Goal: Task Accomplishment & Management: Complete application form

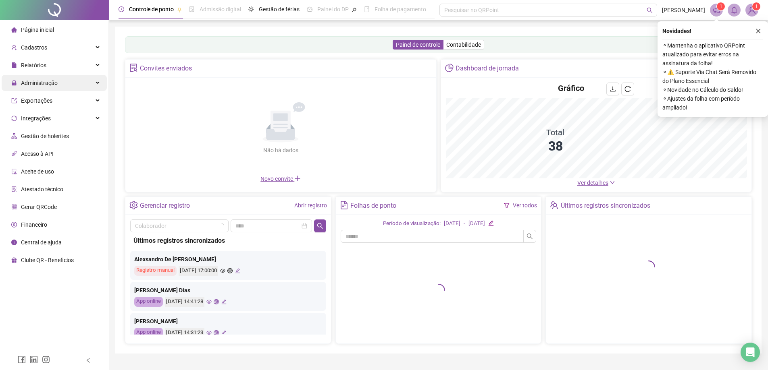
click at [34, 85] on span "Administração" at bounding box center [39, 83] width 37 height 6
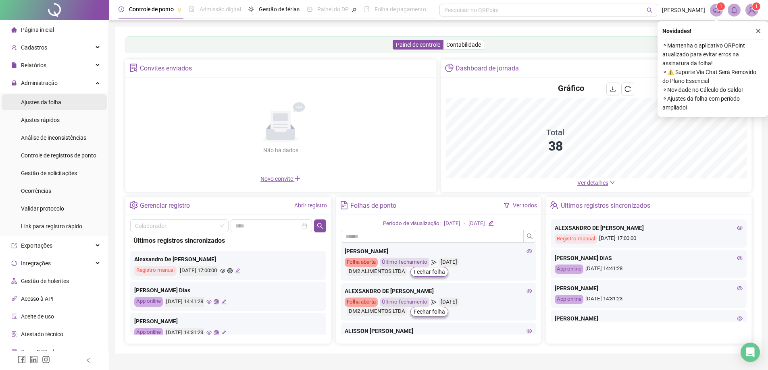
click at [41, 104] on span "Ajustes da folha" at bounding box center [41, 102] width 40 height 6
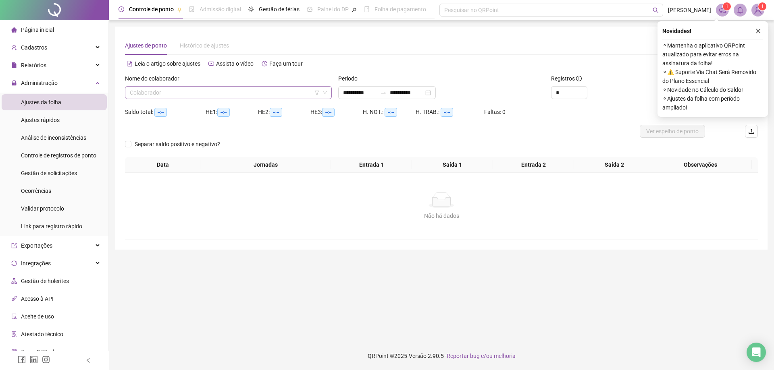
click at [158, 96] on input "search" at bounding box center [225, 93] width 190 height 12
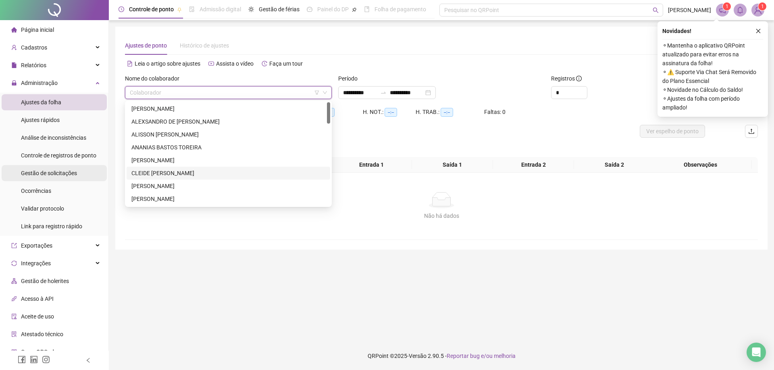
click at [54, 171] on span "Gestão de solicitações" at bounding box center [49, 173] width 56 height 6
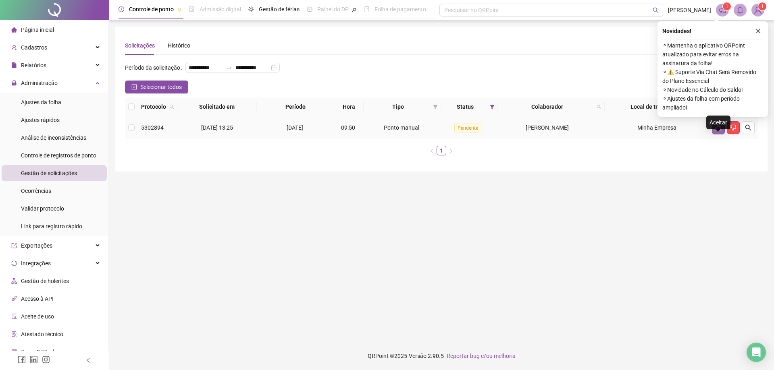
click at [718, 131] on icon "like" at bounding box center [718, 128] width 6 height 6
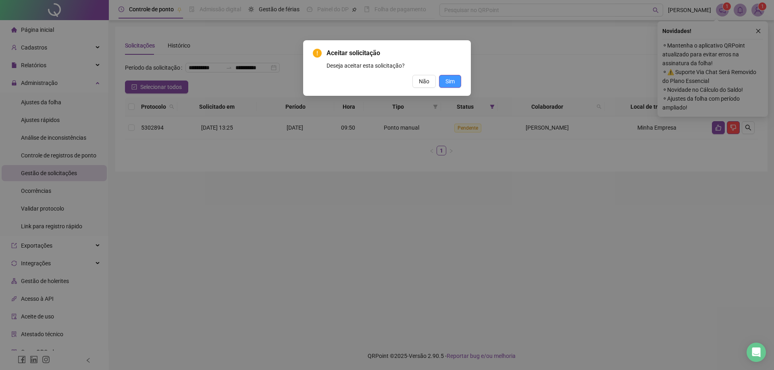
click at [451, 79] on span "Sim" at bounding box center [449, 81] width 9 height 9
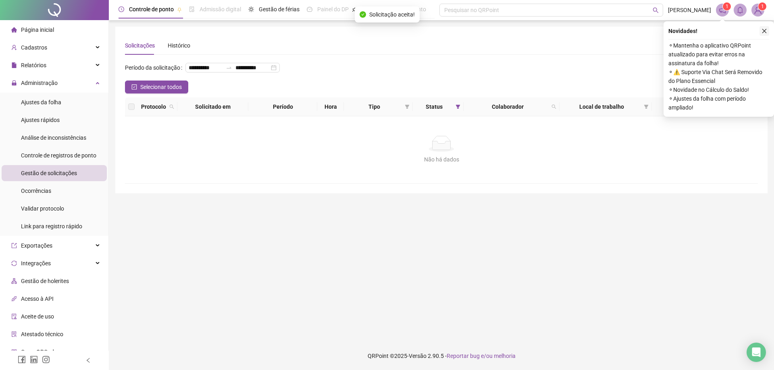
click at [766, 29] on icon "close" at bounding box center [765, 31] width 6 height 6
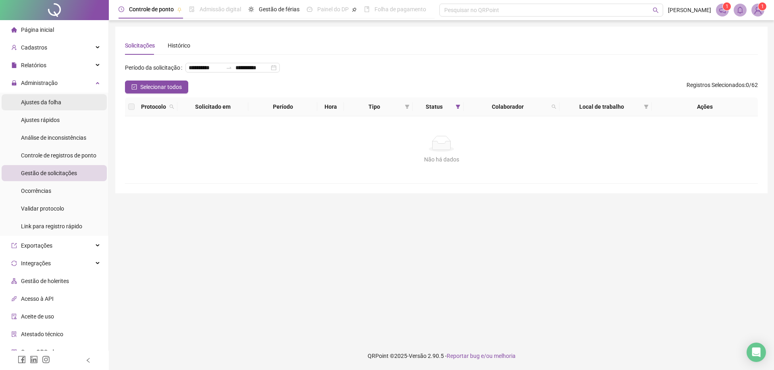
click at [46, 102] on span "Ajustes da folha" at bounding box center [41, 102] width 40 height 6
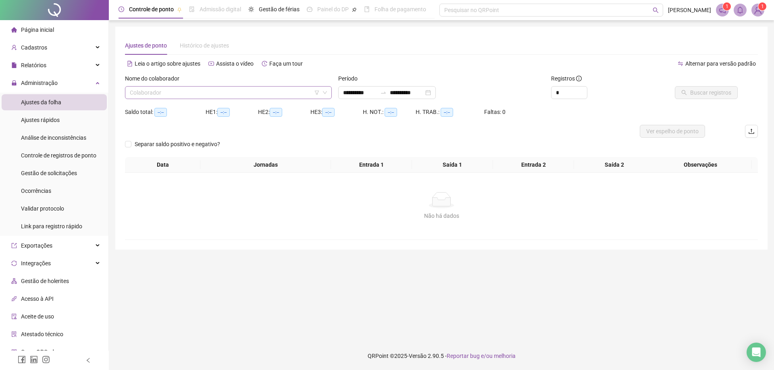
click at [178, 91] on input "search" at bounding box center [225, 93] width 190 height 12
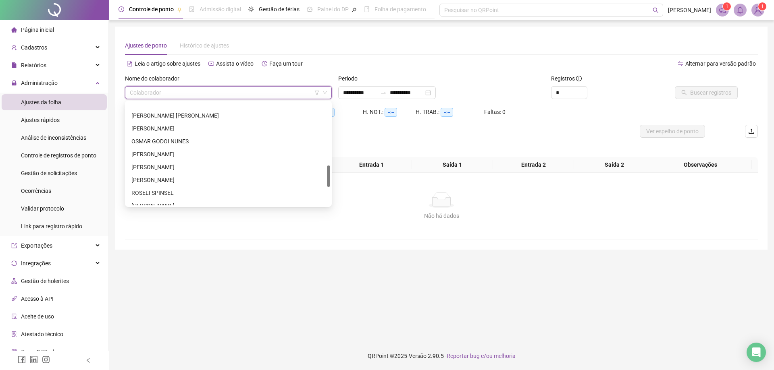
scroll to position [307, 0]
drag, startPoint x: 329, startPoint y: 122, endPoint x: 333, endPoint y: 177, distance: 54.6
click at [333, 177] on body "**********" at bounding box center [387, 185] width 774 height 370
click at [184, 185] on div "[PERSON_NAME]" at bounding box center [228, 188] width 194 height 9
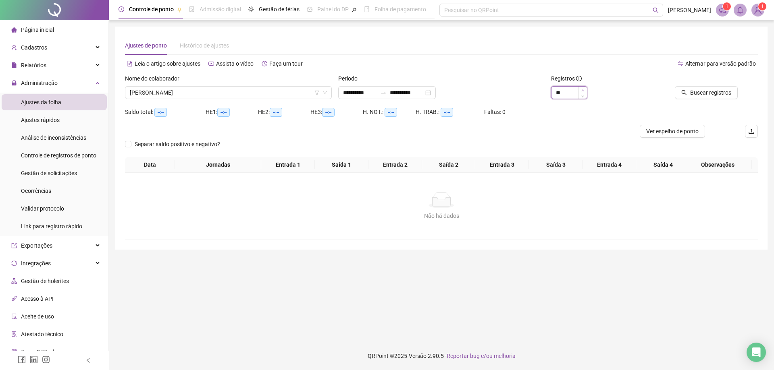
click at [580, 90] on span "Increase Value" at bounding box center [582, 90] width 9 height 7
type input "**"
click at [707, 93] on span "Buscar registros" at bounding box center [710, 92] width 41 height 9
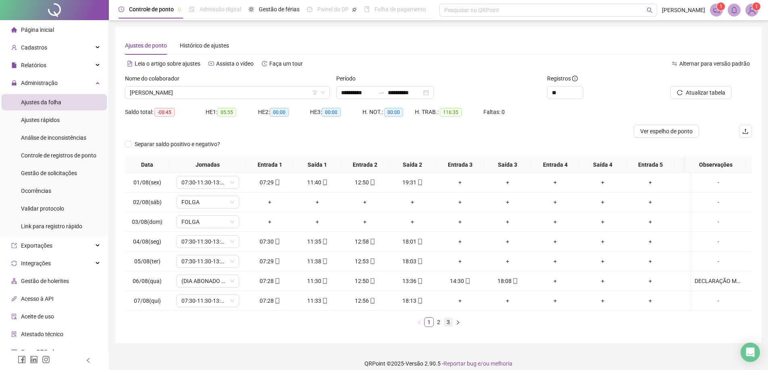
click at [448, 327] on link "3" at bounding box center [448, 322] width 9 height 9
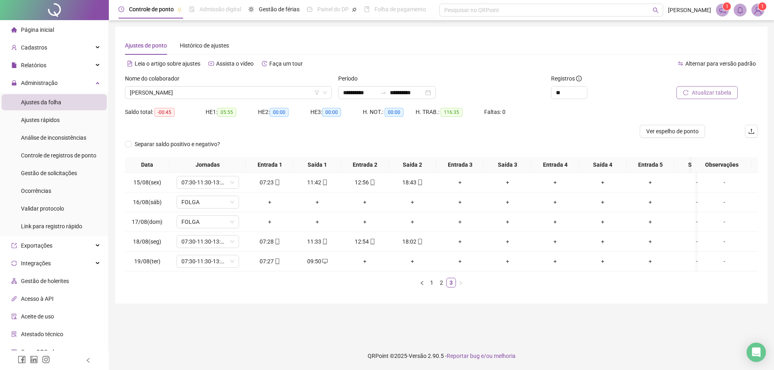
click at [712, 92] on span "Atualizar tabela" at bounding box center [712, 92] width 40 height 9
click at [52, 170] on span "Gestão de solicitações" at bounding box center [49, 173] width 56 height 6
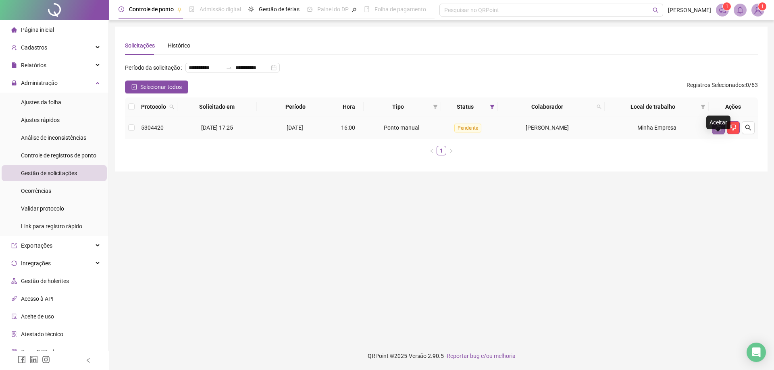
click at [719, 131] on icon "like" at bounding box center [718, 128] width 6 height 6
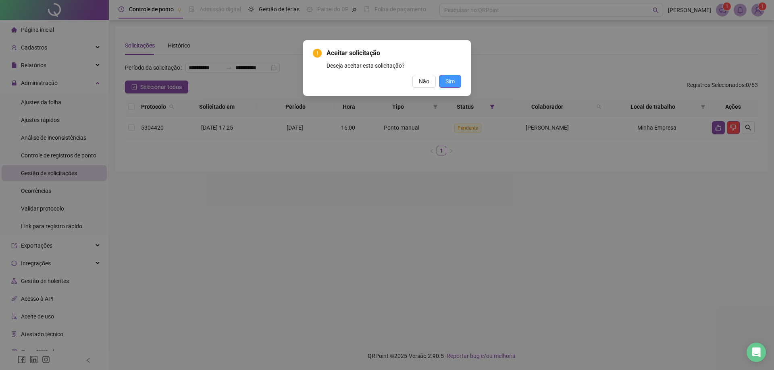
click at [452, 82] on span "Sim" at bounding box center [449, 81] width 9 height 9
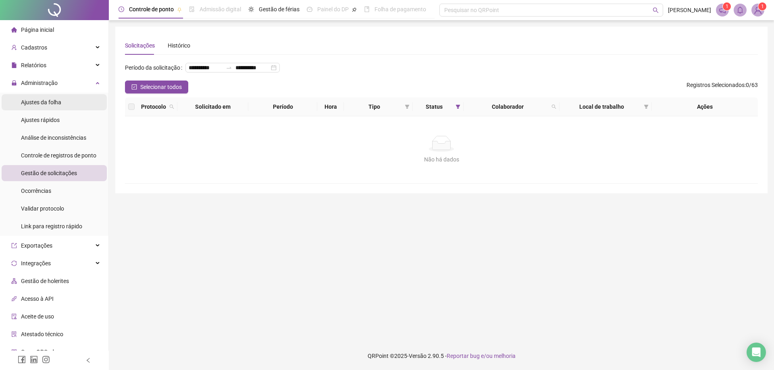
click at [48, 101] on span "Ajustes da folha" at bounding box center [41, 102] width 40 height 6
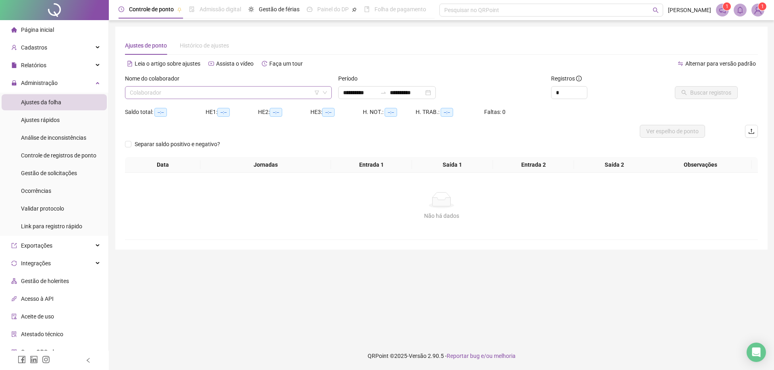
click at [160, 92] on input "search" at bounding box center [225, 93] width 190 height 12
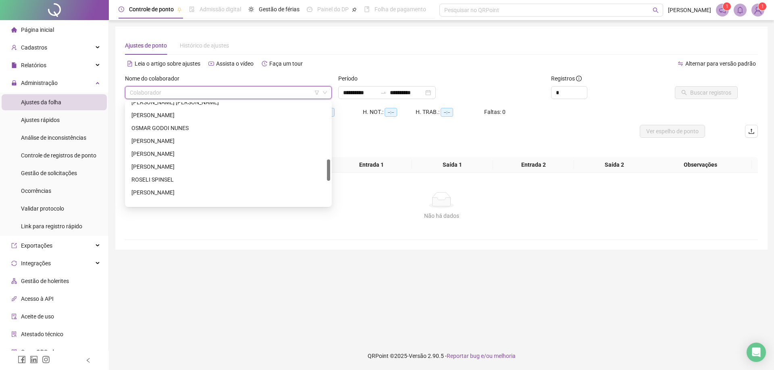
scroll to position [324, 0]
drag, startPoint x: 328, startPoint y: 118, endPoint x: 334, endPoint y: 187, distance: 68.8
click at [334, 187] on body "**********" at bounding box center [387, 185] width 774 height 370
click at [196, 170] on div "[PERSON_NAME]" at bounding box center [228, 171] width 194 height 9
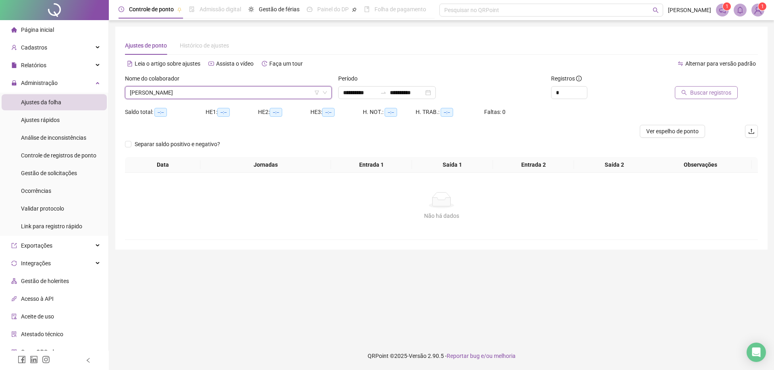
click at [710, 95] on span "Buscar registros" at bounding box center [710, 92] width 41 height 9
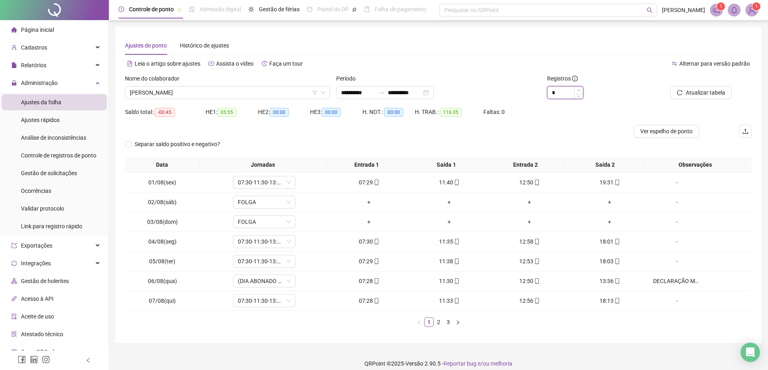
click at [579, 88] on span "Increase Value" at bounding box center [578, 90] width 9 height 7
type input "*"
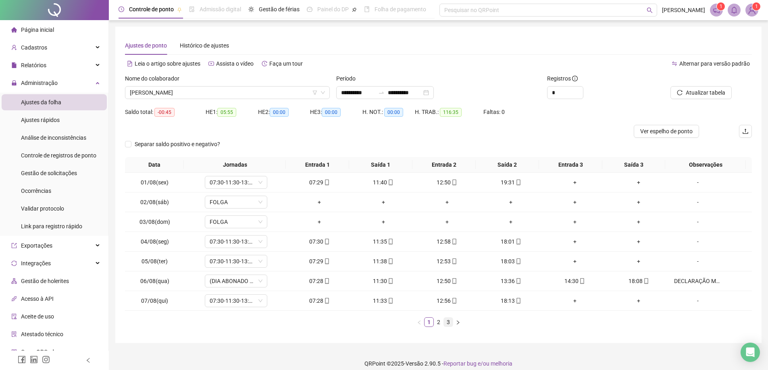
click at [448, 324] on link "3" at bounding box center [448, 322] width 9 height 9
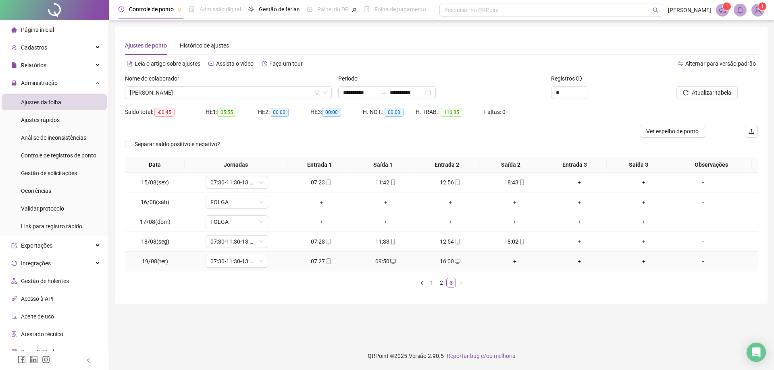
click at [700, 264] on div "-" at bounding box center [703, 261] width 48 height 9
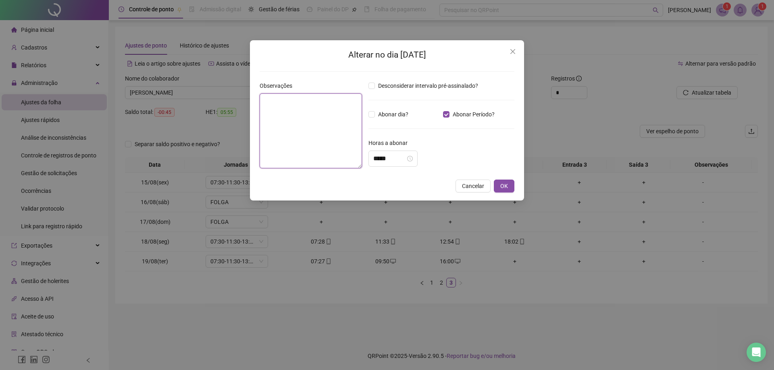
click at [329, 103] on textarea at bounding box center [311, 131] width 102 height 75
type textarea "*"
type textarea "**********"
click at [413, 160] on icon "close-circle" at bounding box center [410, 159] width 6 height 6
type textarea "**********"
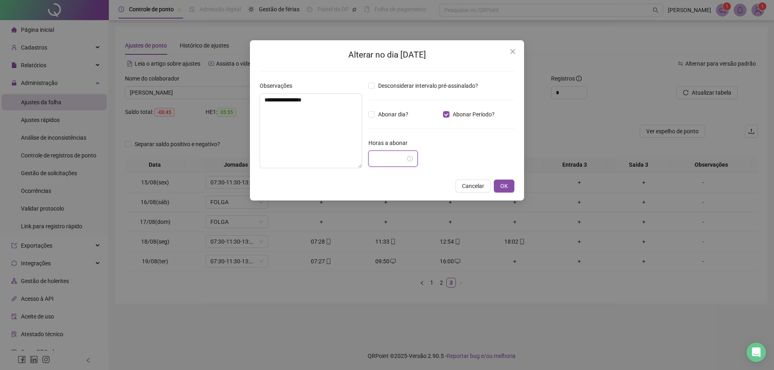
click at [406, 160] on input at bounding box center [389, 159] width 32 height 10
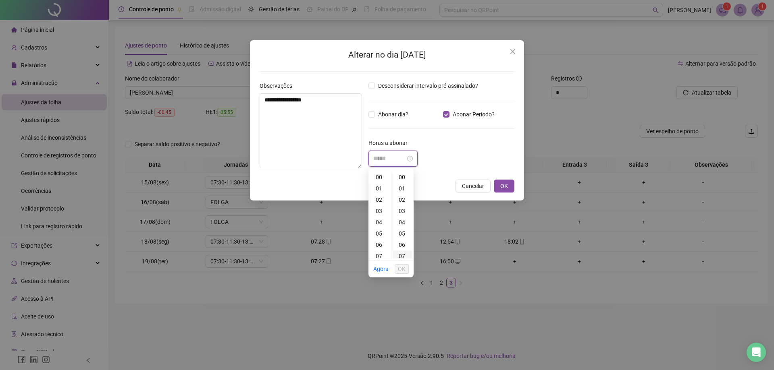
type input "*****"
click at [382, 246] on div "06" at bounding box center [379, 244] width 19 height 11
type input "*****"
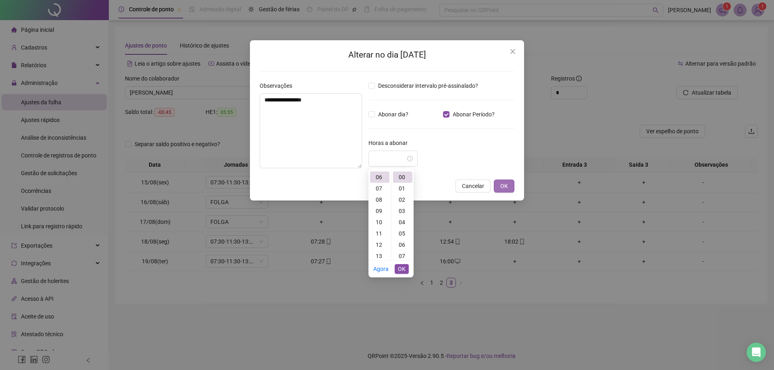
click at [506, 184] on span "OK" at bounding box center [504, 186] width 8 height 9
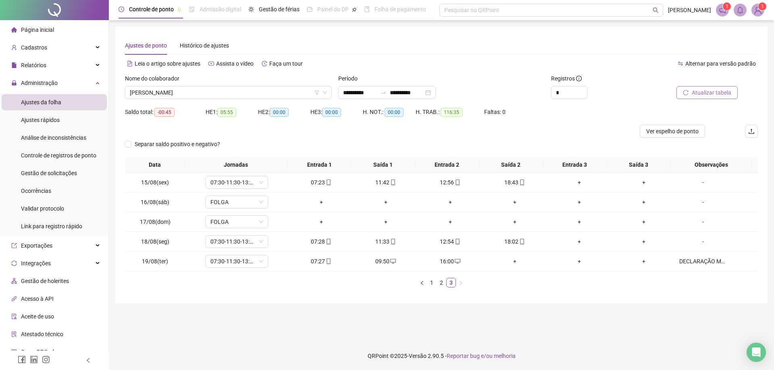
click at [707, 92] on span "Atualizar tabela" at bounding box center [712, 92] width 40 height 9
click at [700, 262] on div "DECLARAÇÃO MEDICA" at bounding box center [703, 261] width 48 height 9
type input "*****"
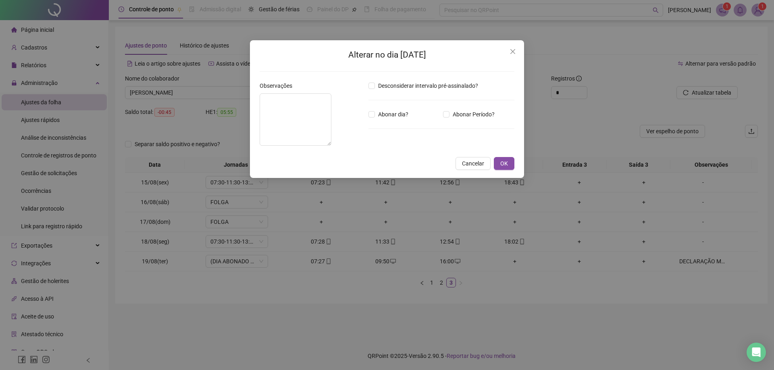
type textarea "**********"
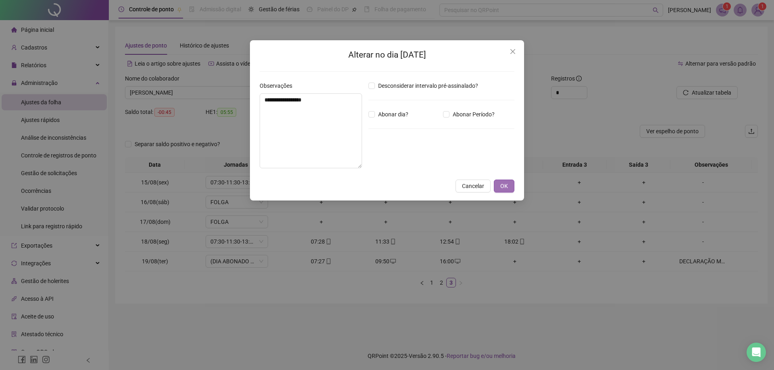
click at [507, 186] on span "OK" at bounding box center [504, 186] width 8 height 9
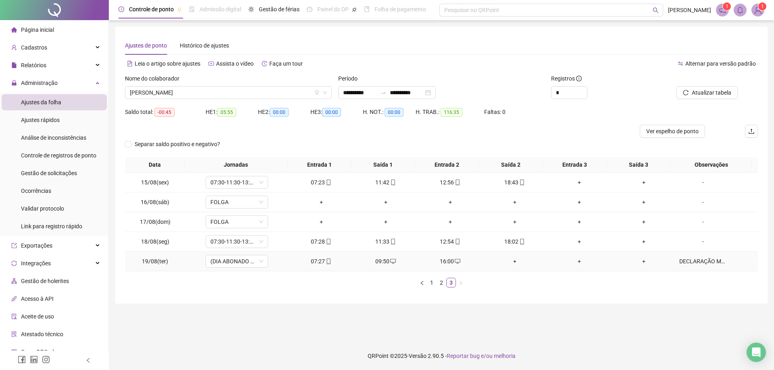
click at [687, 258] on div "DECLARAÇÃO MEDICA" at bounding box center [703, 261] width 48 height 9
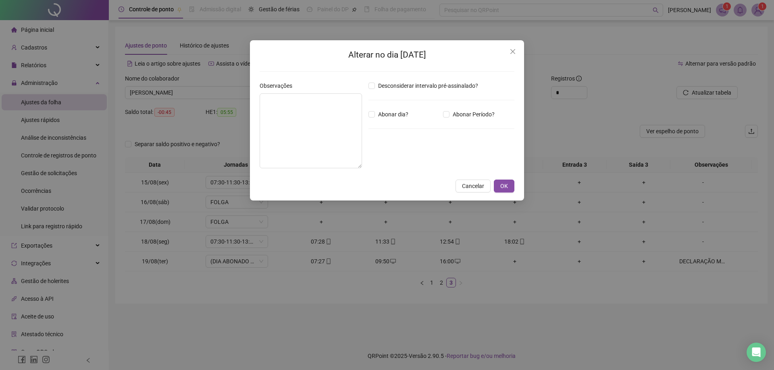
type textarea "**********"
click at [506, 184] on span "OK" at bounding box center [504, 186] width 8 height 9
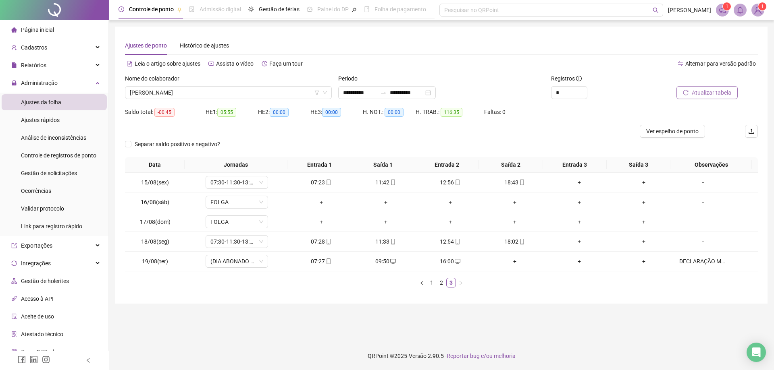
click at [703, 94] on span "Atualizar tabela" at bounding box center [712, 92] width 40 height 9
click at [694, 264] on div "DECLARAÇÃO MEDICA" at bounding box center [703, 261] width 48 height 9
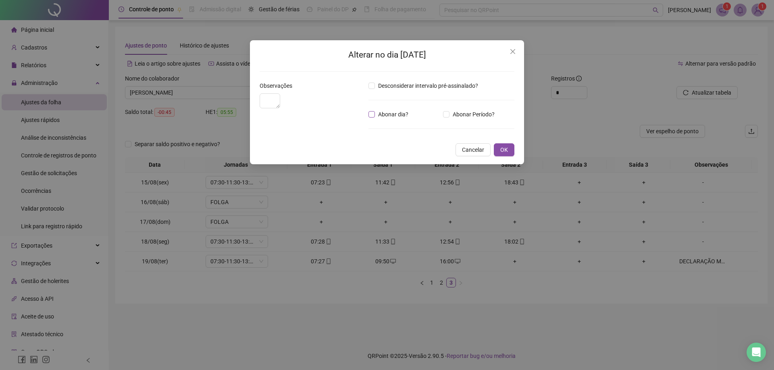
type textarea "**********"
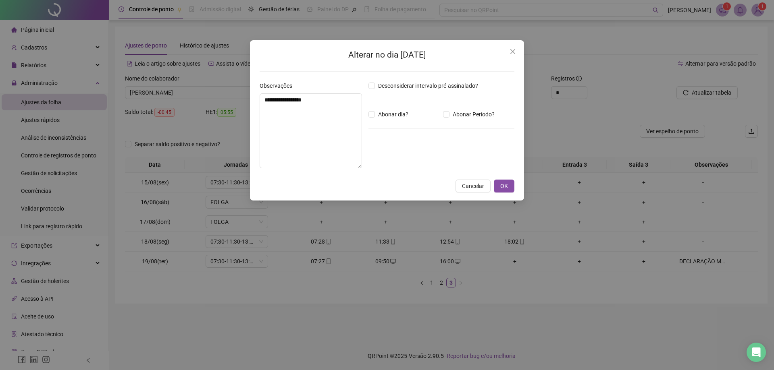
click at [442, 115] on div "Abonar Período?" at bounding box center [478, 114] width 75 height 9
click at [380, 157] on input "*****" at bounding box center [389, 159] width 32 height 10
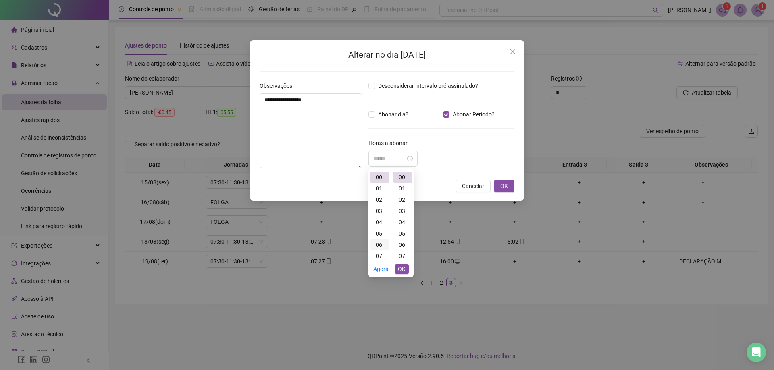
click at [382, 246] on div "06" at bounding box center [379, 244] width 19 height 11
click at [381, 178] on div "06" at bounding box center [379, 177] width 19 height 11
type input "*****"
click at [503, 184] on span "OK" at bounding box center [504, 186] width 8 height 9
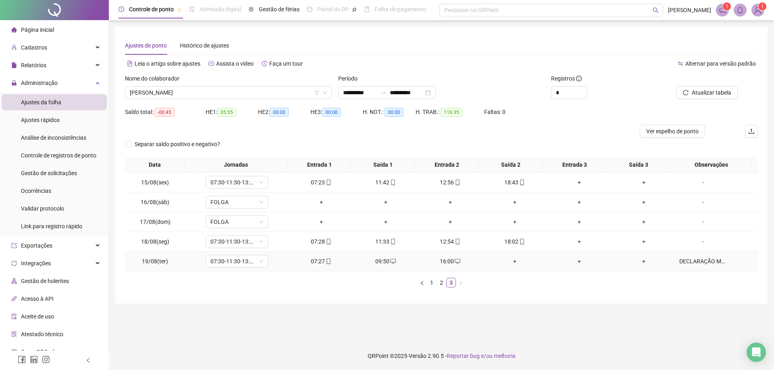
click at [710, 264] on div "DECLARAÇÃO MEDICA" at bounding box center [703, 261] width 48 height 9
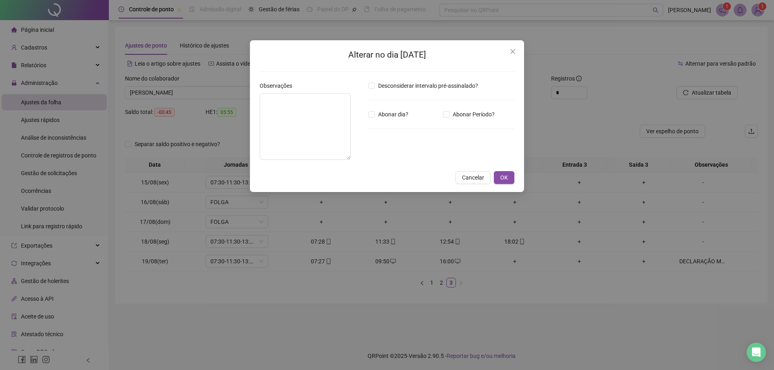
type textarea "**********"
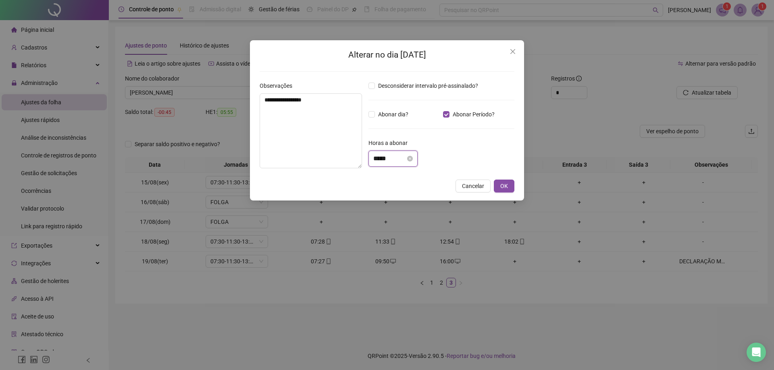
click at [381, 158] on input "*****" at bounding box center [389, 159] width 32 height 10
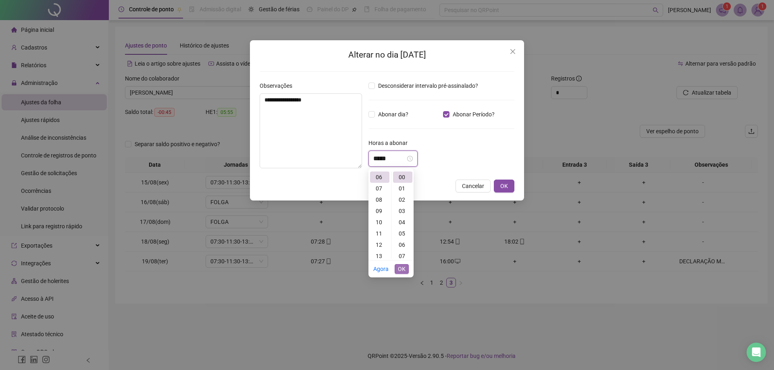
type input "*****"
click at [405, 271] on span "OK" at bounding box center [402, 269] width 8 height 9
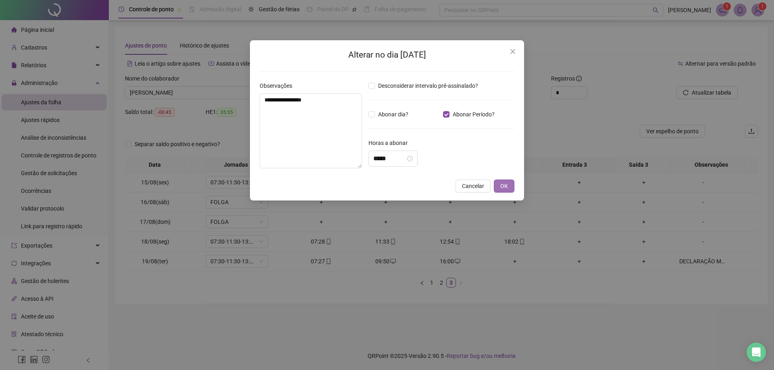
click at [503, 186] on span "OK" at bounding box center [504, 186] width 8 height 9
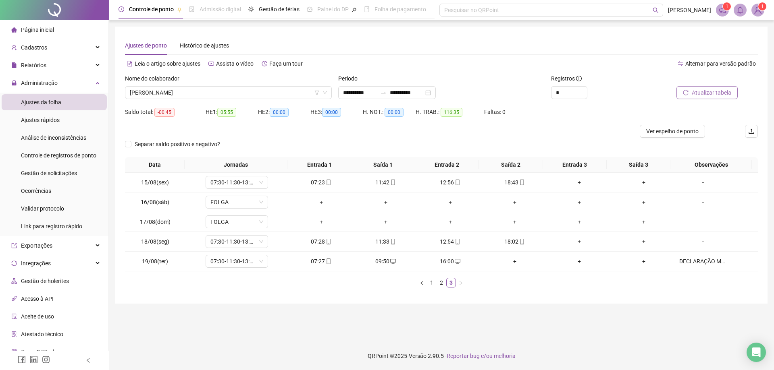
click at [715, 89] on span "Atualizar tabela" at bounding box center [712, 92] width 40 height 9
click at [252, 91] on span "[PERSON_NAME]" at bounding box center [228, 93] width 197 height 12
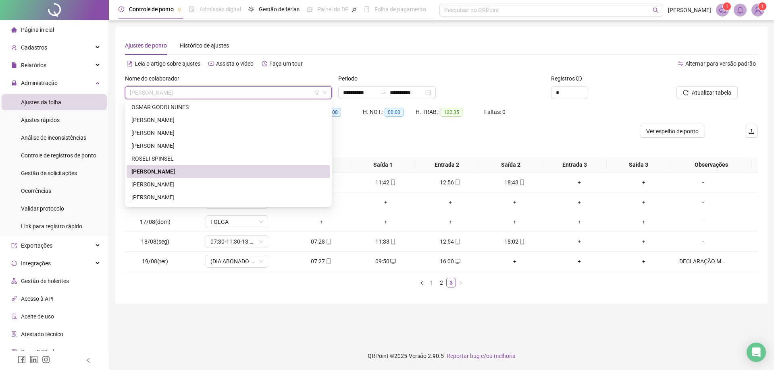
click at [229, 172] on div "[PERSON_NAME]" at bounding box center [228, 171] width 194 height 9
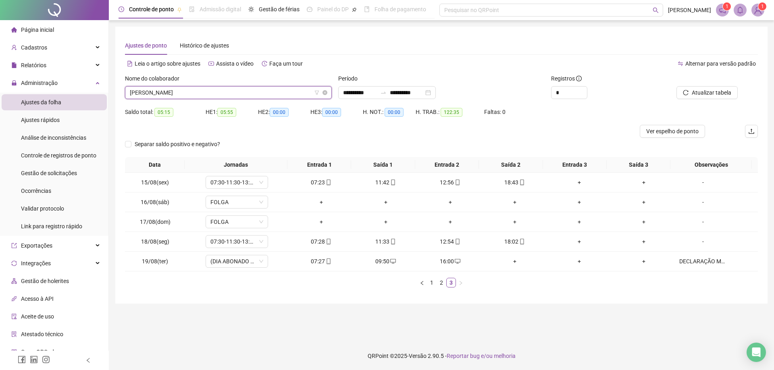
click at [233, 92] on span "[PERSON_NAME]" at bounding box center [228, 93] width 197 height 12
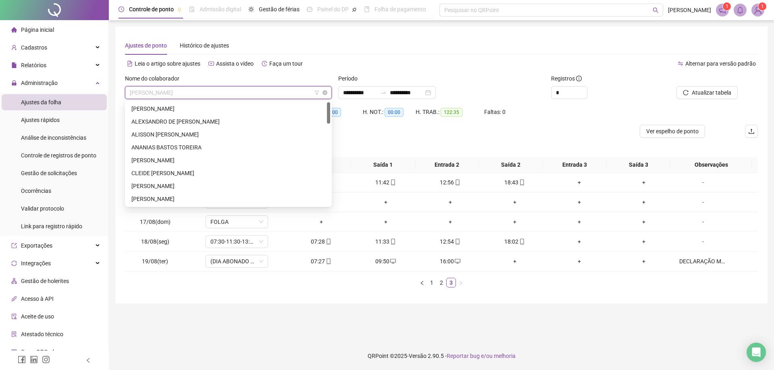
scroll to position [0, 0]
drag, startPoint x: 328, startPoint y: 187, endPoint x: 328, endPoint y: 98, distance: 89.1
click at [328, 98] on body "**********" at bounding box center [387, 185] width 774 height 370
click at [185, 131] on div "ALISSON [PERSON_NAME]" at bounding box center [228, 134] width 194 height 9
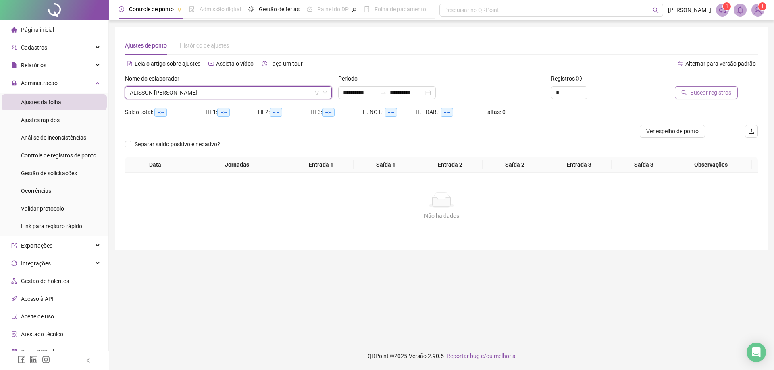
click at [710, 97] on span "Buscar registros" at bounding box center [710, 92] width 41 height 9
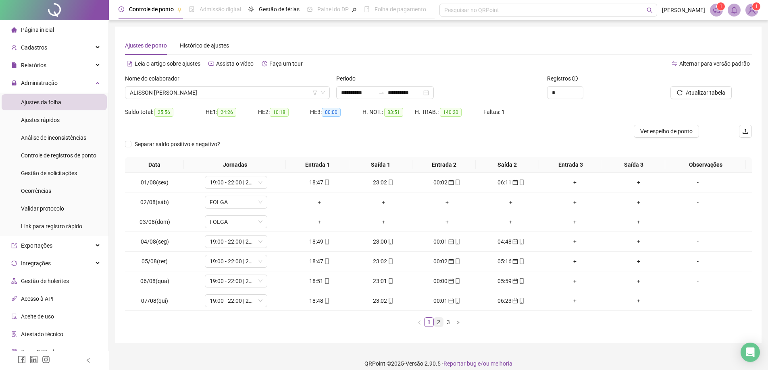
click at [439, 320] on link "2" at bounding box center [438, 322] width 9 height 9
click at [448, 323] on link "3" at bounding box center [448, 322] width 9 height 9
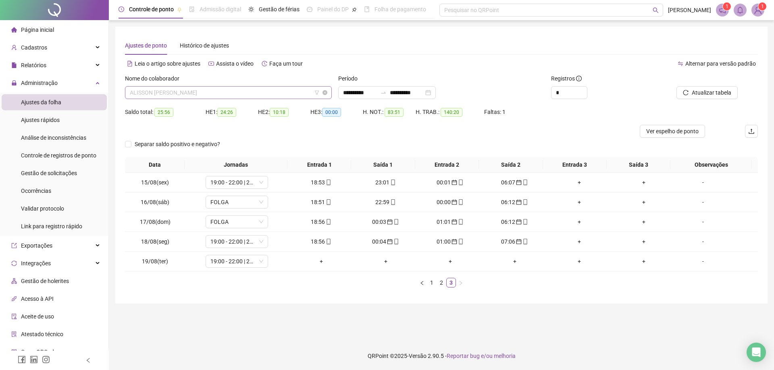
click at [238, 94] on span "ALISSON [PERSON_NAME]" at bounding box center [228, 93] width 197 height 12
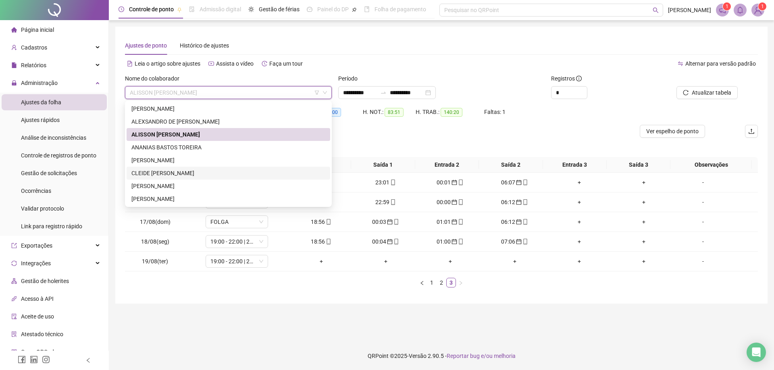
click at [177, 174] on div "CLEIDE [PERSON_NAME]" at bounding box center [228, 173] width 194 height 9
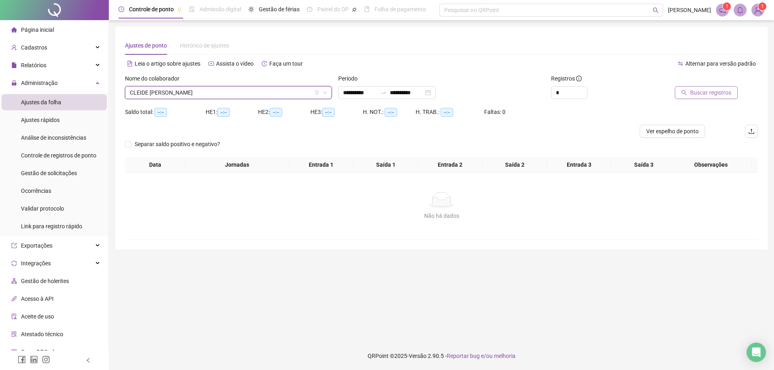
click at [710, 95] on span "Buscar registros" at bounding box center [710, 92] width 41 height 9
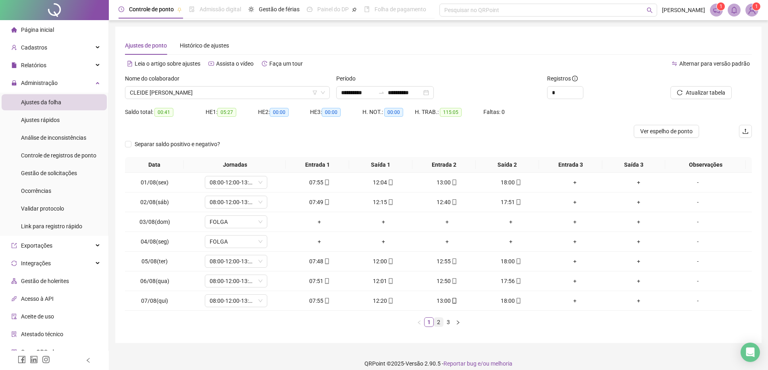
click at [439, 324] on link "2" at bounding box center [438, 322] width 9 height 9
click at [449, 323] on link "3" at bounding box center [448, 322] width 9 height 9
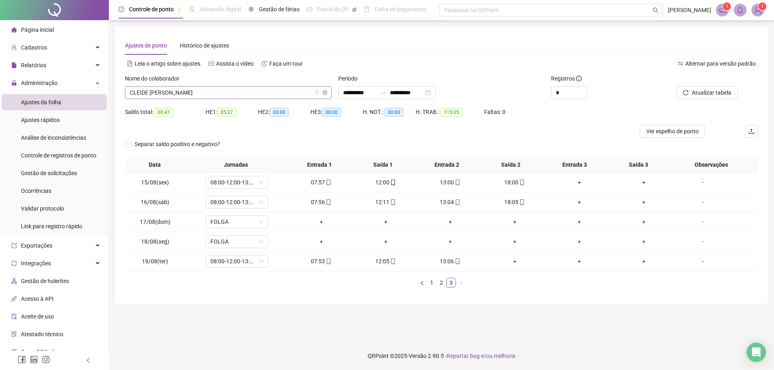
click at [217, 93] on span "CLEIDE [PERSON_NAME]" at bounding box center [228, 93] width 197 height 12
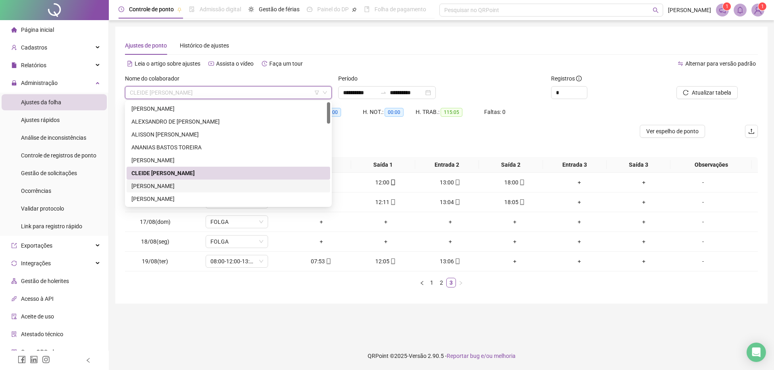
click at [173, 186] on div "[PERSON_NAME]" at bounding box center [228, 186] width 194 height 9
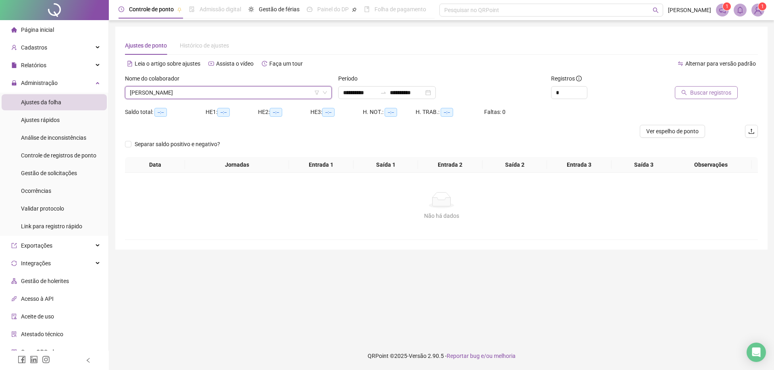
click at [706, 96] on span "Buscar registros" at bounding box center [710, 92] width 41 height 9
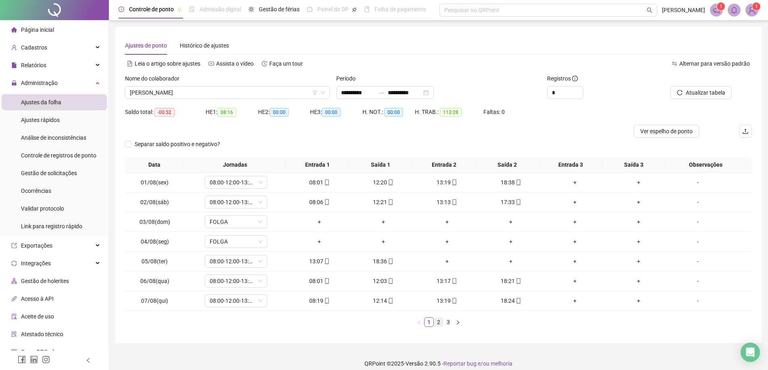
click at [439, 323] on link "2" at bounding box center [438, 322] width 9 height 9
click at [448, 323] on link "3" at bounding box center [448, 322] width 9 height 9
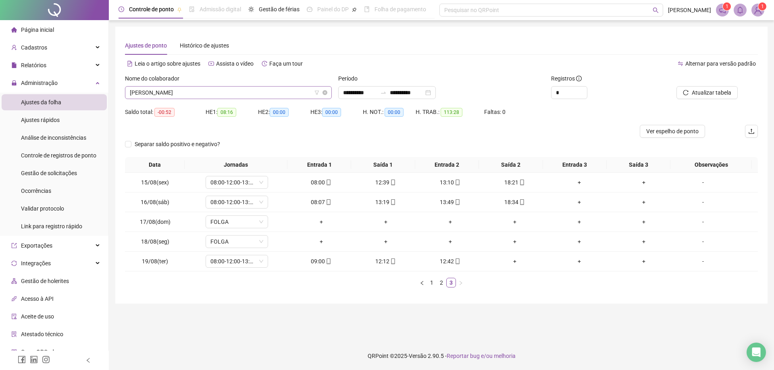
click at [193, 93] on span "[PERSON_NAME]" at bounding box center [228, 93] width 197 height 12
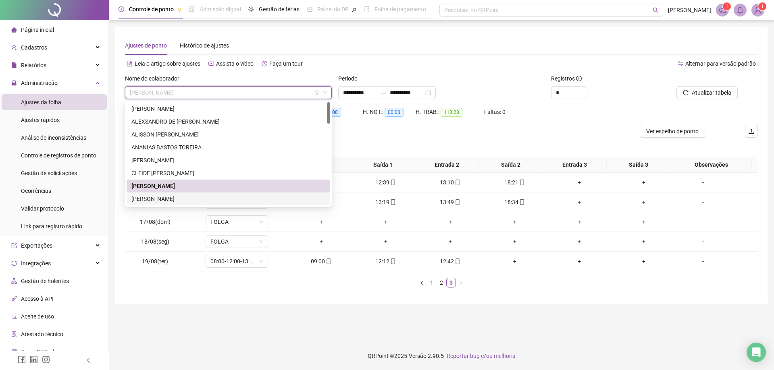
click at [179, 199] on div "[PERSON_NAME]" at bounding box center [228, 199] width 194 height 9
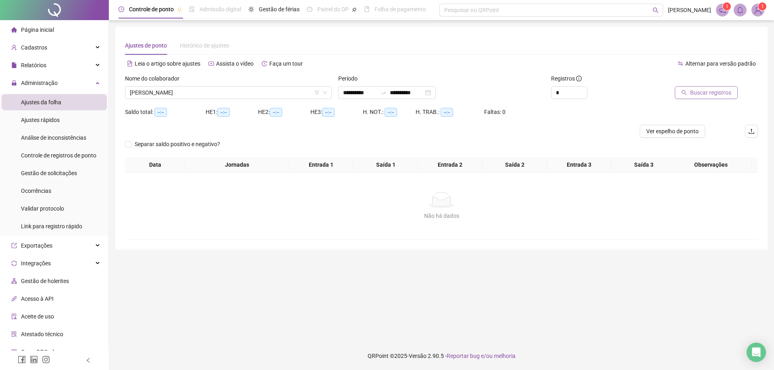
click at [721, 92] on span "Buscar registros" at bounding box center [710, 92] width 41 height 9
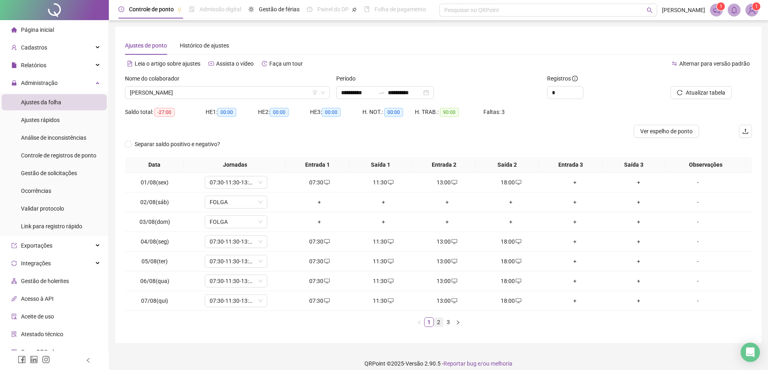
click at [437, 325] on link "2" at bounding box center [438, 322] width 9 height 9
click at [447, 322] on link "3" at bounding box center [448, 322] width 9 height 9
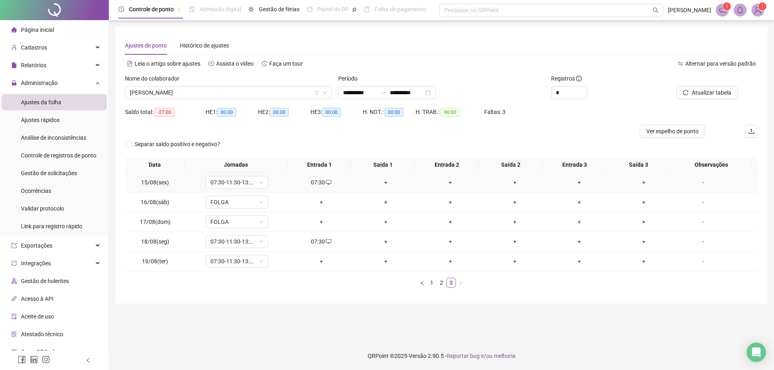
click at [385, 183] on div "+" at bounding box center [386, 182] width 58 height 9
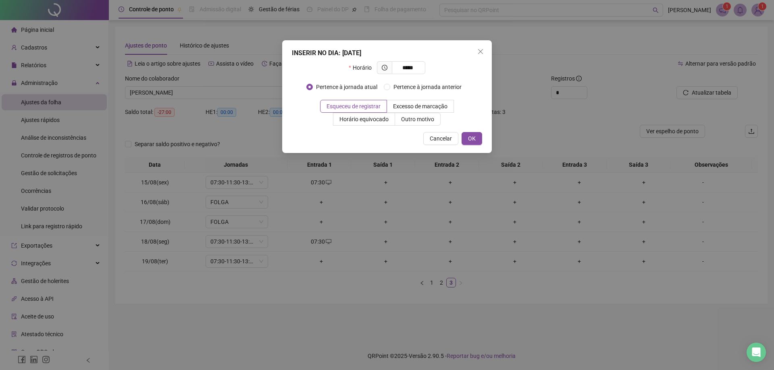
type input "*****"
click at [479, 141] on button "OK" at bounding box center [472, 138] width 21 height 13
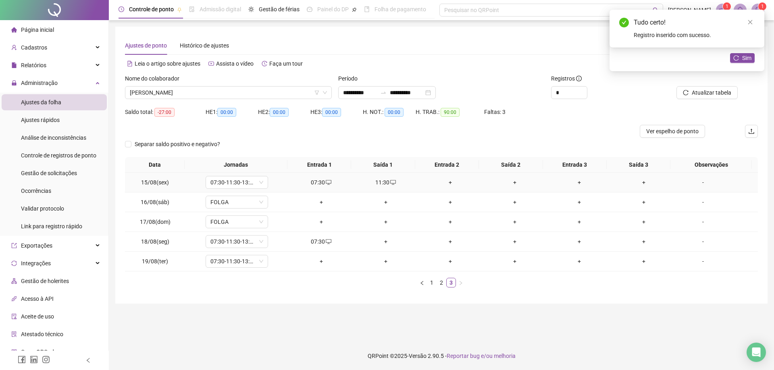
click at [442, 180] on div "+" at bounding box center [450, 182] width 58 height 9
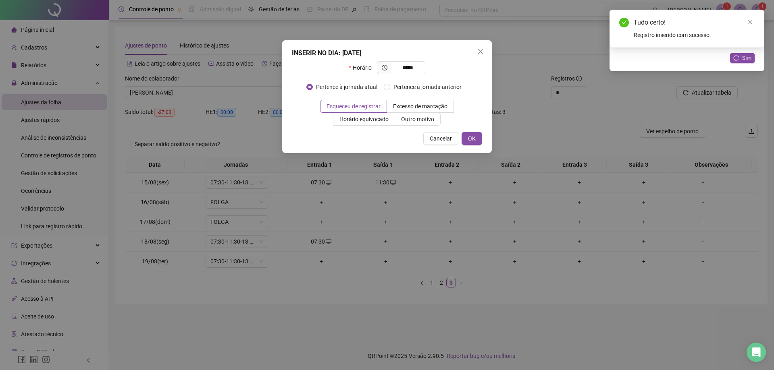
type input "*****"
click at [471, 137] on span "OK" at bounding box center [472, 138] width 8 height 9
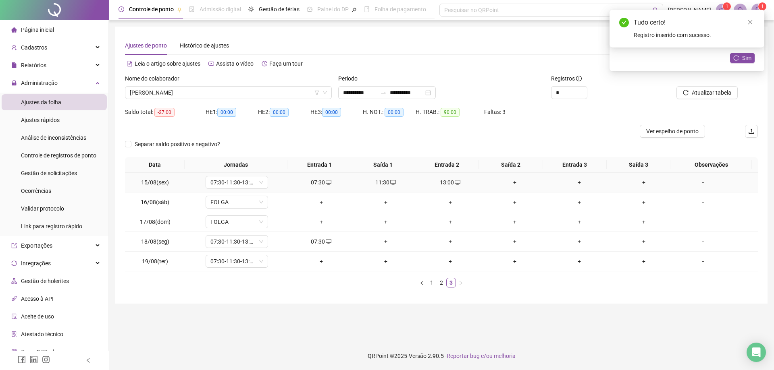
click at [511, 185] on div "+" at bounding box center [515, 182] width 58 height 9
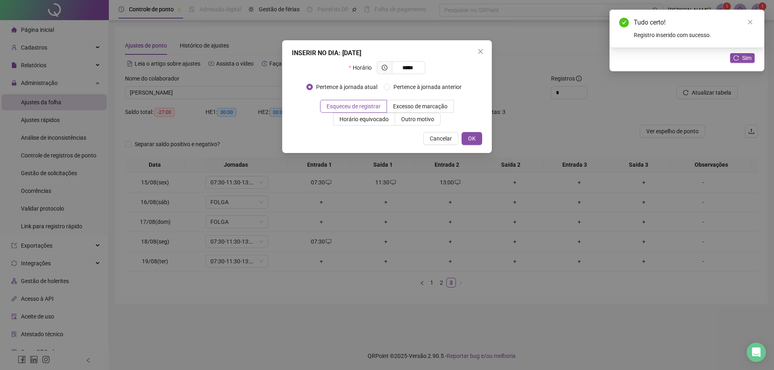
type input "*****"
click at [464, 139] on button "OK" at bounding box center [472, 138] width 21 height 13
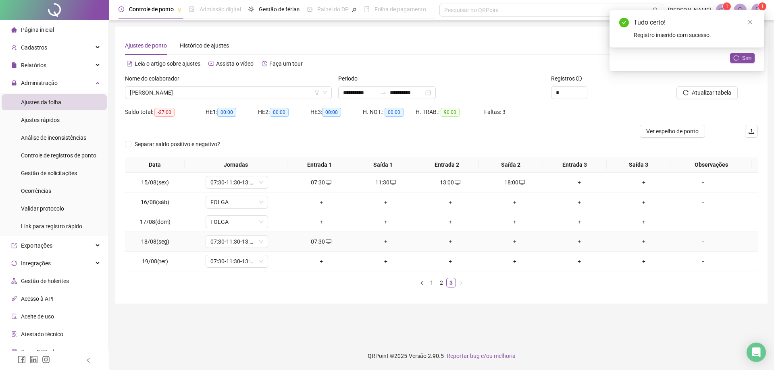
click at [379, 244] on div "+" at bounding box center [386, 241] width 58 height 9
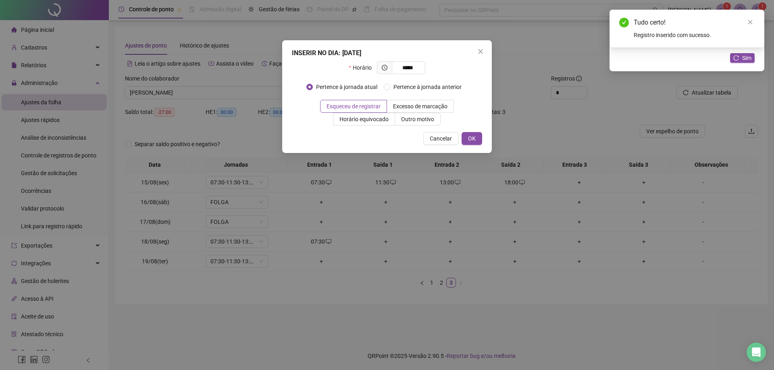
type input "*****"
click at [465, 139] on button "OK" at bounding box center [472, 138] width 21 height 13
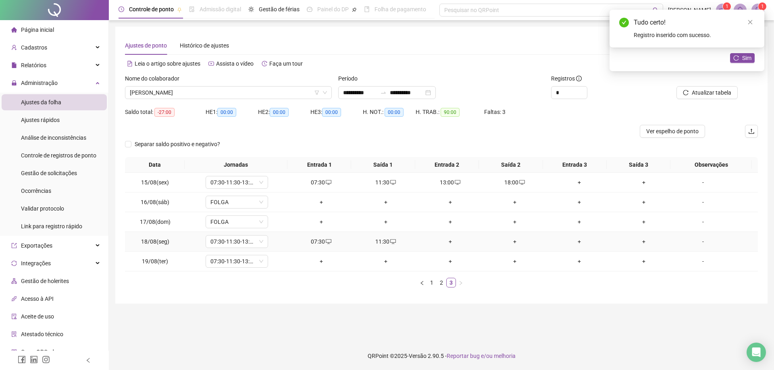
click at [442, 242] on div "+" at bounding box center [450, 241] width 58 height 9
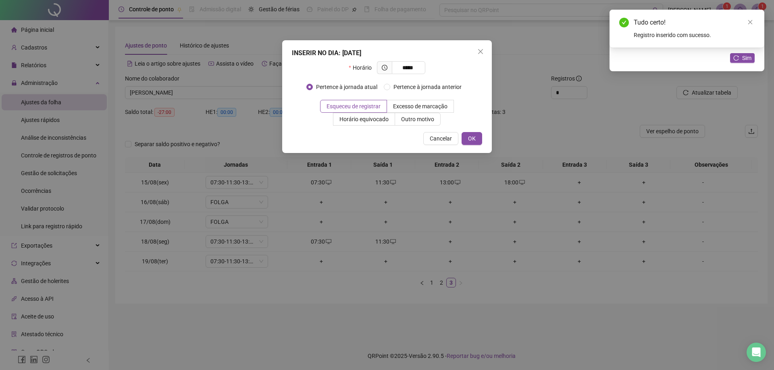
type input "*****"
click at [473, 135] on span "OK" at bounding box center [472, 138] width 8 height 9
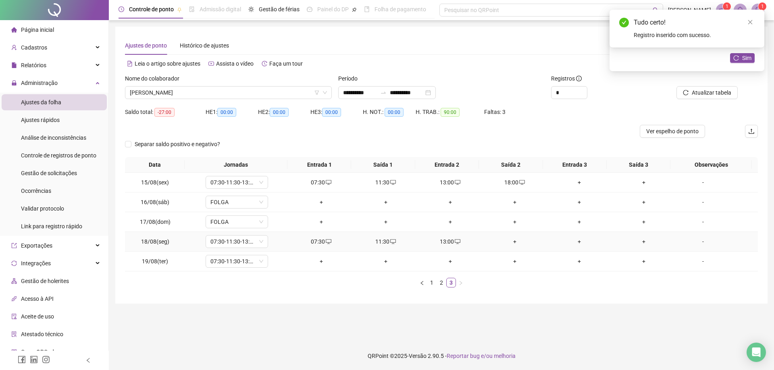
click at [510, 243] on div "+" at bounding box center [515, 241] width 58 height 9
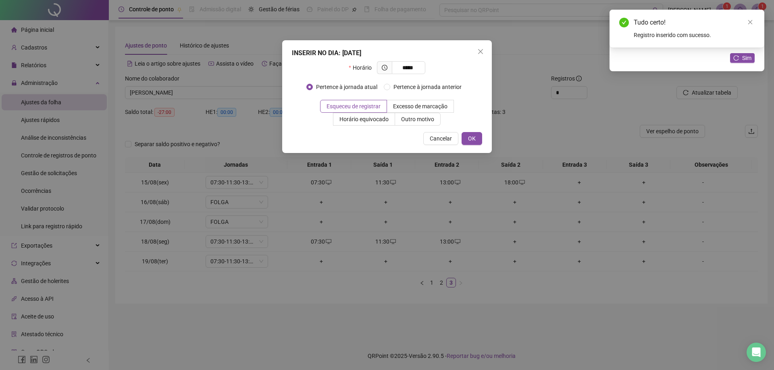
type input "*****"
click at [471, 141] on span "OK" at bounding box center [472, 138] width 8 height 9
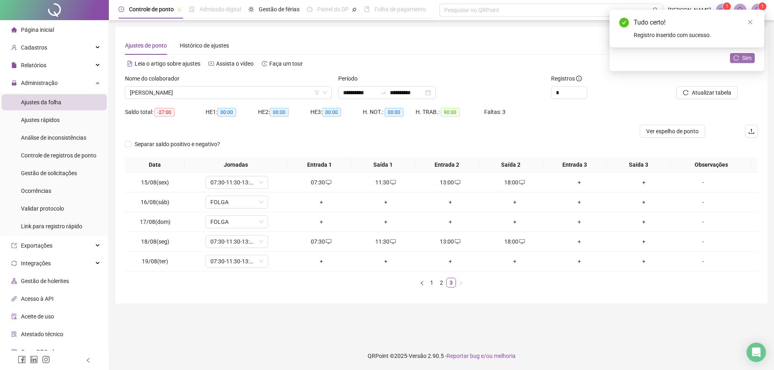
click at [742, 57] on span "Sim" at bounding box center [746, 58] width 9 height 9
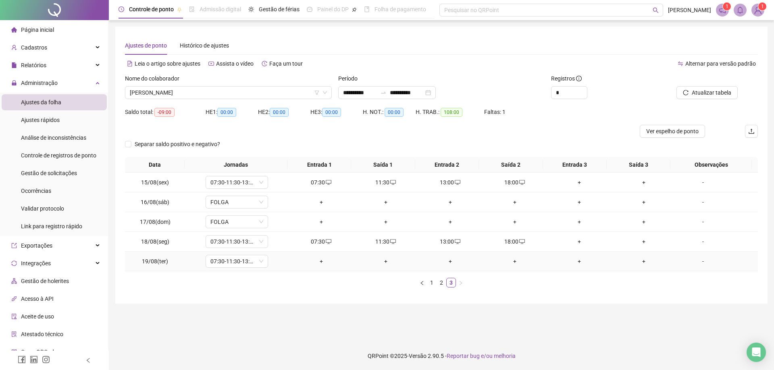
click at [321, 262] on div "+" at bounding box center [321, 261] width 58 height 9
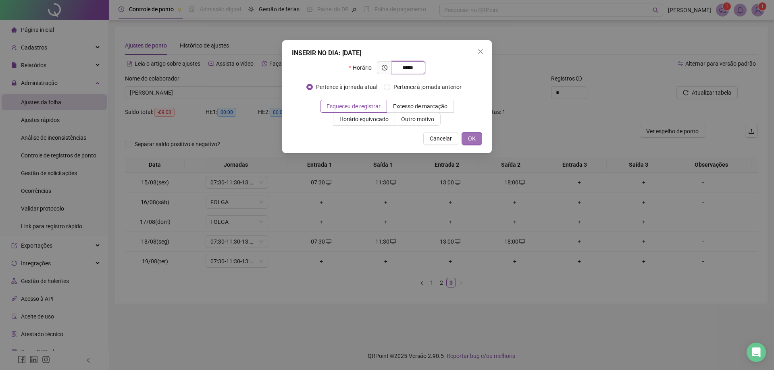
type input "*****"
click at [473, 140] on span "OK" at bounding box center [472, 138] width 8 height 9
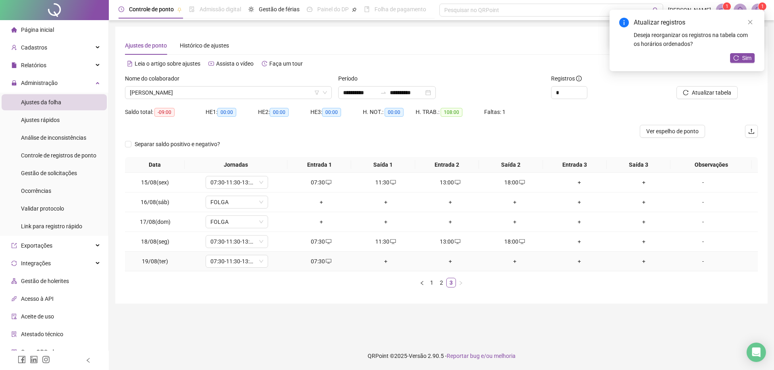
click at [382, 262] on div "+" at bounding box center [386, 261] width 58 height 9
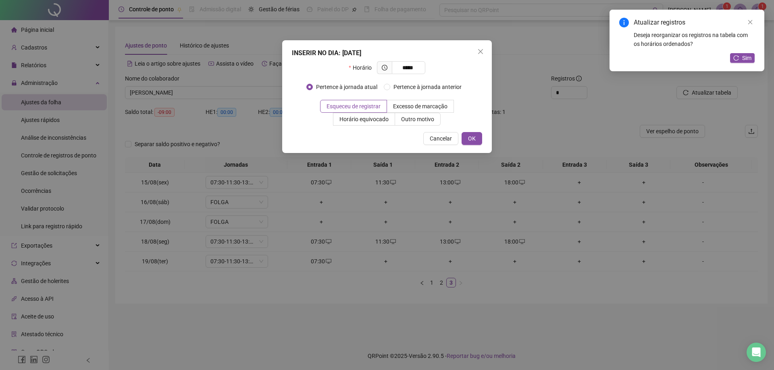
type input "*****"
click at [472, 144] on button "OK" at bounding box center [472, 138] width 21 height 13
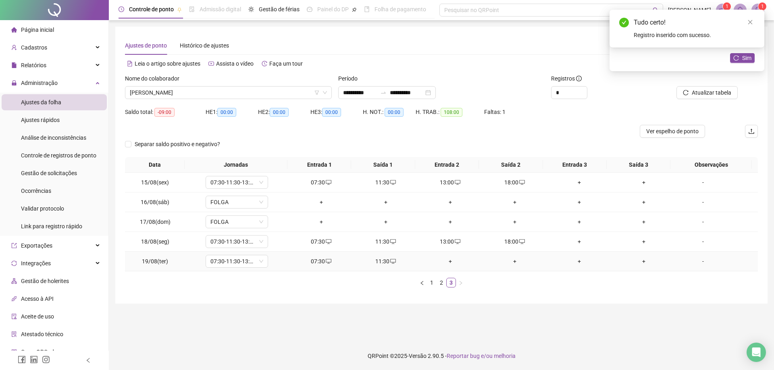
click at [445, 262] on div "+" at bounding box center [450, 261] width 58 height 9
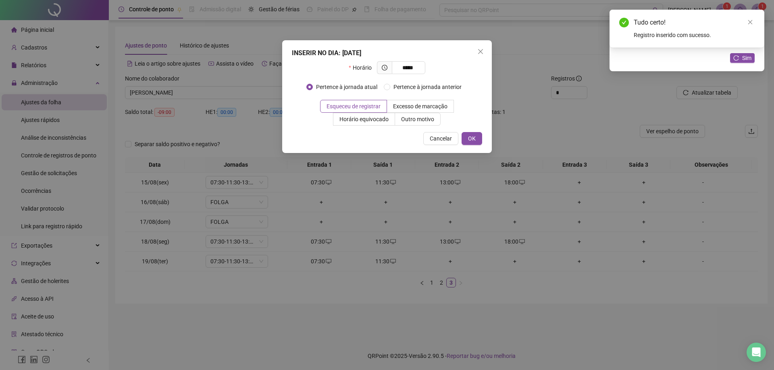
type input "*****"
click at [471, 137] on span "OK" at bounding box center [472, 138] width 8 height 9
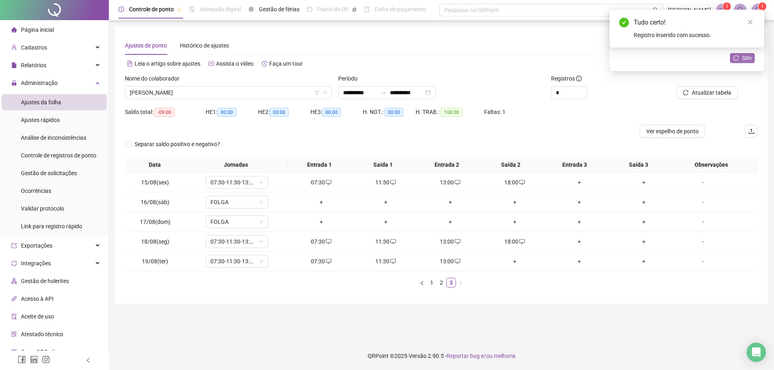
click at [743, 58] on span "Sim" at bounding box center [746, 58] width 9 height 9
click at [217, 94] on span "[PERSON_NAME]" at bounding box center [228, 93] width 197 height 12
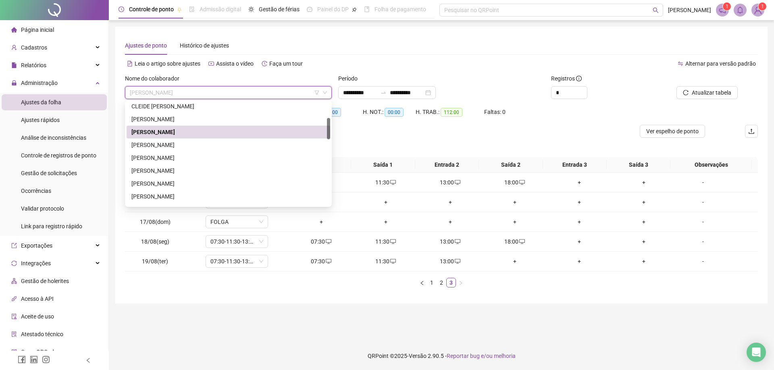
scroll to position [82, 0]
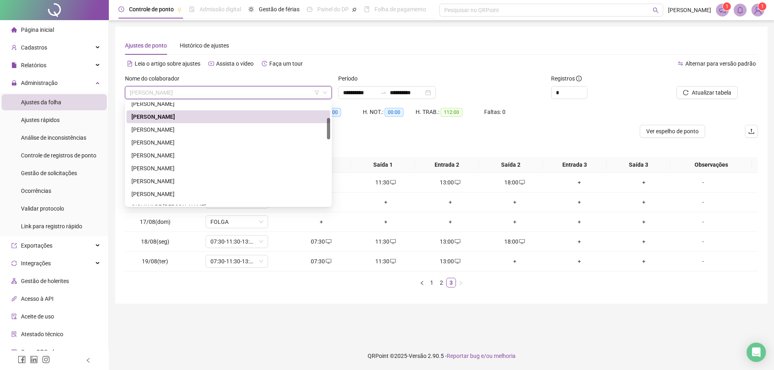
drag, startPoint x: 328, startPoint y: 113, endPoint x: 329, endPoint y: 131, distance: 17.4
click at [329, 131] on div at bounding box center [328, 128] width 3 height 21
click at [187, 132] on div "[PERSON_NAME]" at bounding box center [228, 129] width 194 height 9
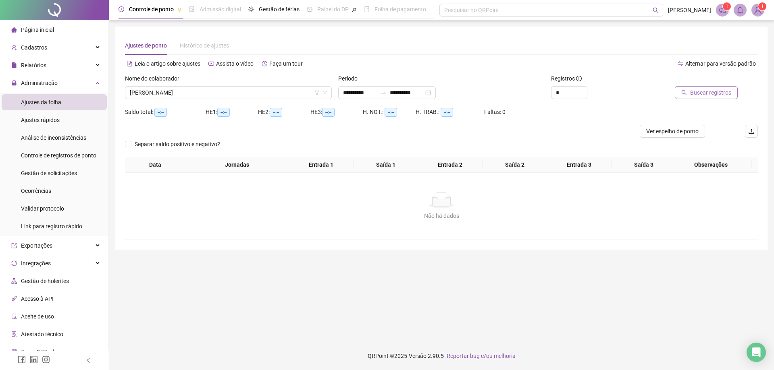
click at [712, 92] on span "Buscar registros" at bounding box center [710, 92] width 41 height 9
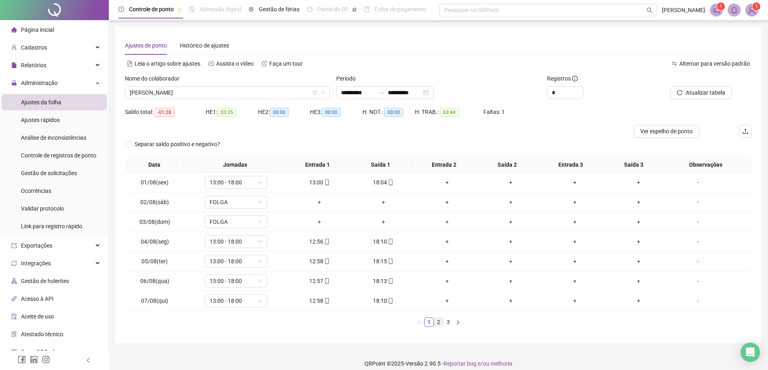
click at [439, 321] on link "2" at bounding box center [438, 322] width 9 height 9
click at [448, 325] on link "3" at bounding box center [448, 322] width 9 height 9
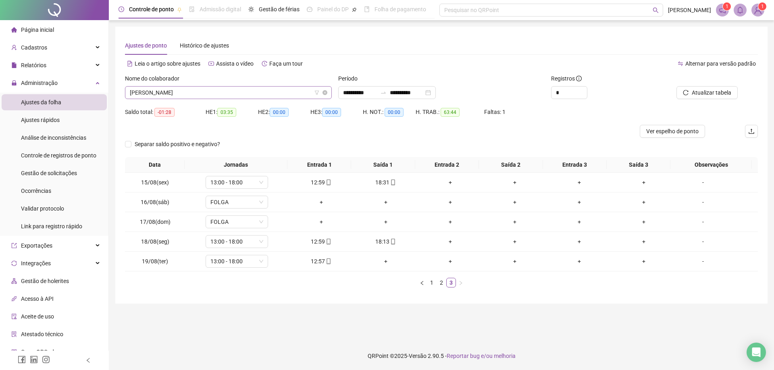
click at [221, 89] on span "[PERSON_NAME]" at bounding box center [228, 93] width 197 height 12
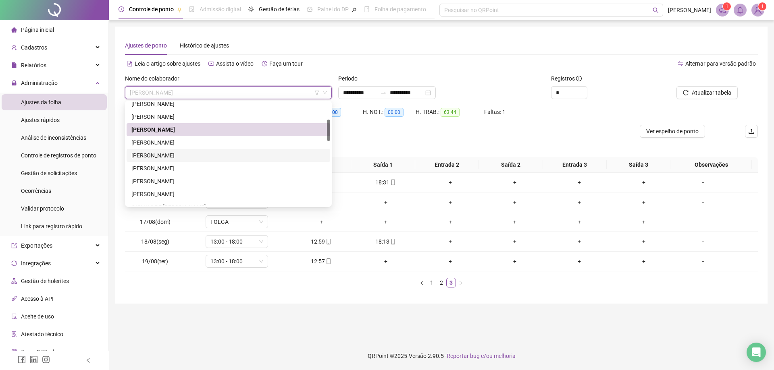
click at [190, 152] on div "[PERSON_NAME]" at bounding box center [228, 155] width 194 height 9
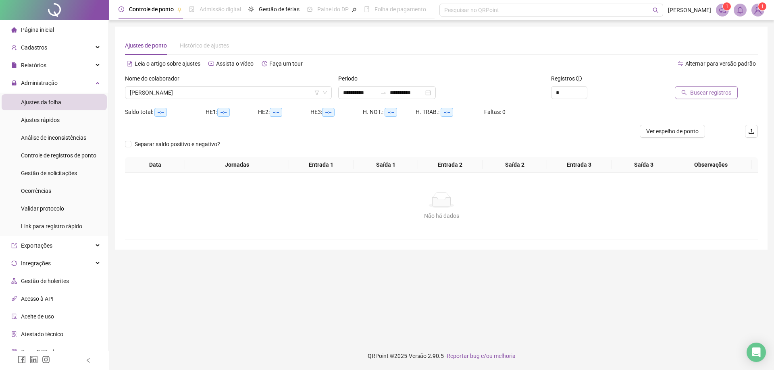
click at [707, 93] on span "Buscar registros" at bounding box center [710, 92] width 41 height 9
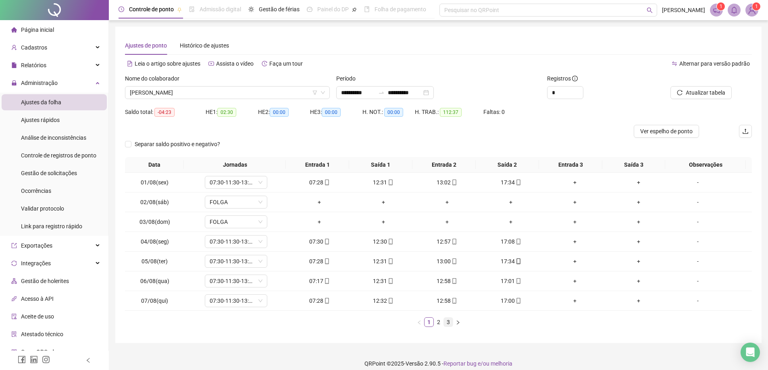
click at [446, 323] on link "3" at bounding box center [448, 322] width 9 height 9
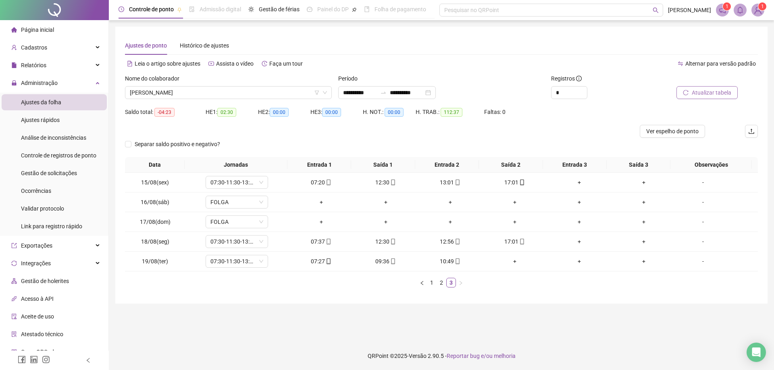
click at [704, 93] on span "Atualizar tabela" at bounding box center [712, 92] width 40 height 9
click at [226, 89] on span "[PERSON_NAME]" at bounding box center [228, 93] width 197 height 12
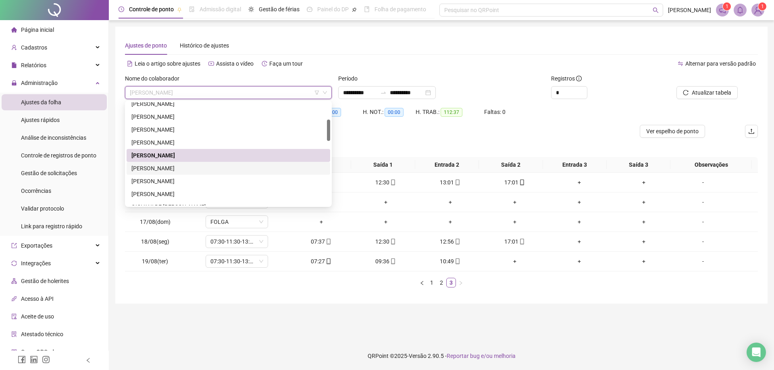
click at [199, 169] on div "[PERSON_NAME]" at bounding box center [228, 168] width 194 height 9
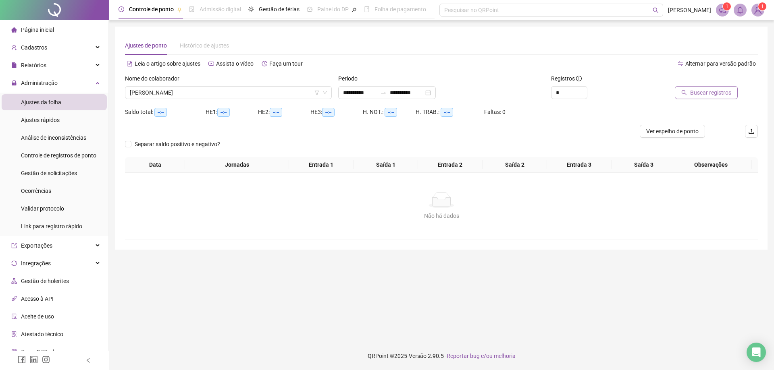
click at [710, 92] on span "Buscar registros" at bounding box center [710, 92] width 41 height 9
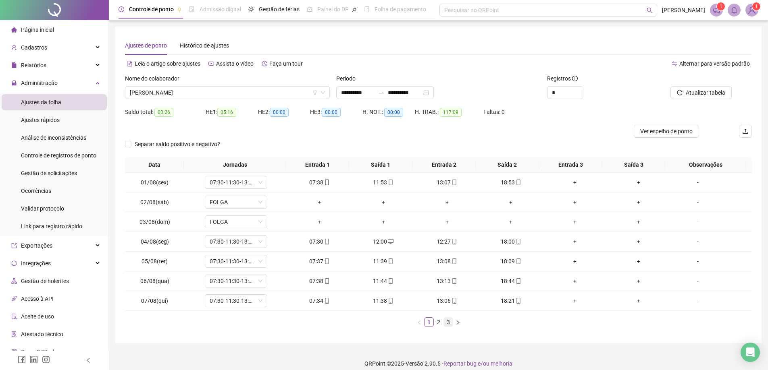
click at [447, 323] on link "3" at bounding box center [448, 322] width 9 height 9
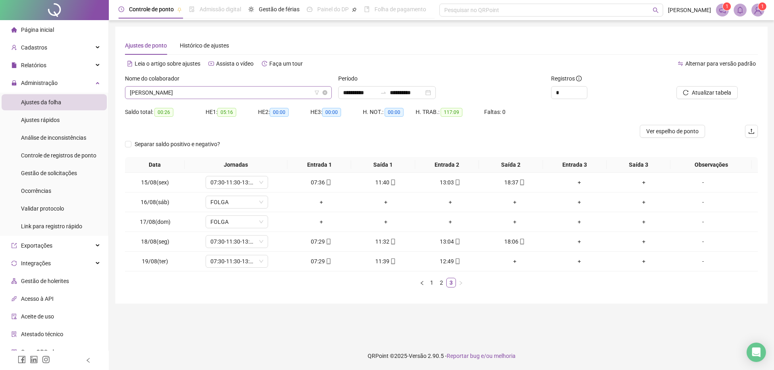
click at [242, 95] on span "[PERSON_NAME]" at bounding box center [228, 93] width 197 height 12
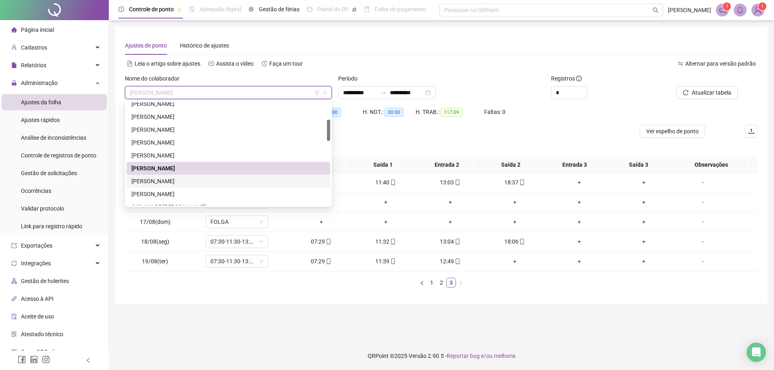
click at [195, 183] on div "[PERSON_NAME]" at bounding box center [228, 181] width 194 height 9
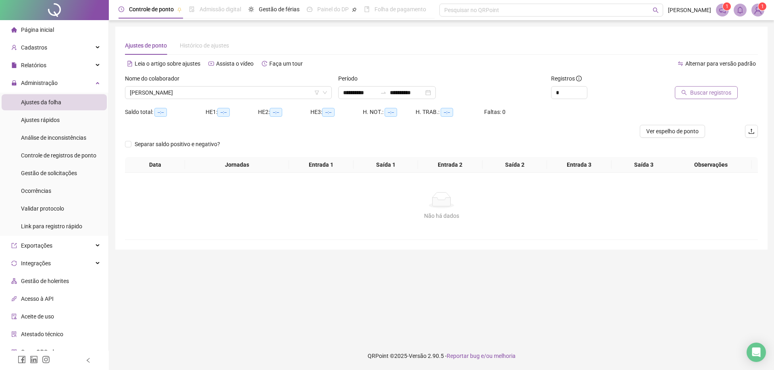
click at [705, 92] on span "Buscar registros" at bounding box center [710, 92] width 41 height 9
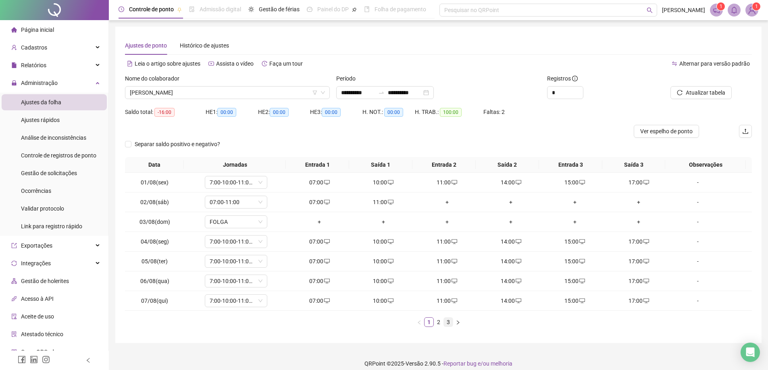
click at [445, 323] on link "3" at bounding box center [448, 322] width 9 height 9
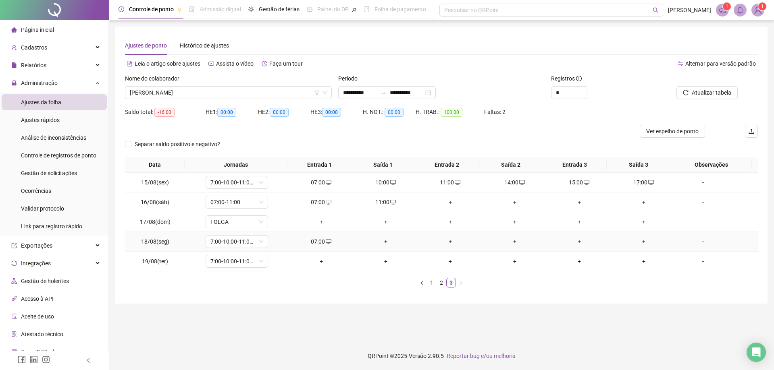
click at [383, 243] on div "+" at bounding box center [386, 241] width 58 height 9
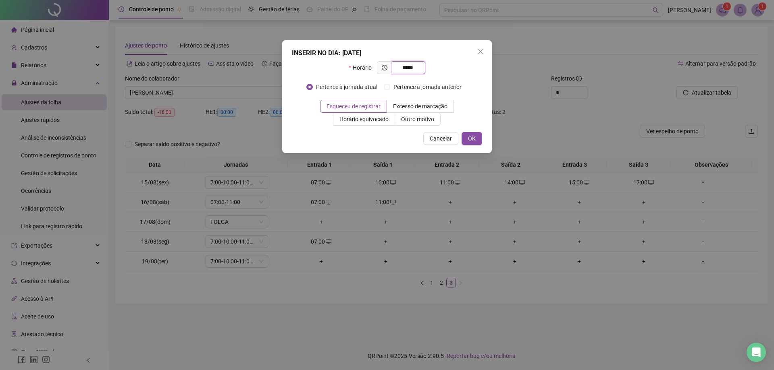
type input "*****"
click at [472, 135] on span "OK" at bounding box center [472, 138] width 8 height 9
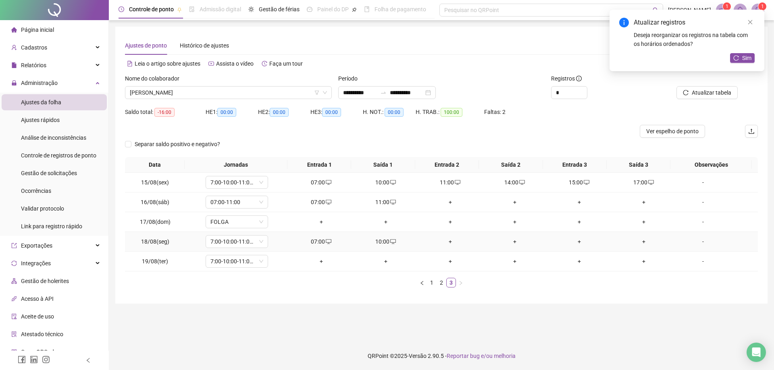
click at [445, 243] on div "+" at bounding box center [450, 241] width 58 height 9
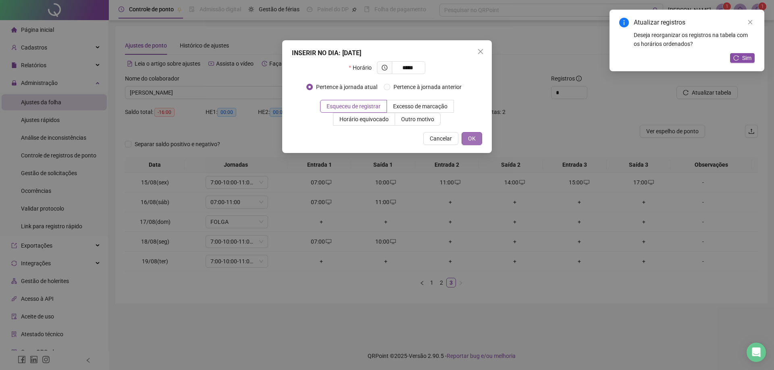
type input "*****"
click at [471, 139] on span "OK" at bounding box center [472, 138] width 8 height 9
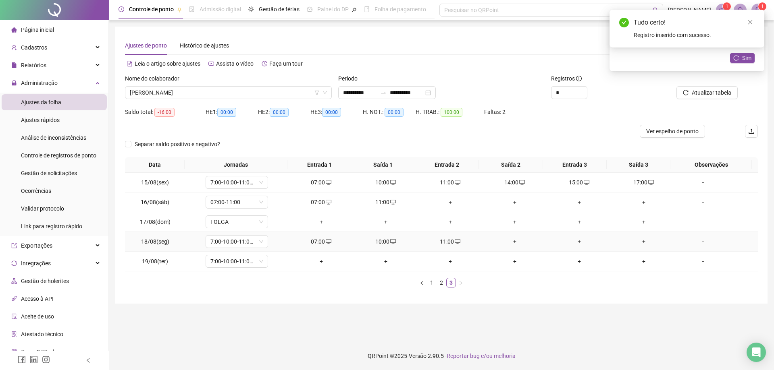
click at [512, 239] on div "+" at bounding box center [515, 241] width 58 height 9
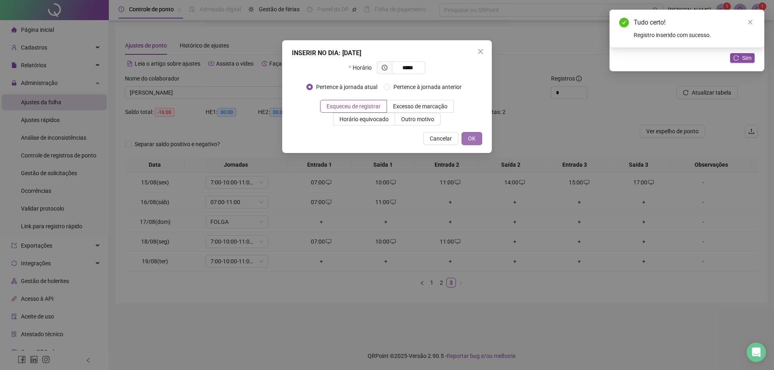
type input "*****"
click at [474, 138] on span "OK" at bounding box center [472, 138] width 8 height 9
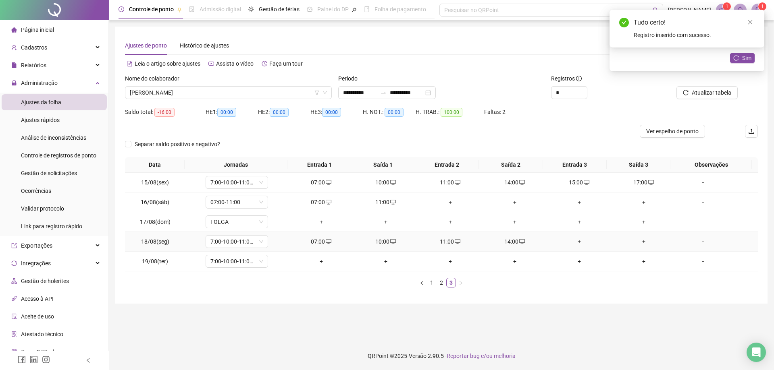
click at [576, 240] on div "+" at bounding box center [579, 241] width 58 height 9
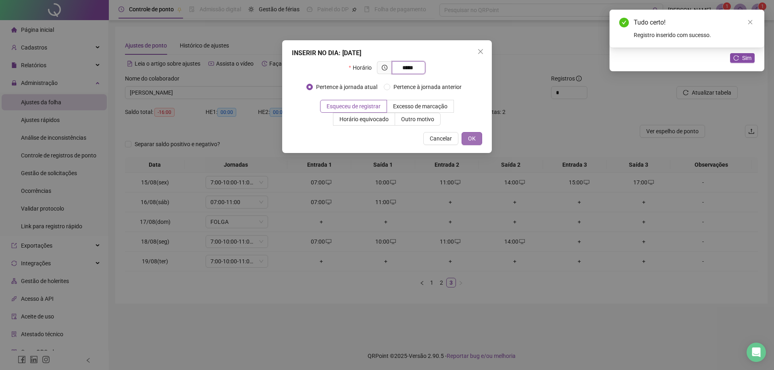
type input "*****"
click at [468, 137] on span "OK" at bounding box center [472, 138] width 8 height 9
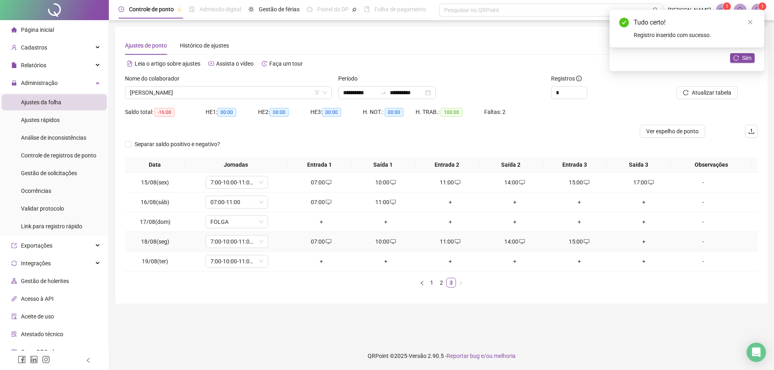
click at [635, 239] on div "+" at bounding box center [644, 241] width 58 height 9
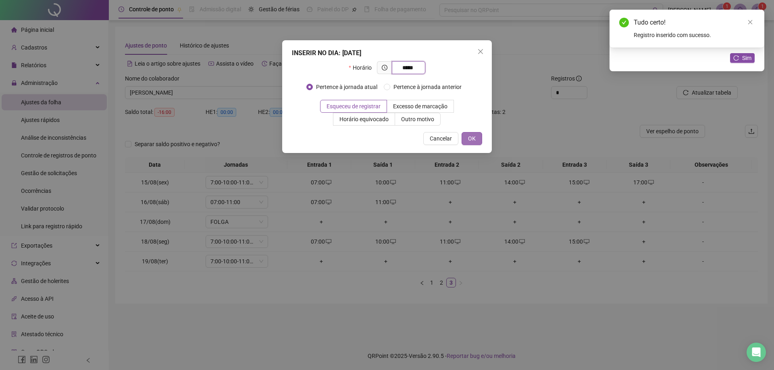
type input "*****"
click at [472, 137] on span "OK" at bounding box center [472, 138] width 8 height 9
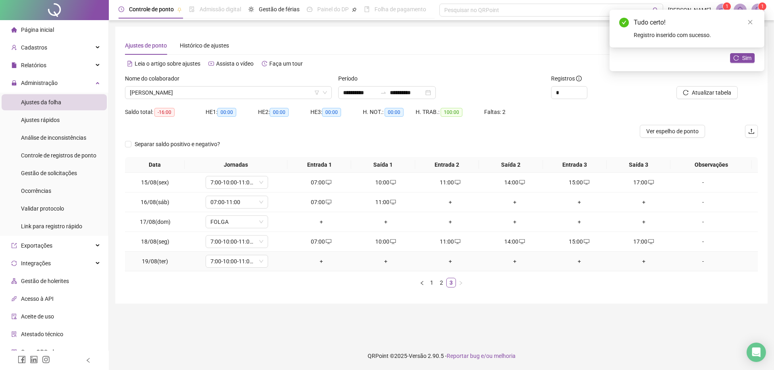
click at [321, 260] on div "+" at bounding box center [321, 261] width 58 height 9
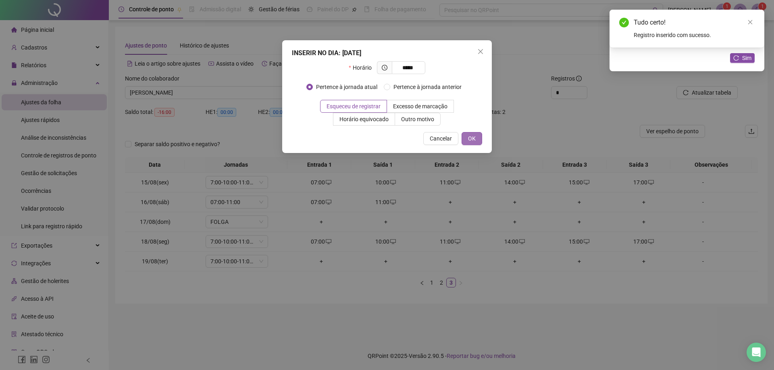
type input "*****"
click at [470, 137] on span "OK" at bounding box center [472, 138] width 8 height 9
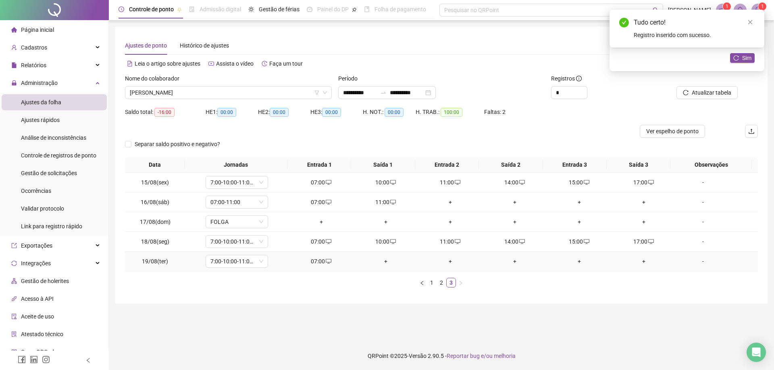
click at [380, 261] on div "+" at bounding box center [386, 261] width 58 height 9
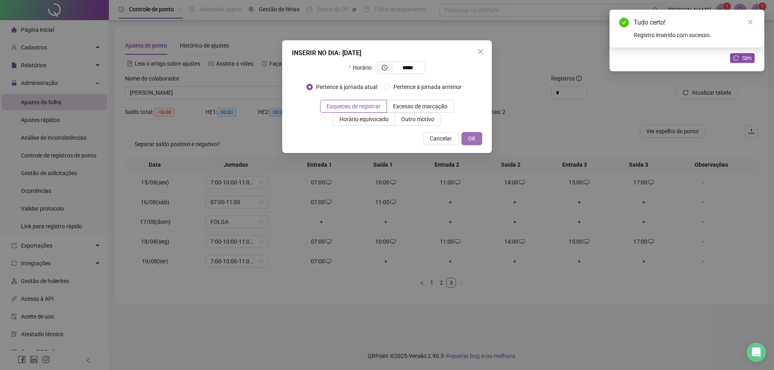
type input "*****"
click at [472, 139] on span "OK" at bounding box center [472, 138] width 8 height 9
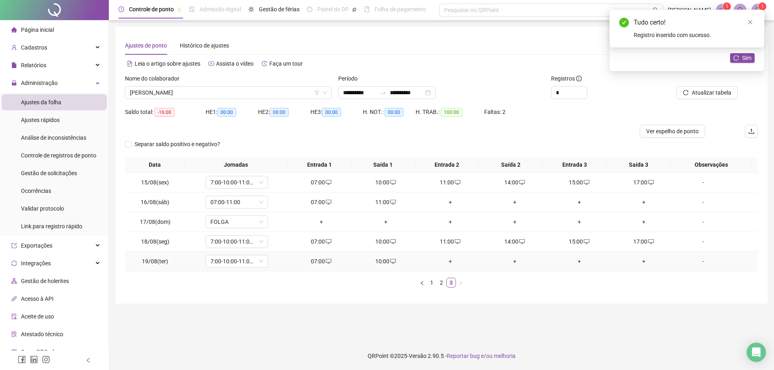
click at [447, 261] on div "+" at bounding box center [450, 261] width 58 height 9
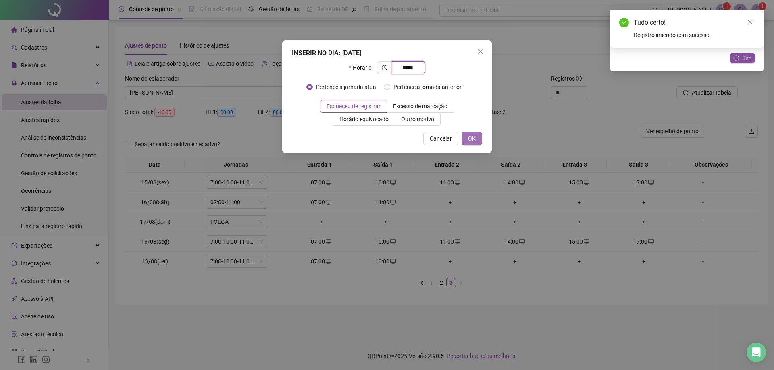
type input "*****"
click at [469, 139] on span "OK" at bounding box center [472, 138] width 8 height 9
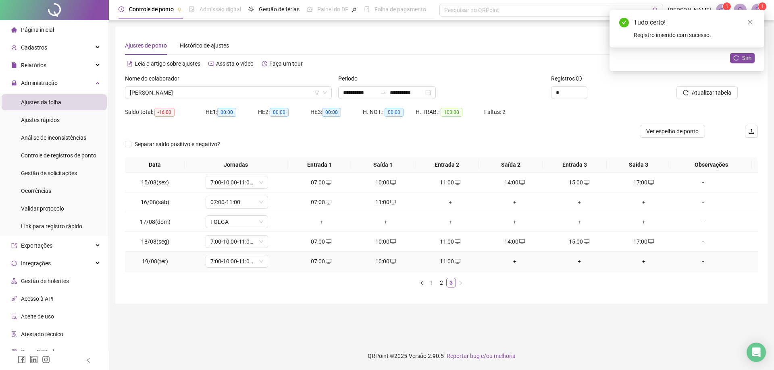
click at [512, 262] on div "+" at bounding box center [515, 261] width 58 height 9
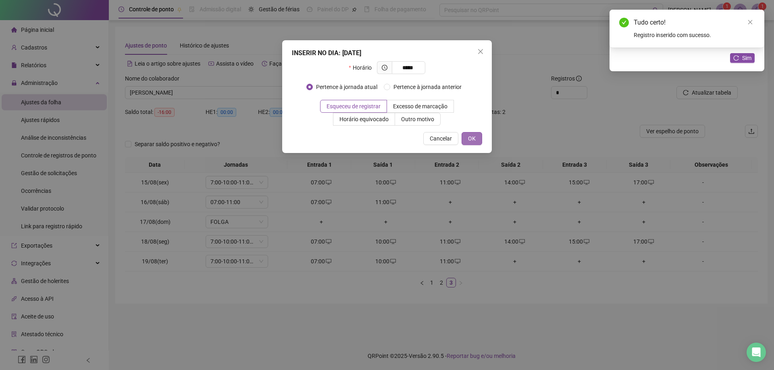
type input "*****"
click at [472, 139] on span "OK" at bounding box center [472, 138] width 8 height 9
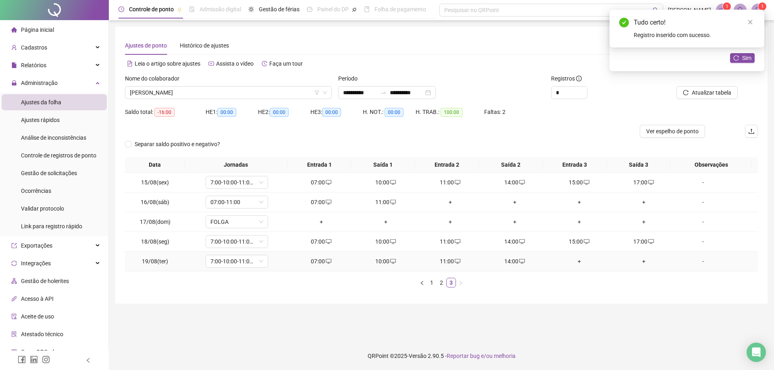
click at [576, 264] on div "+" at bounding box center [579, 261] width 58 height 9
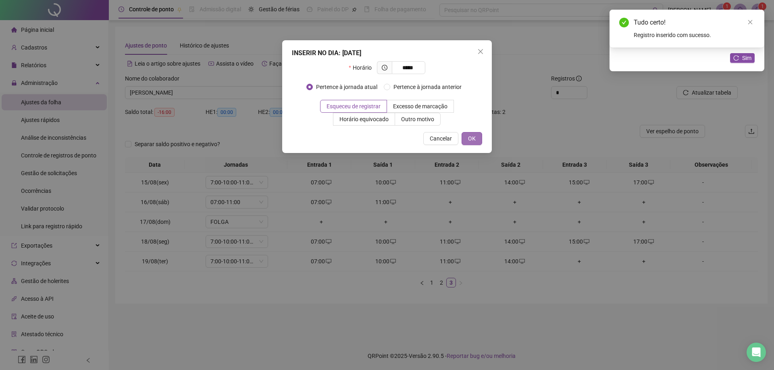
type input "*****"
click at [465, 139] on button "OK" at bounding box center [472, 138] width 21 height 13
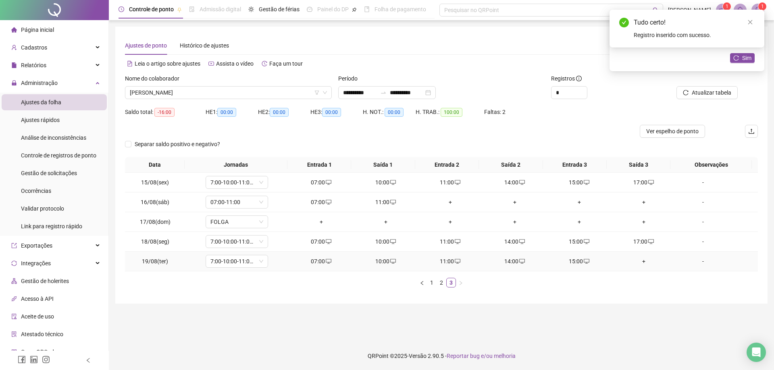
click at [640, 262] on div "+" at bounding box center [644, 261] width 58 height 9
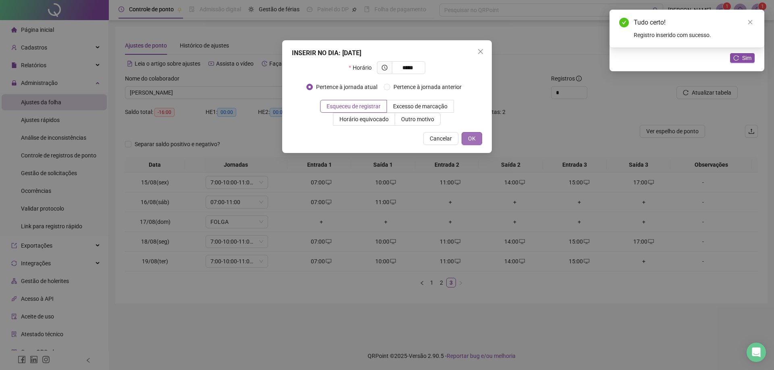
type input "*****"
click at [462, 139] on button "OK" at bounding box center [472, 138] width 21 height 13
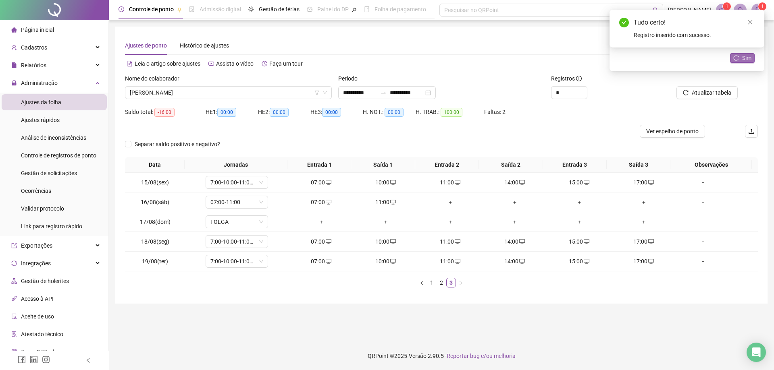
click at [748, 56] on span "Sim" at bounding box center [746, 58] width 9 height 9
click at [213, 91] on span "[PERSON_NAME]" at bounding box center [228, 93] width 197 height 12
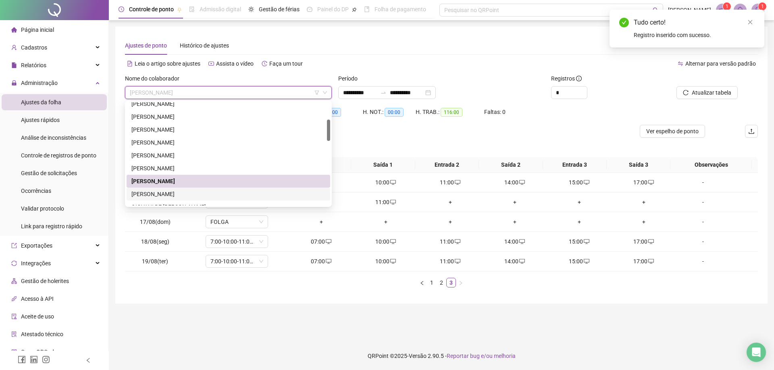
click at [192, 194] on div "[PERSON_NAME]" at bounding box center [228, 194] width 194 height 9
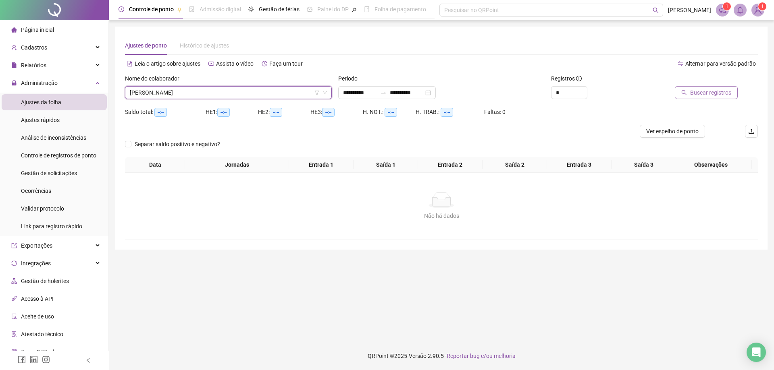
click at [713, 90] on span "Buscar registros" at bounding box center [710, 92] width 41 height 9
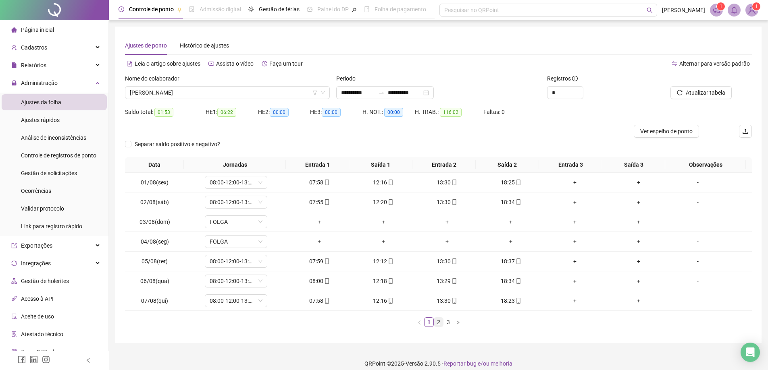
click at [440, 322] on link "2" at bounding box center [438, 322] width 9 height 9
click at [451, 323] on link "3" at bounding box center [448, 322] width 9 height 9
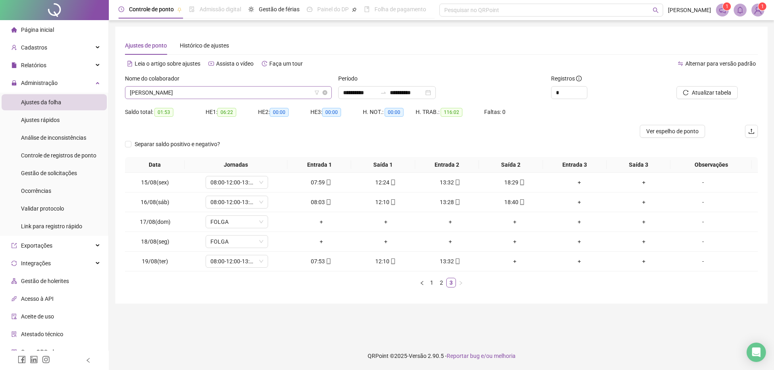
click at [216, 90] on span "[PERSON_NAME]" at bounding box center [228, 93] width 197 height 12
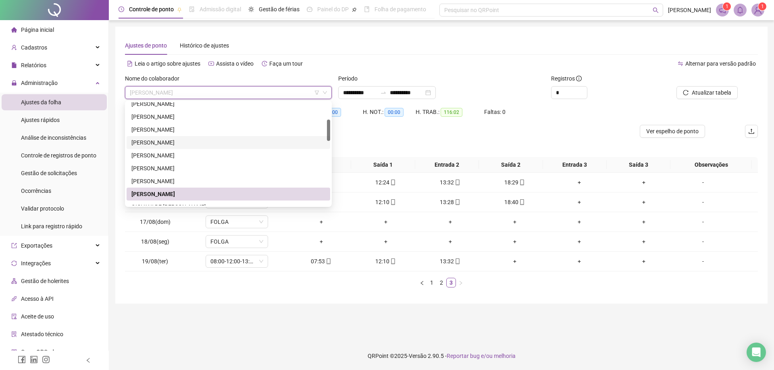
drag, startPoint x: 331, startPoint y: 129, endPoint x: 330, endPoint y: 146, distance: 17.4
click at [331, 147] on div "272846 128646 89064 [PERSON_NAME] [PERSON_NAME] [PERSON_NAME] [PERSON_NAME]" at bounding box center [228, 154] width 207 height 106
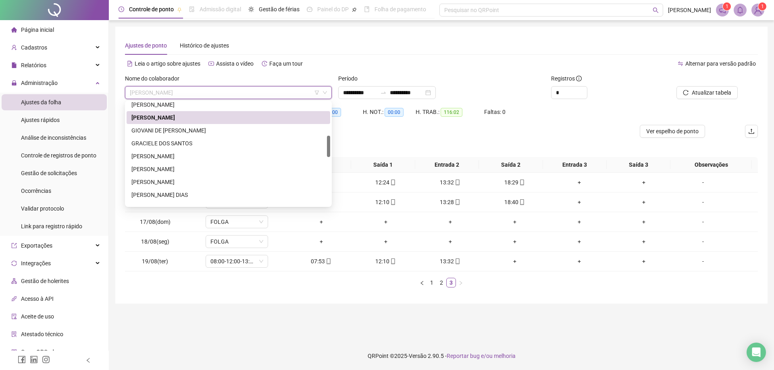
scroll to position [159, 0]
drag, startPoint x: 327, startPoint y: 130, endPoint x: 327, endPoint y: 146, distance: 16.1
click at [327, 146] on div at bounding box center [328, 146] width 3 height 21
click at [212, 131] on div "GIOVANI DE [PERSON_NAME]" at bounding box center [228, 130] width 194 height 9
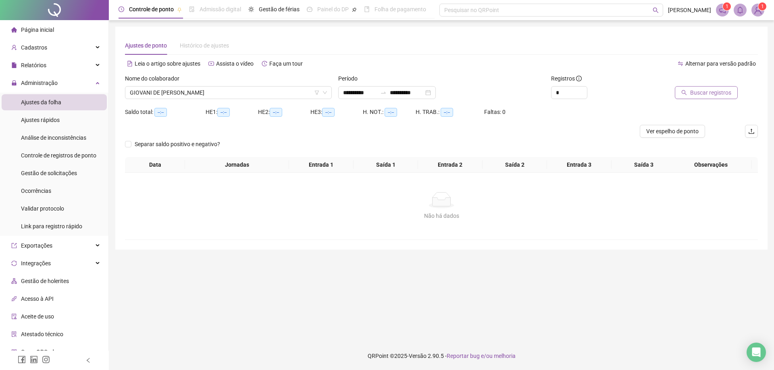
click at [698, 92] on span "Buscar registros" at bounding box center [710, 92] width 41 height 9
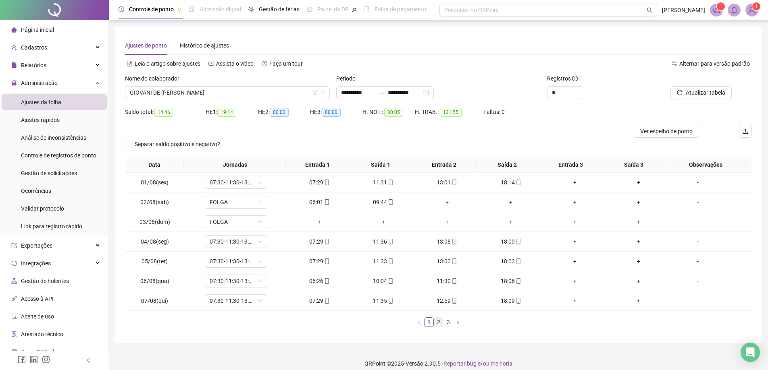
click at [441, 323] on link "2" at bounding box center [438, 322] width 9 height 9
click at [449, 324] on link "3" at bounding box center [448, 322] width 9 height 9
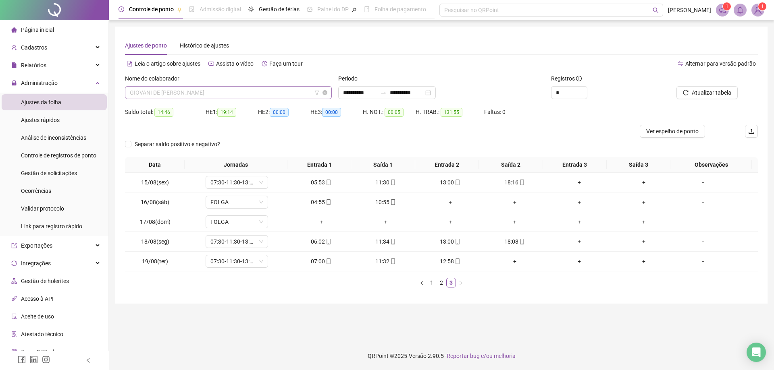
click at [237, 92] on span "GIOVANI DE [PERSON_NAME]" at bounding box center [228, 93] width 197 height 12
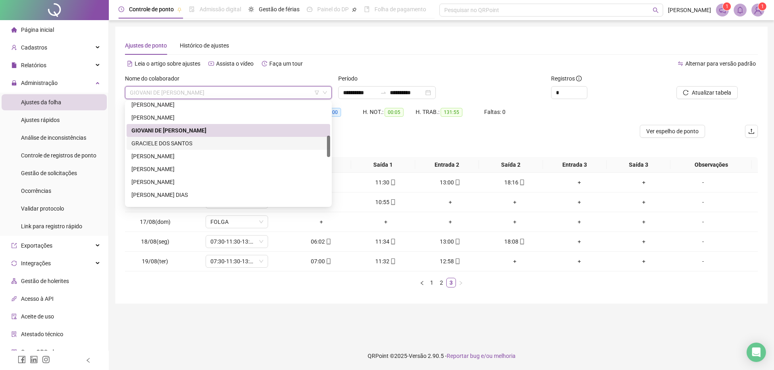
click at [181, 144] on div "GRACIELE DOS SANTOS" at bounding box center [228, 143] width 194 height 9
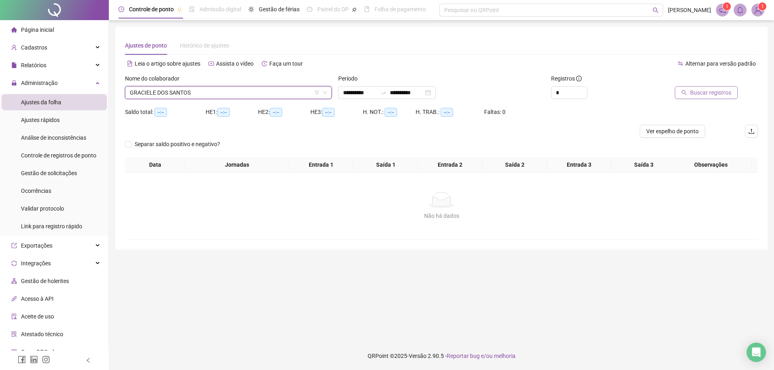
click at [716, 88] on span "Buscar registros" at bounding box center [710, 92] width 41 height 9
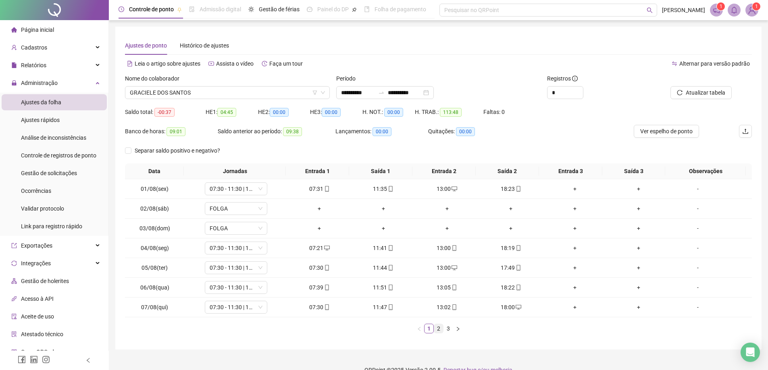
click at [437, 331] on link "2" at bounding box center [438, 329] width 9 height 9
click at [448, 329] on link "3" at bounding box center [448, 329] width 9 height 9
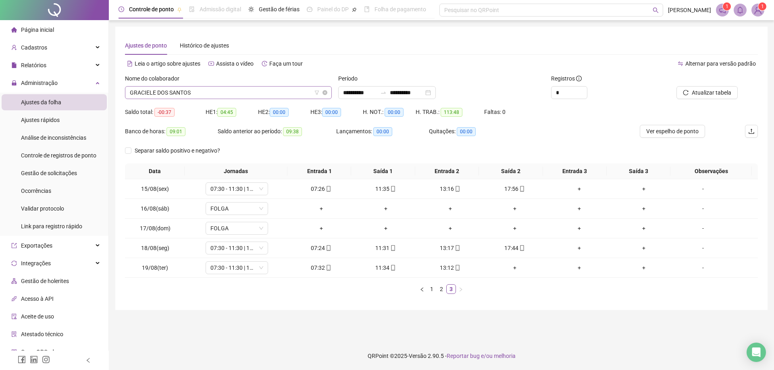
click at [201, 91] on span "GRACIELE DOS SANTOS" at bounding box center [228, 93] width 197 height 12
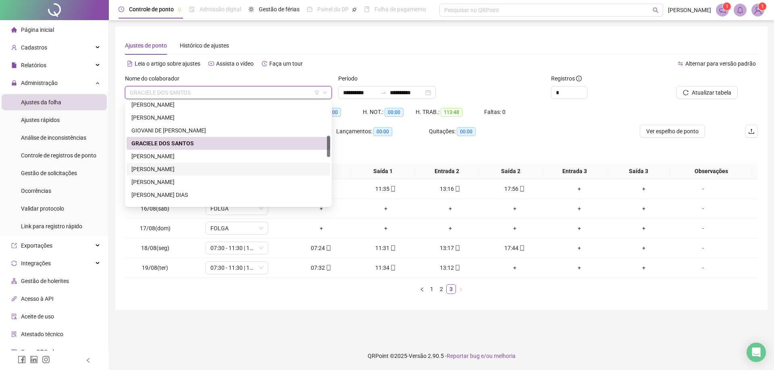
click at [179, 171] on div "[PERSON_NAME]" at bounding box center [228, 169] width 194 height 9
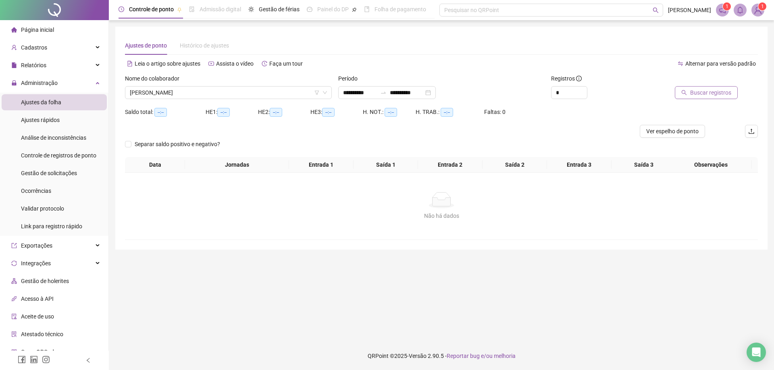
click at [703, 92] on span "Buscar registros" at bounding box center [710, 92] width 41 height 9
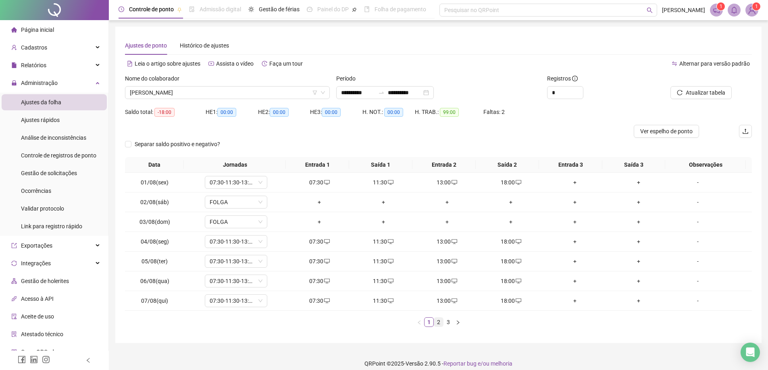
click at [437, 323] on link "2" at bounding box center [438, 322] width 9 height 9
click at [447, 325] on link "3" at bounding box center [448, 322] width 9 height 9
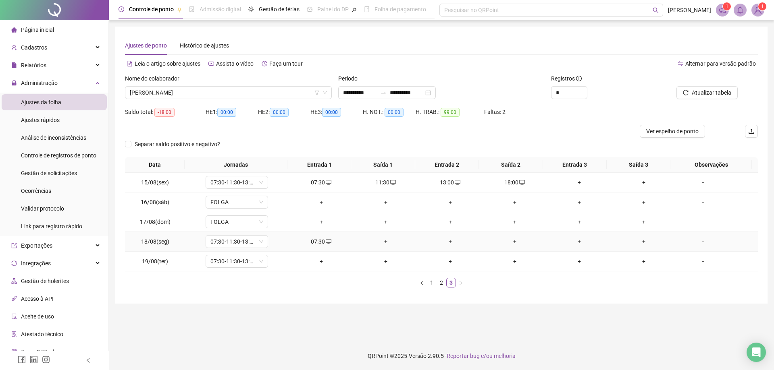
click at [383, 243] on div "+" at bounding box center [386, 241] width 58 height 9
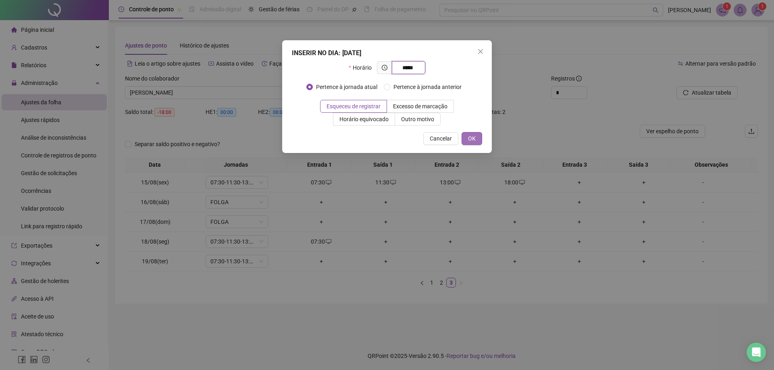
type input "*****"
click at [463, 136] on button "OK" at bounding box center [472, 138] width 21 height 13
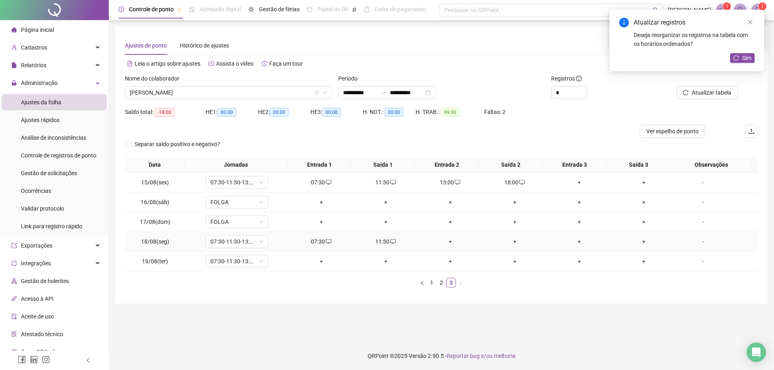
click at [447, 242] on div "+" at bounding box center [450, 241] width 58 height 9
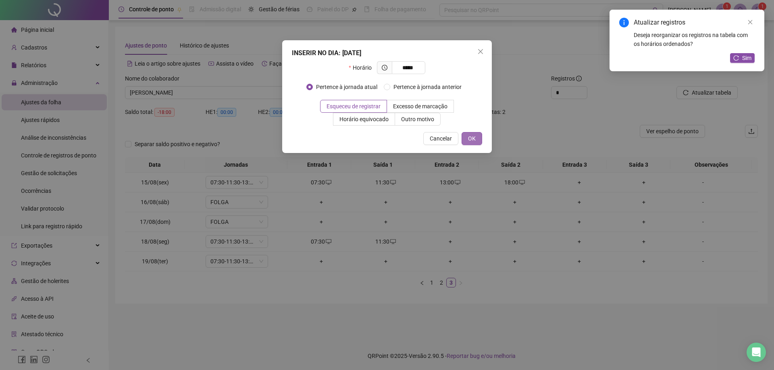
type input "*****"
click at [470, 137] on span "OK" at bounding box center [472, 138] width 8 height 9
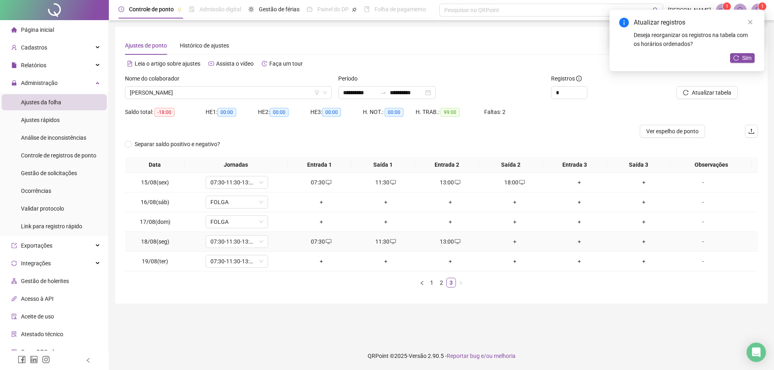
click at [511, 241] on div "+" at bounding box center [515, 241] width 58 height 9
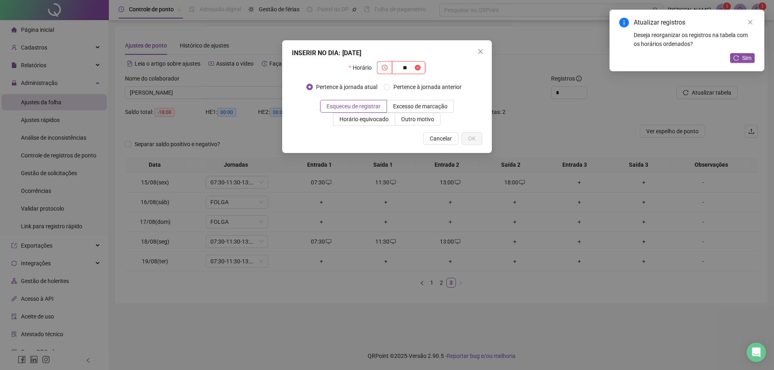
type input "*"
type input "*****"
click at [474, 139] on span "OK" at bounding box center [472, 138] width 8 height 9
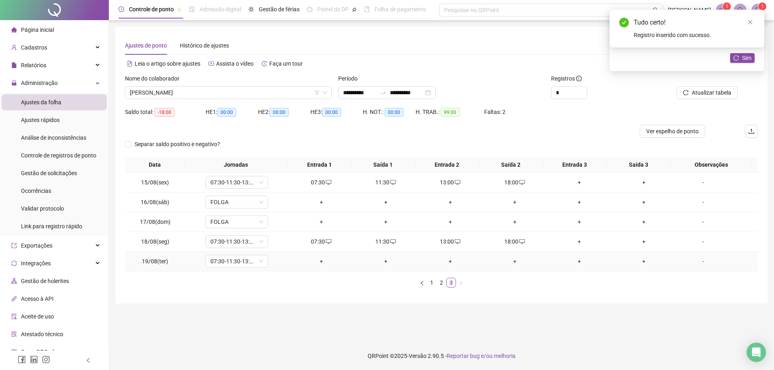
click at [314, 264] on div "+" at bounding box center [321, 261] width 58 height 9
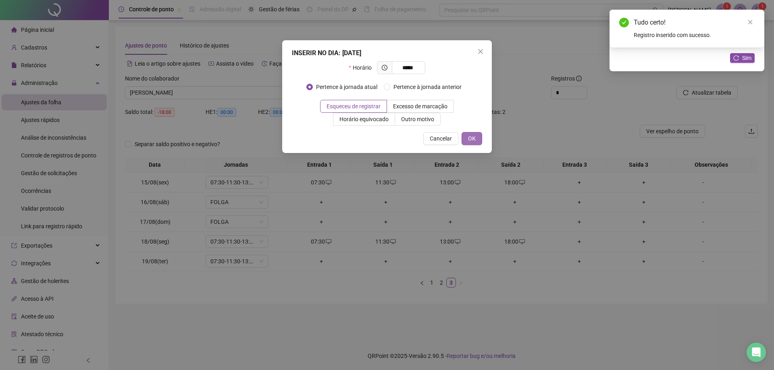
type input "*****"
click at [474, 135] on span "OK" at bounding box center [472, 138] width 8 height 9
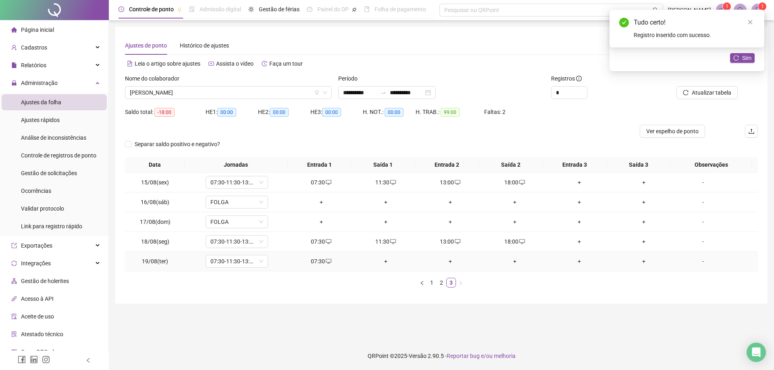
click at [383, 260] on div "+" at bounding box center [386, 261] width 58 height 9
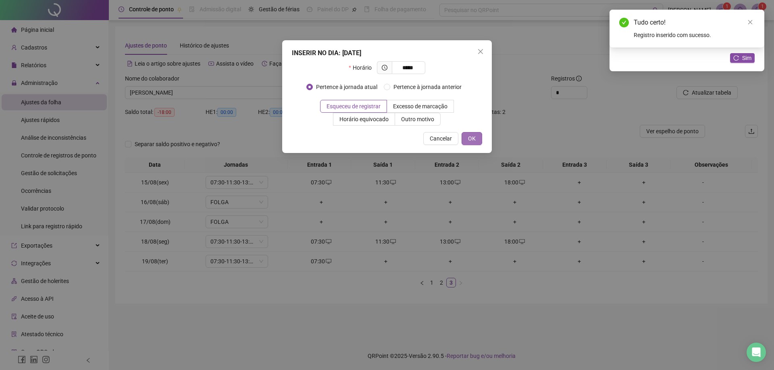
type input "*****"
click at [470, 135] on span "OK" at bounding box center [472, 138] width 8 height 9
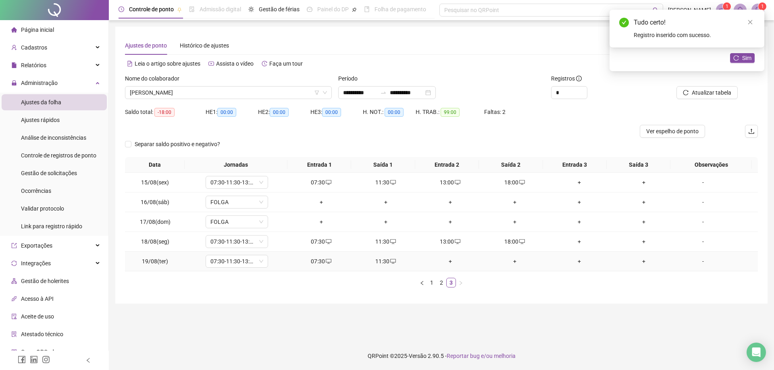
click at [445, 263] on div "+" at bounding box center [450, 261] width 58 height 9
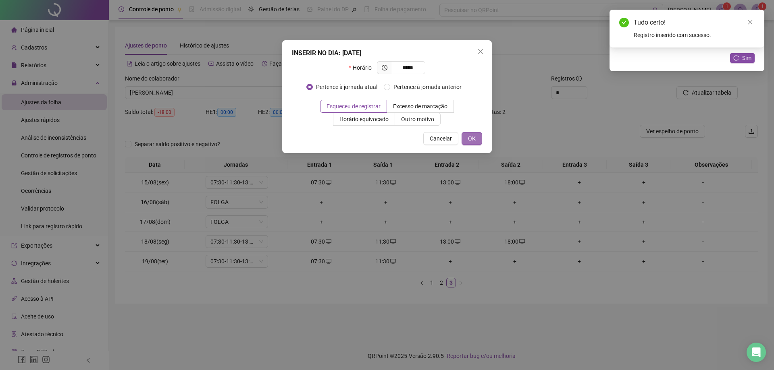
type input "*****"
click at [481, 136] on button "OK" at bounding box center [472, 138] width 21 height 13
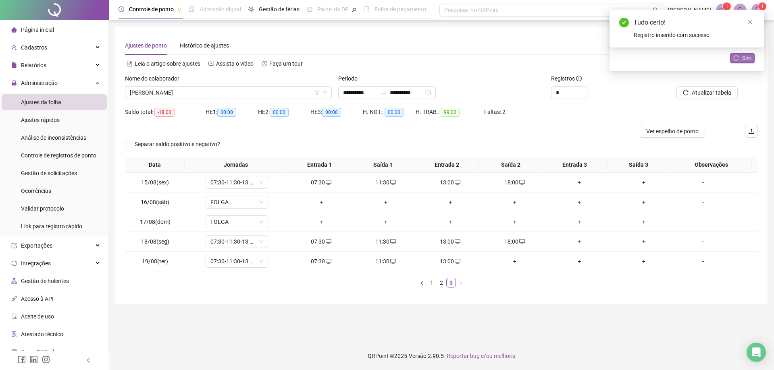
click at [732, 59] on button "Sim" at bounding box center [742, 58] width 25 height 10
click at [198, 95] on span "[PERSON_NAME]" at bounding box center [228, 93] width 197 height 12
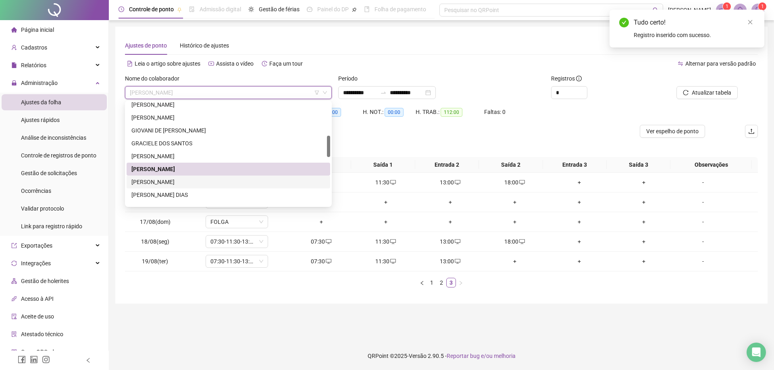
click at [185, 180] on div "[PERSON_NAME]" at bounding box center [228, 182] width 194 height 9
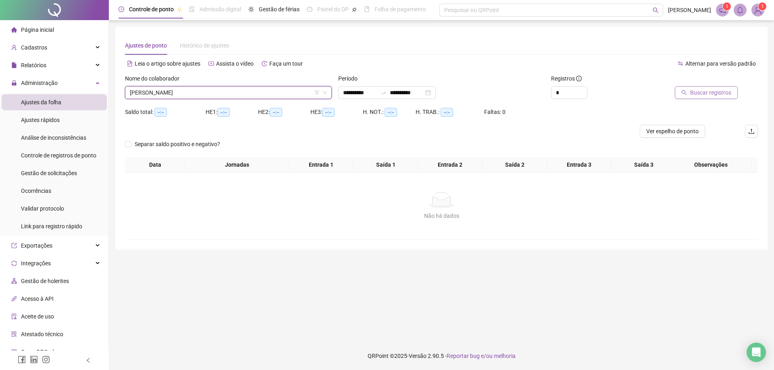
click at [716, 94] on span "Buscar registros" at bounding box center [710, 92] width 41 height 9
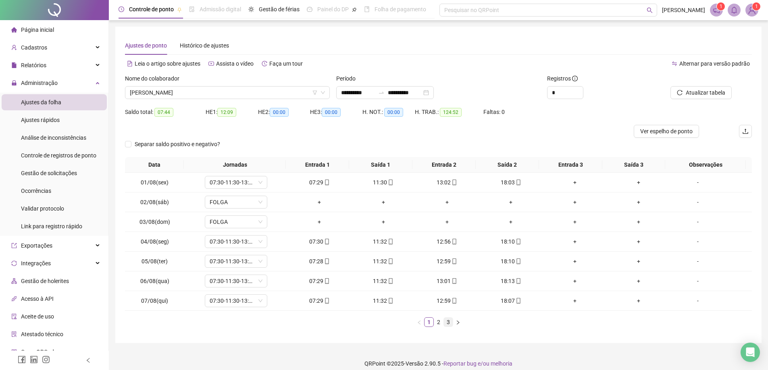
click at [449, 324] on link "3" at bounding box center [448, 322] width 9 height 9
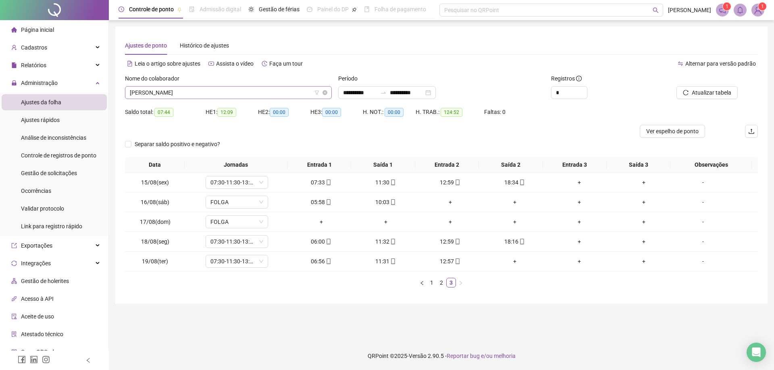
click at [227, 93] on span "[PERSON_NAME]" at bounding box center [228, 93] width 197 height 12
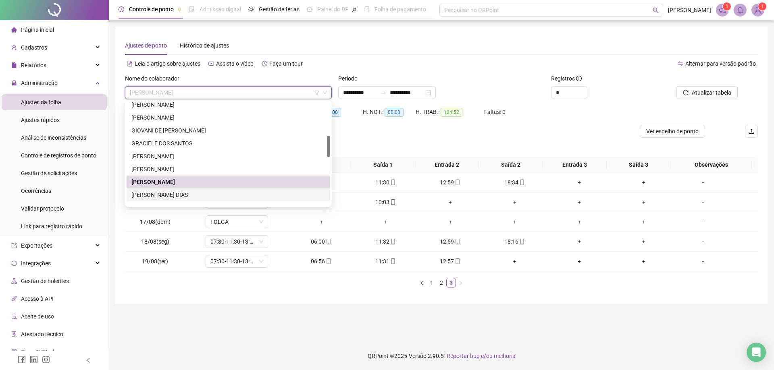
click at [180, 196] on div "[PERSON_NAME] DIAS" at bounding box center [228, 195] width 194 height 9
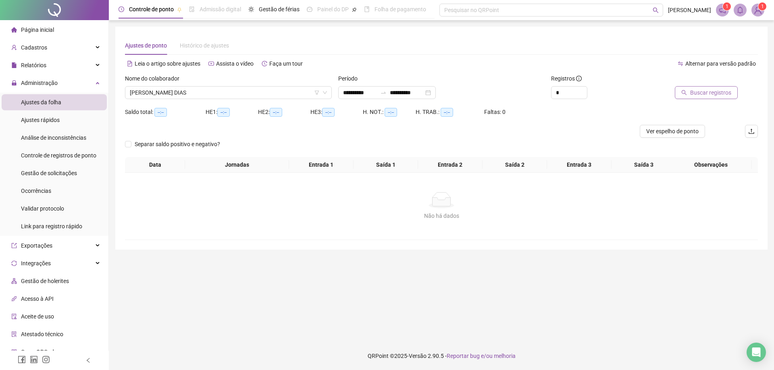
click at [719, 95] on span "Buscar registros" at bounding box center [710, 92] width 41 height 9
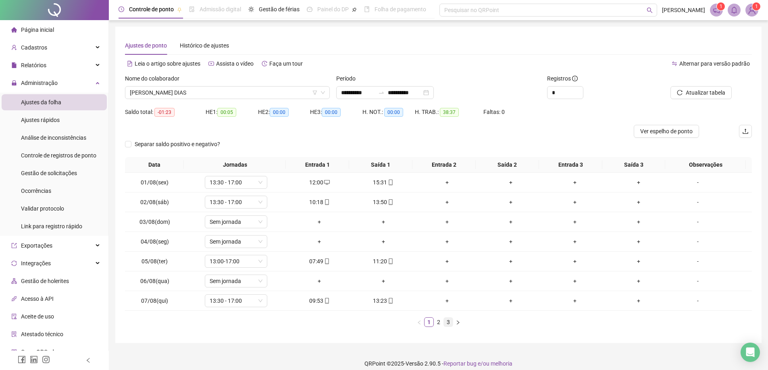
click at [449, 324] on link "3" at bounding box center [448, 322] width 9 height 9
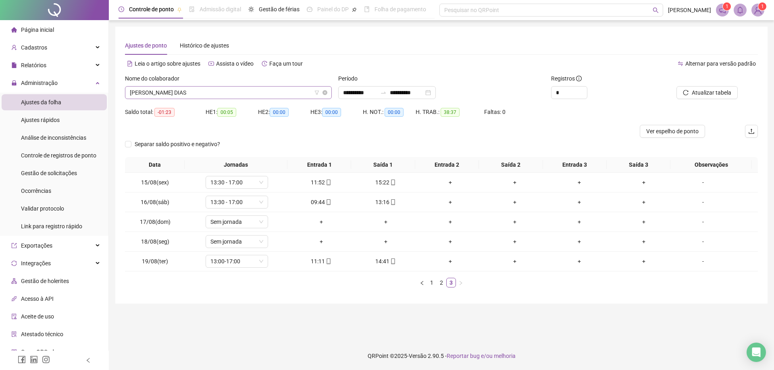
click at [236, 91] on span "[PERSON_NAME] DIAS" at bounding box center [228, 93] width 197 height 12
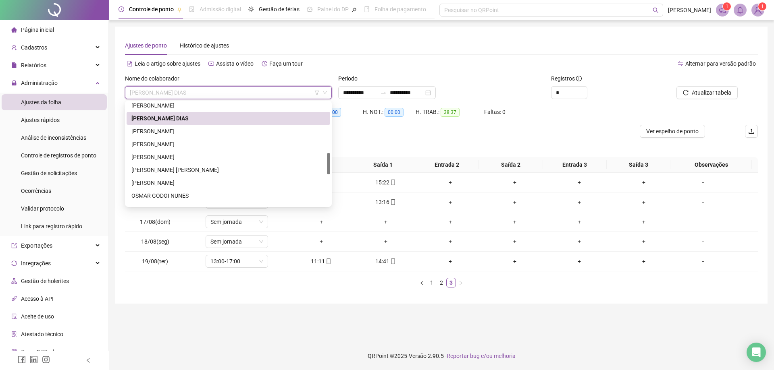
scroll to position [241, 0]
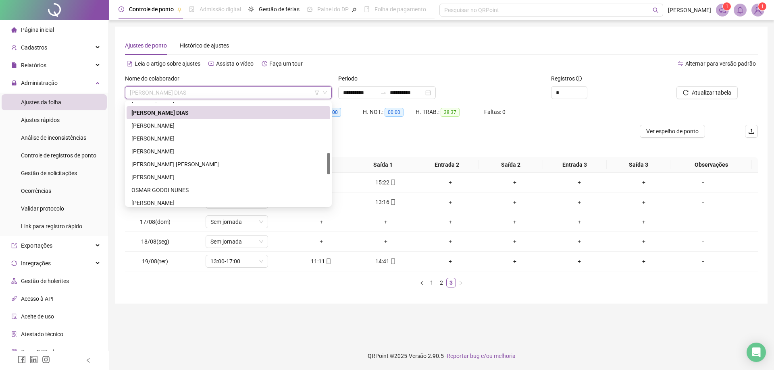
drag, startPoint x: 328, startPoint y: 141, endPoint x: 329, endPoint y: 159, distance: 17.8
click at [329, 159] on div at bounding box center [328, 163] width 3 height 21
click at [196, 125] on div "[PERSON_NAME]" at bounding box center [228, 125] width 194 height 9
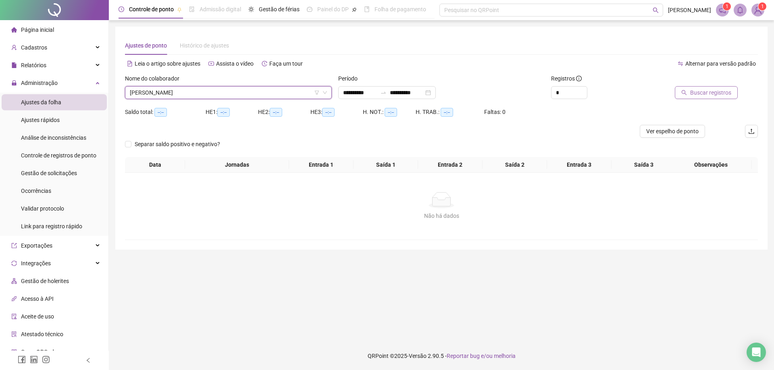
click at [700, 91] on span "Buscar registros" at bounding box center [710, 92] width 41 height 9
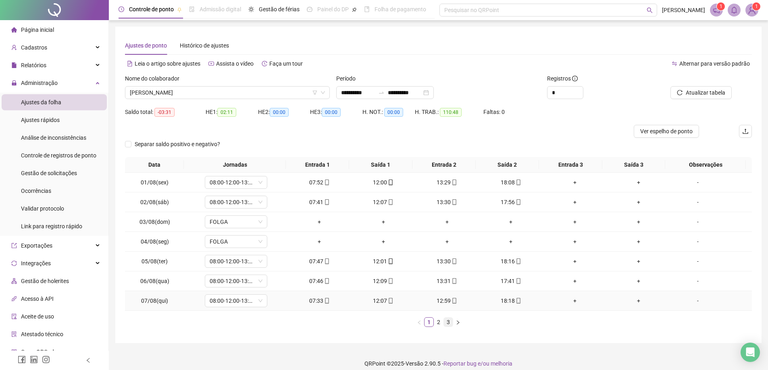
click at [448, 322] on link "3" at bounding box center [448, 322] width 9 height 9
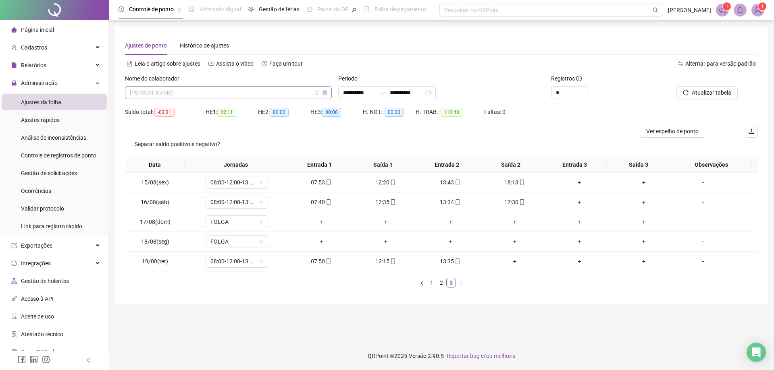
click at [227, 93] on span "[PERSON_NAME]" at bounding box center [228, 93] width 197 height 12
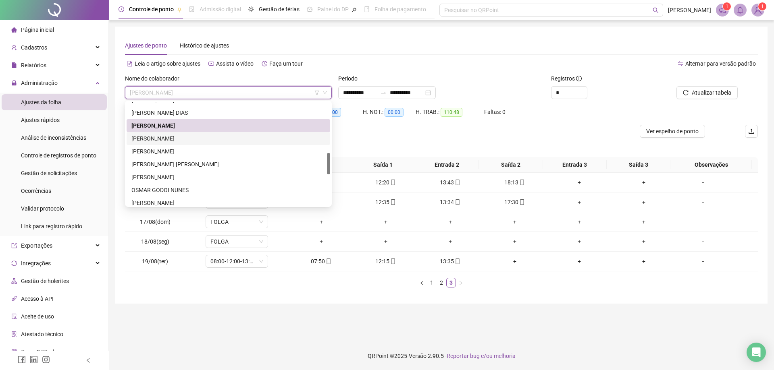
click at [195, 136] on div "[PERSON_NAME]" at bounding box center [228, 138] width 194 height 9
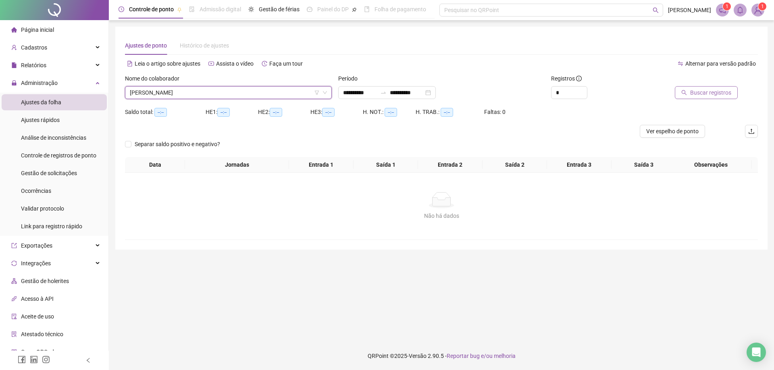
click at [709, 93] on span "Buscar registros" at bounding box center [710, 92] width 41 height 9
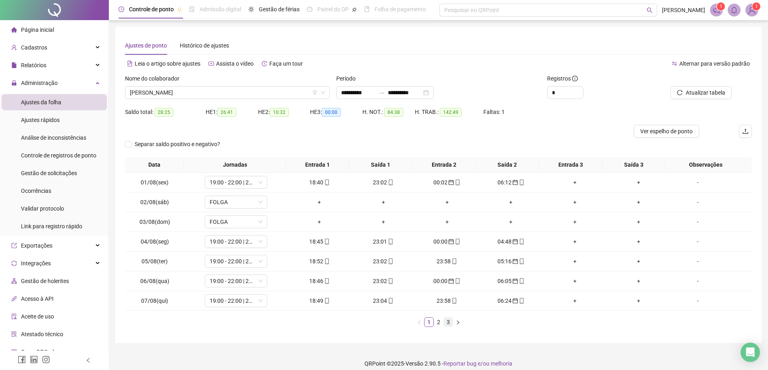
click at [449, 324] on link "3" at bounding box center [448, 322] width 9 height 9
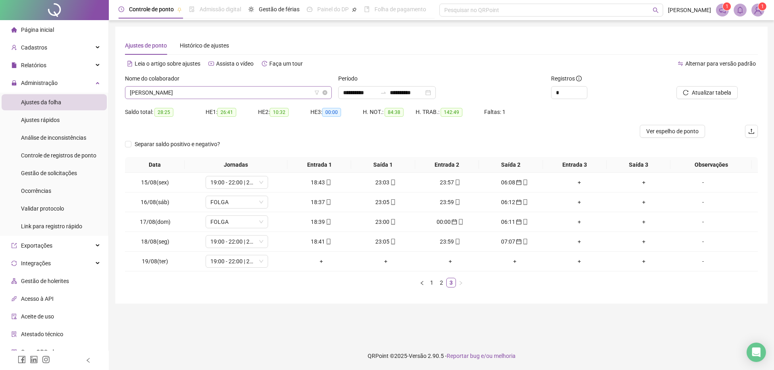
click at [253, 92] on span "[PERSON_NAME]" at bounding box center [228, 93] width 197 height 12
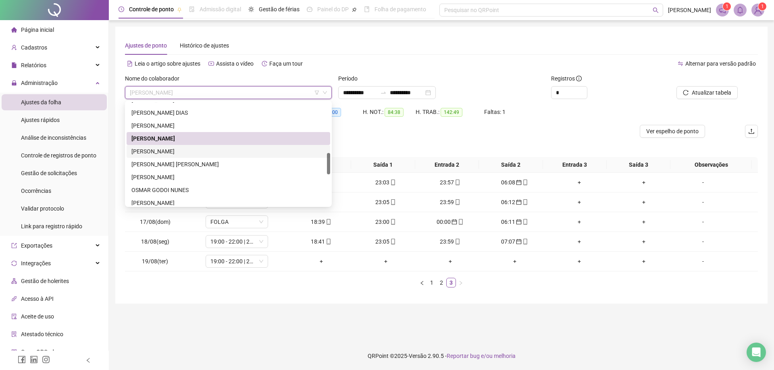
click at [195, 148] on div "[PERSON_NAME]" at bounding box center [228, 151] width 194 height 9
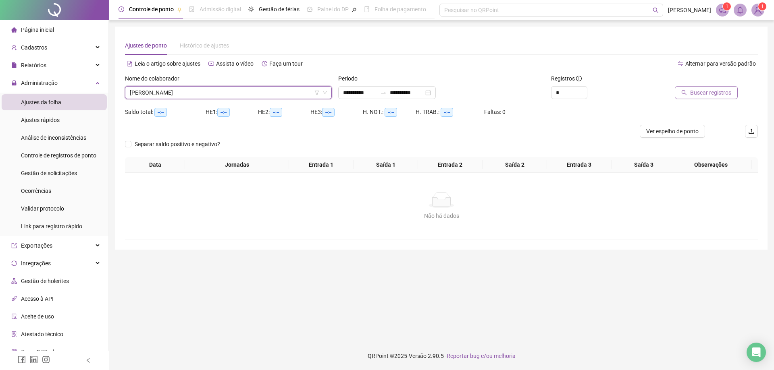
click at [717, 96] on span "Buscar registros" at bounding box center [710, 92] width 41 height 9
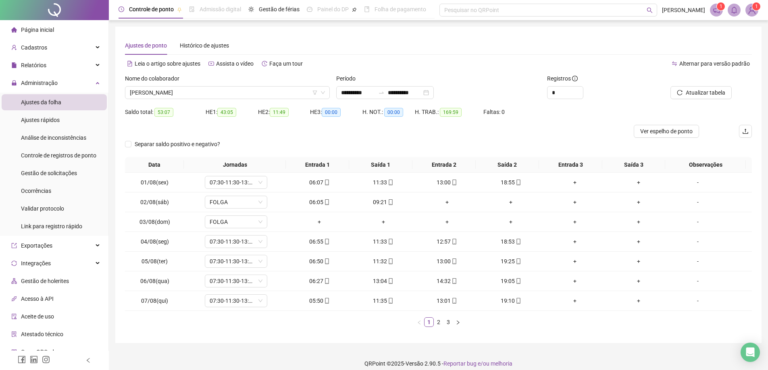
click at [449, 323] on link "3" at bounding box center [448, 322] width 9 height 9
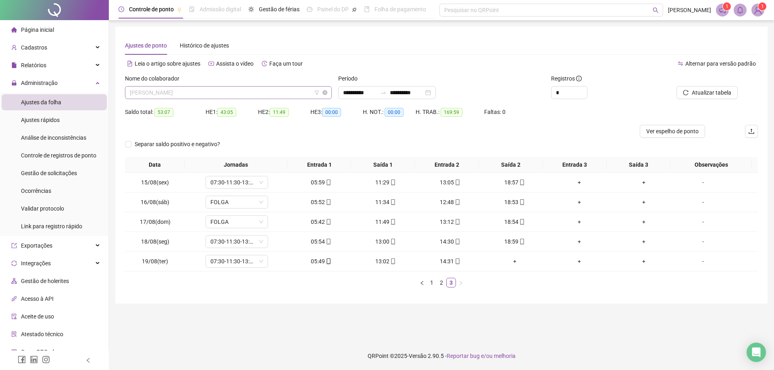
click at [245, 90] on span "[PERSON_NAME]" at bounding box center [228, 93] width 197 height 12
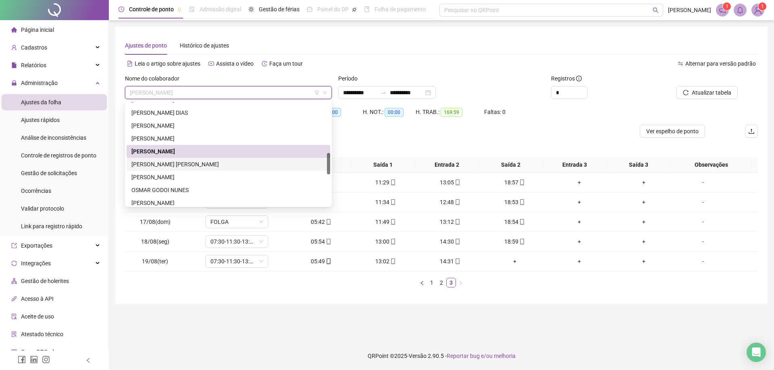
click at [196, 166] on div "[PERSON_NAME] [PERSON_NAME]" at bounding box center [228, 164] width 194 height 9
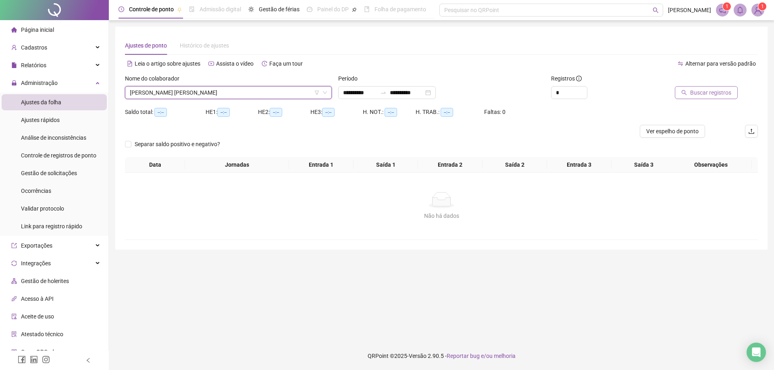
click at [709, 91] on span "Buscar registros" at bounding box center [710, 92] width 41 height 9
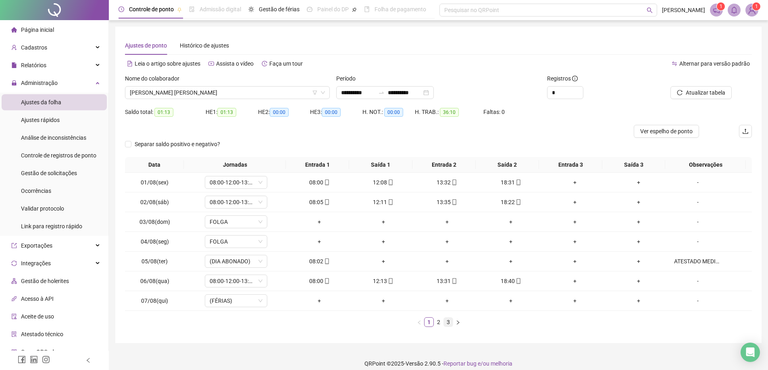
click at [445, 325] on link "3" at bounding box center [448, 322] width 9 height 9
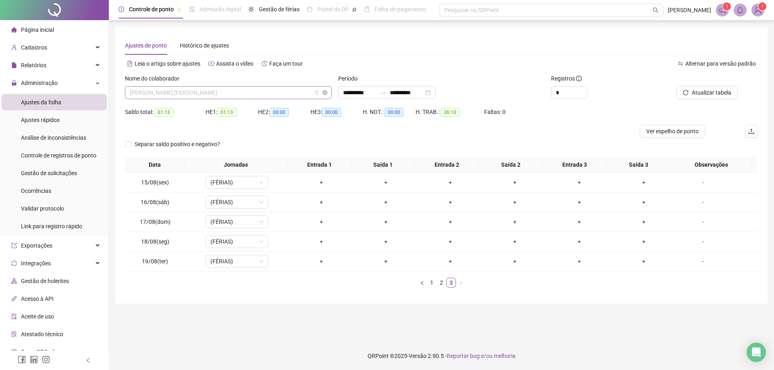
click at [224, 95] on span "[PERSON_NAME] [PERSON_NAME]" at bounding box center [228, 93] width 197 height 12
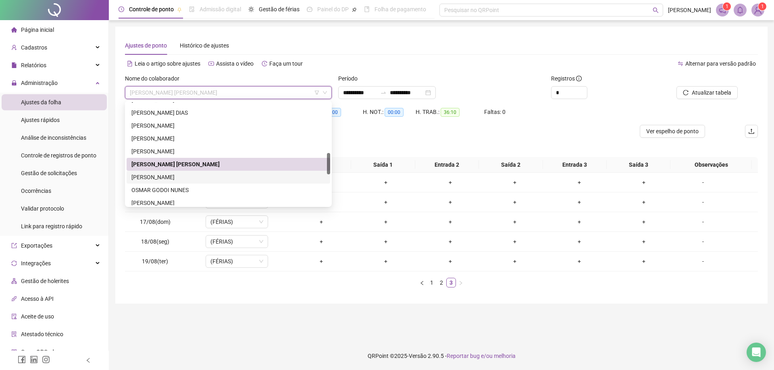
click at [187, 177] on div "[PERSON_NAME]" at bounding box center [228, 177] width 194 height 9
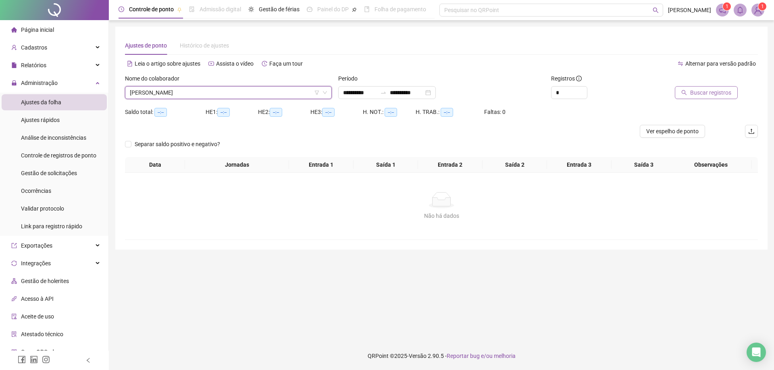
click at [704, 91] on span "Buscar registros" at bounding box center [710, 92] width 41 height 9
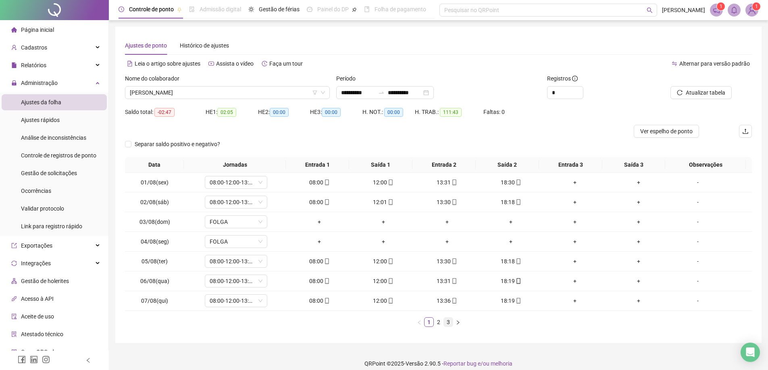
click at [449, 325] on link "3" at bounding box center [448, 322] width 9 height 9
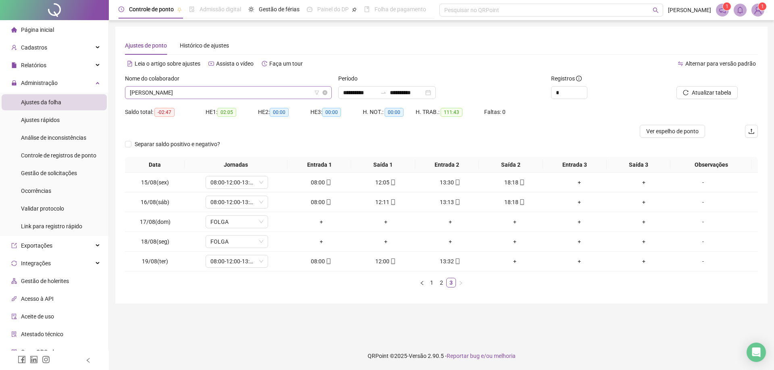
click at [231, 88] on span "[PERSON_NAME]" at bounding box center [228, 93] width 197 height 12
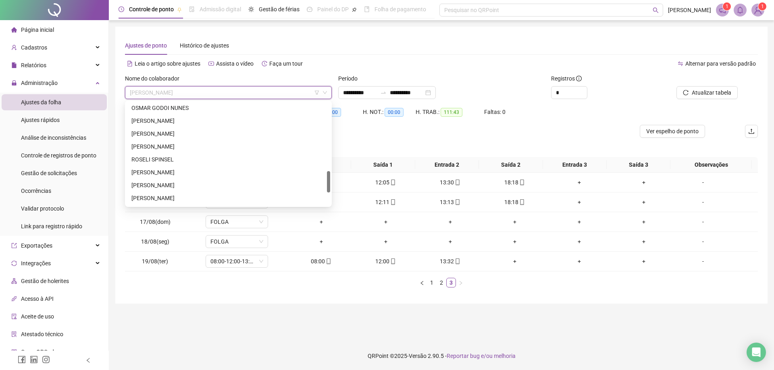
drag, startPoint x: 328, startPoint y: 168, endPoint x: 329, endPoint y: 183, distance: 14.9
click at [329, 183] on div at bounding box center [328, 181] width 3 height 21
click at [167, 127] on div "[PERSON_NAME]" at bounding box center [228, 128] width 194 height 9
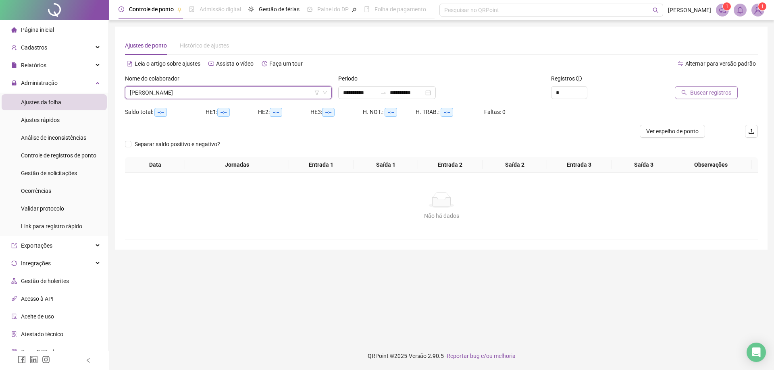
click at [704, 94] on span "Buscar registros" at bounding box center [710, 92] width 41 height 9
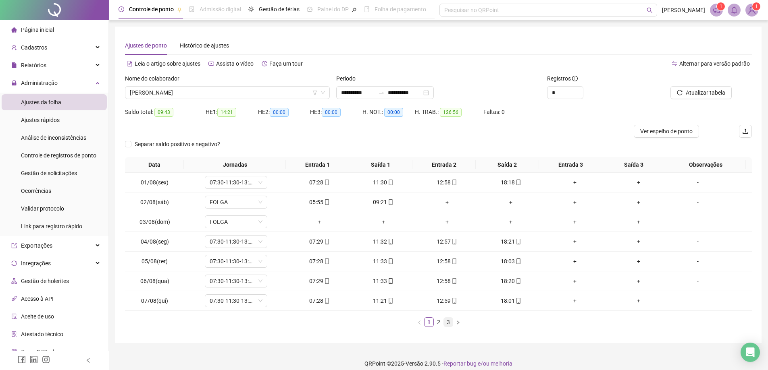
click at [445, 325] on link "3" at bounding box center [448, 322] width 9 height 9
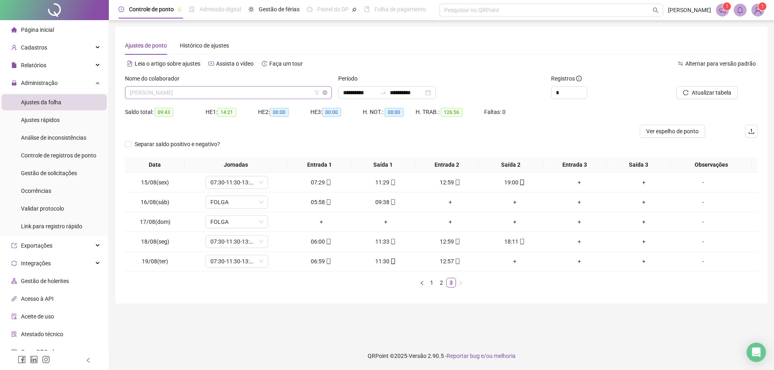
click at [225, 95] on span "[PERSON_NAME]" at bounding box center [228, 93] width 197 height 12
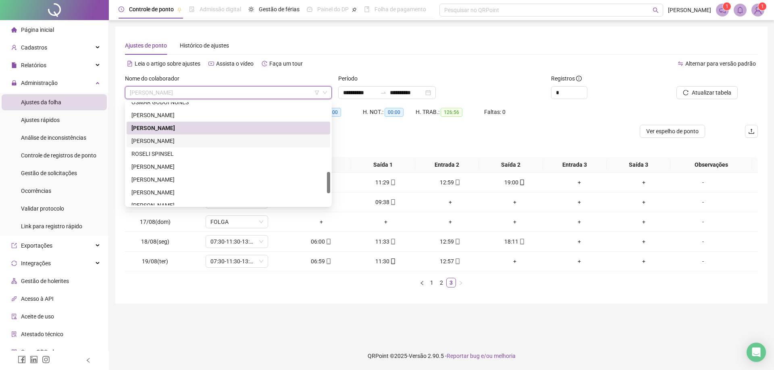
click at [179, 142] on div "[PERSON_NAME]" at bounding box center [228, 141] width 194 height 9
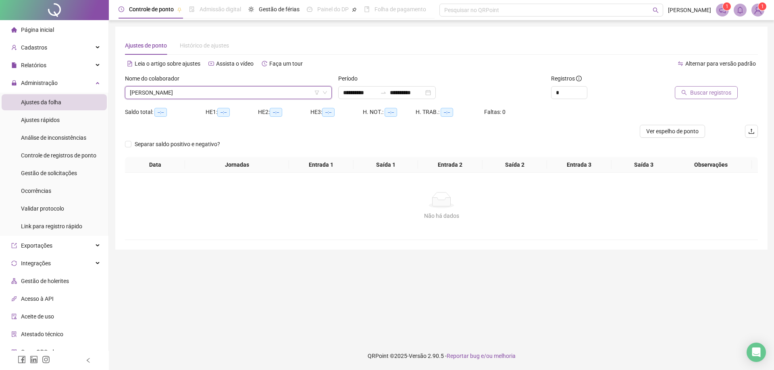
click at [726, 92] on span "Buscar registros" at bounding box center [710, 92] width 41 height 9
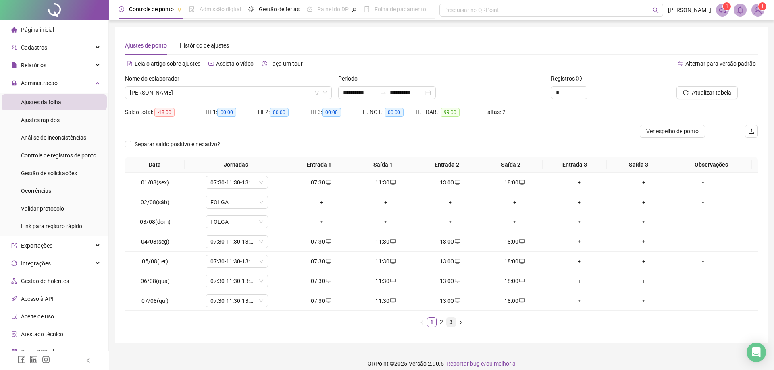
click at [447, 322] on link "3" at bounding box center [451, 322] width 9 height 9
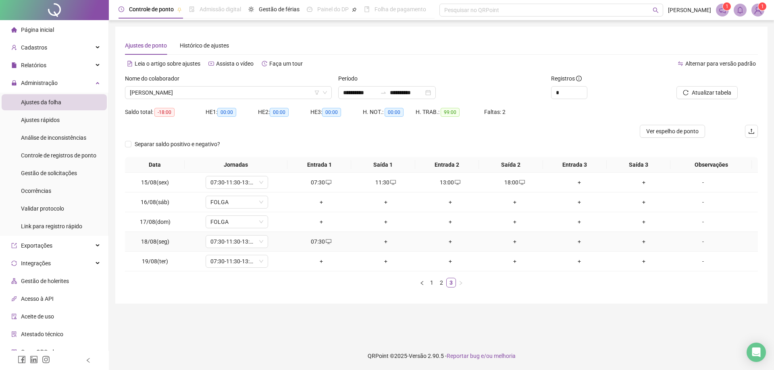
click at [376, 241] on div "+" at bounding box center [386, 241] width 58 height 9
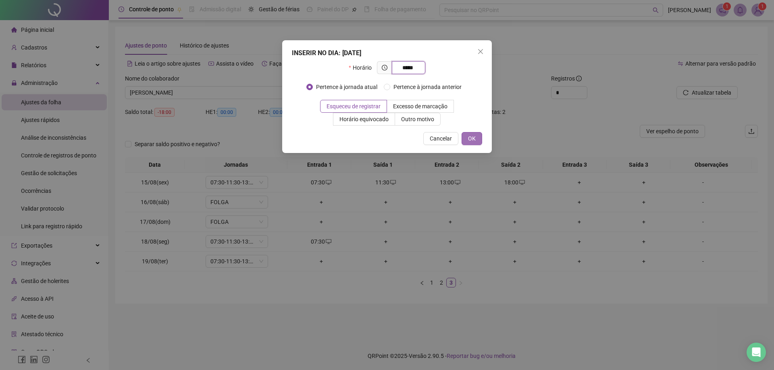
type input "*****"
click at [470, 139] on span "OK" at bounding box center [472, 138] width 8 height 9
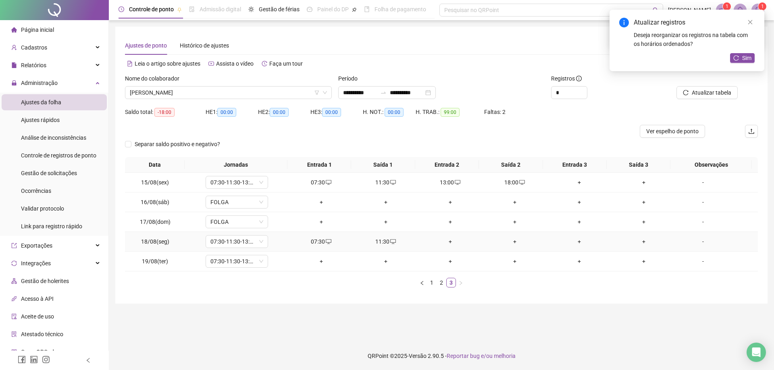
click at [445, 243] on div "+" at bounding box center [450, 241] width 58 height 9
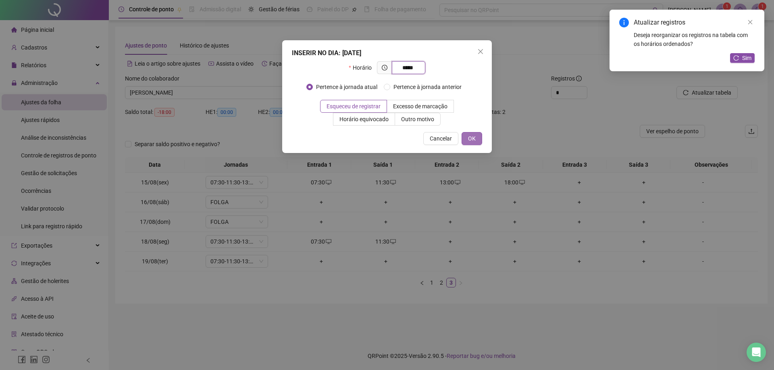
type input "*****"
click at [472, 139] on span "OK" at bounding box center [472, 138] width 8 height 9
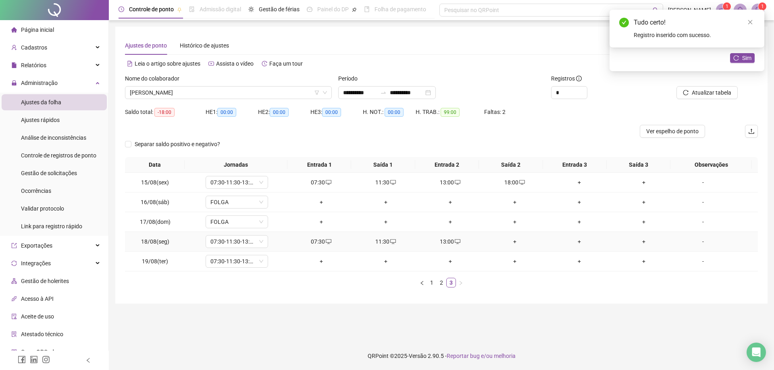
click at [508, 238] on div "+" at bounding box center [515, 241] width 58 height 9
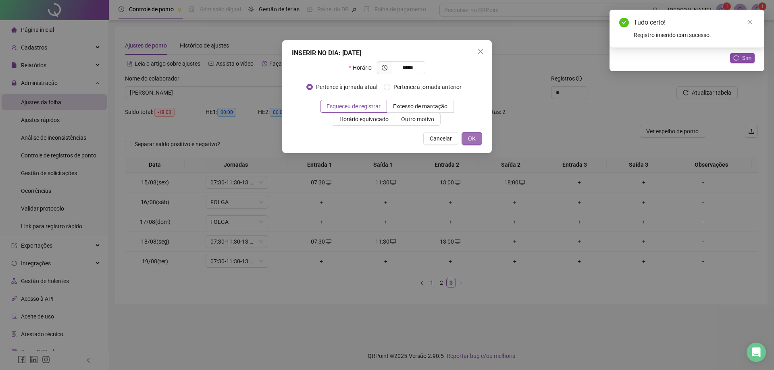
type input "*****"
click at [475, 144] on button "OK" at bounding box center [472, 138] width 21 height 13
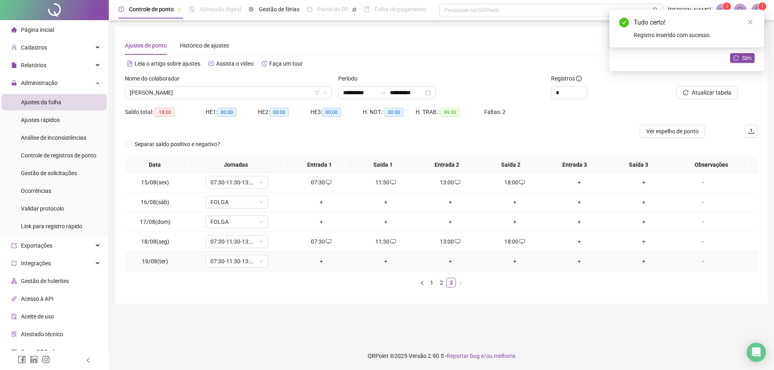
click at [317, 263] on div "+" at bounding box center [321, 261] width 58 height 9
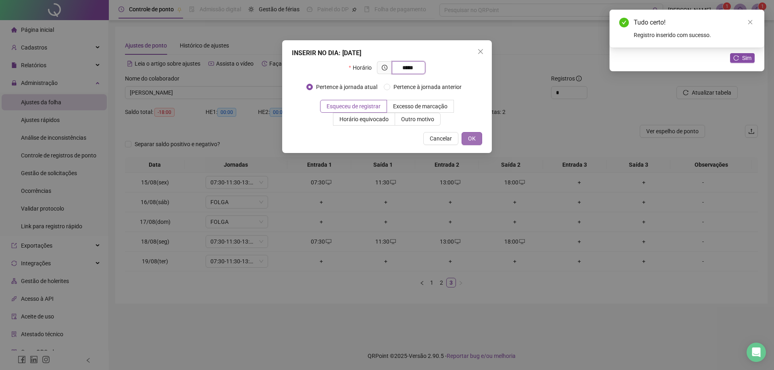
type input "*****"
click at [470, 140] on span "OK" at bounding box center [472, 138] width 8 height 9
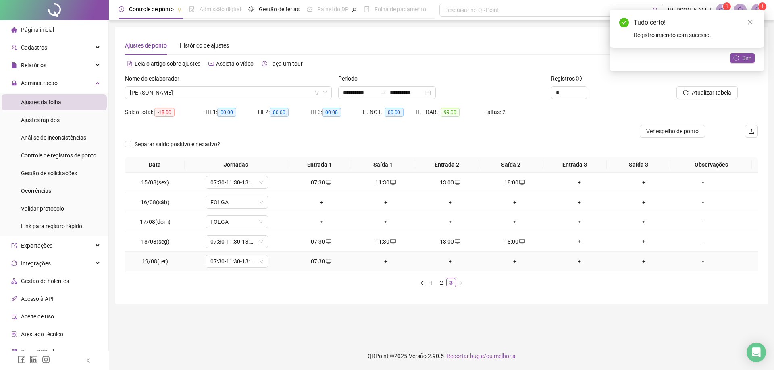
click at [384, 261] on div "+" at bounding box center [386, 261] width 58 height 9
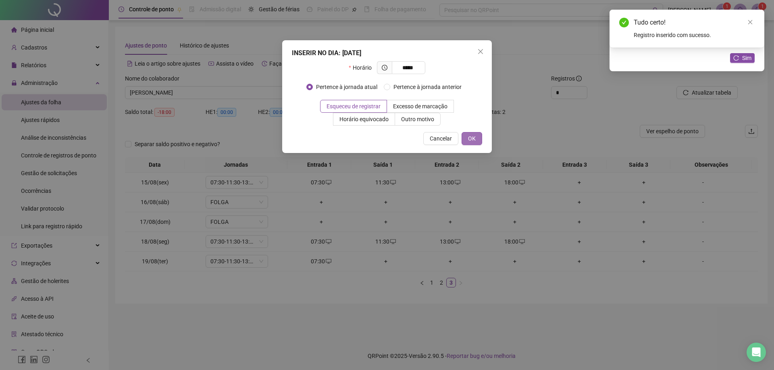
type input "*****"
click at [476, 137] on button "OK" at bounding box center [472, 138] width 21 height 13
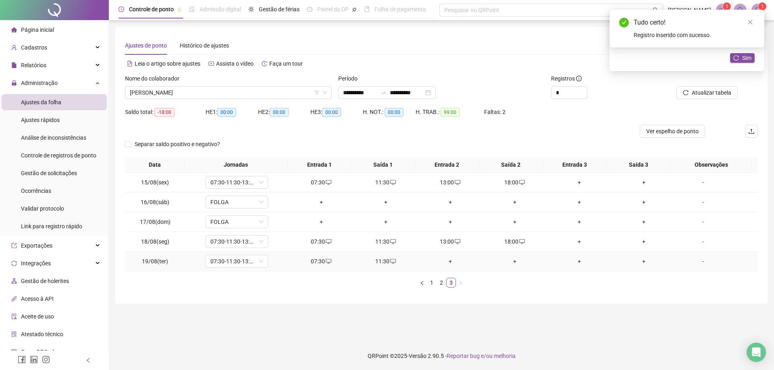
click at [446, 264] on div "+" at bounding box center [450, 261] width 58 height 9
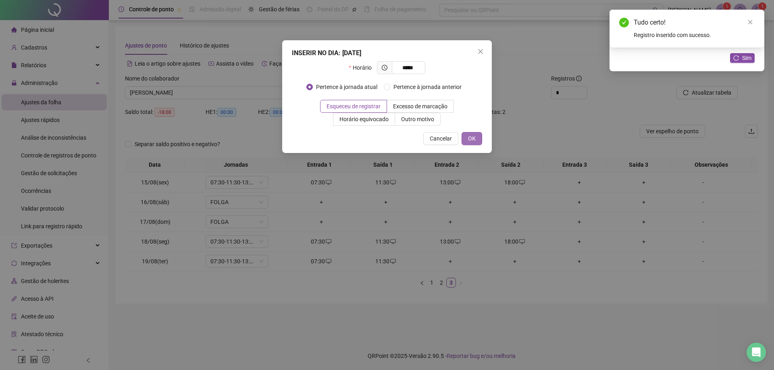
type input "*****"
click at [464, 137] on button "OK" at bounding box center [472, 138] width 21 height 13
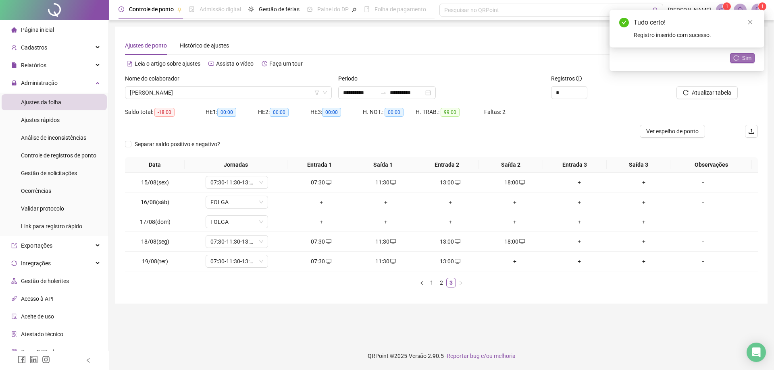
click at [740, 57] on button "Sim" at bounding box center [742, 58] width 25 height 10
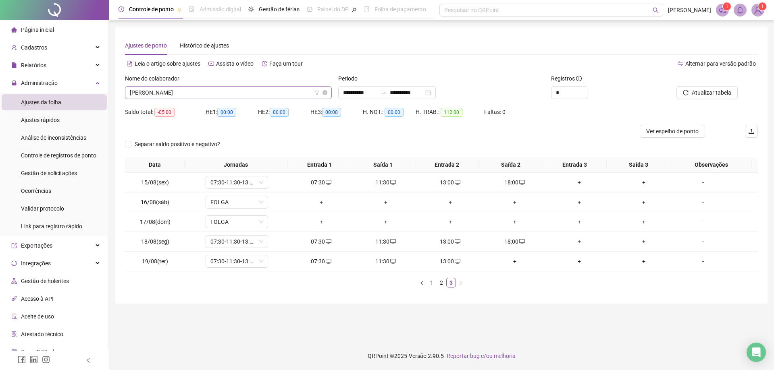
click at [217, 94] on span "[PERSON_NAME]" at bounding box center [228, 93] width 197 height 12
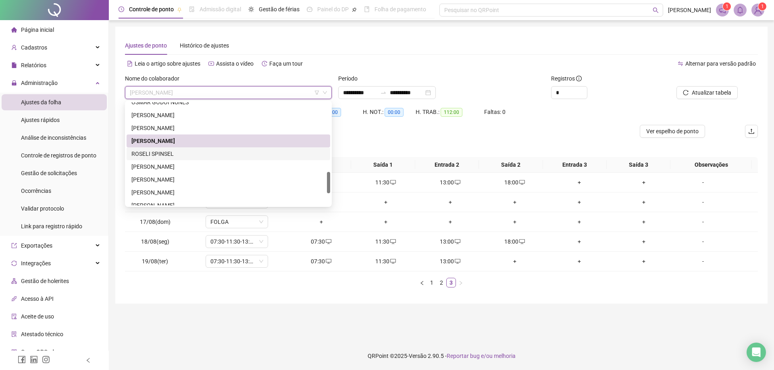
click at [169, 156] on div "ROSELI SPINSEL" at bounding box center [228, 154] width 194 height 9
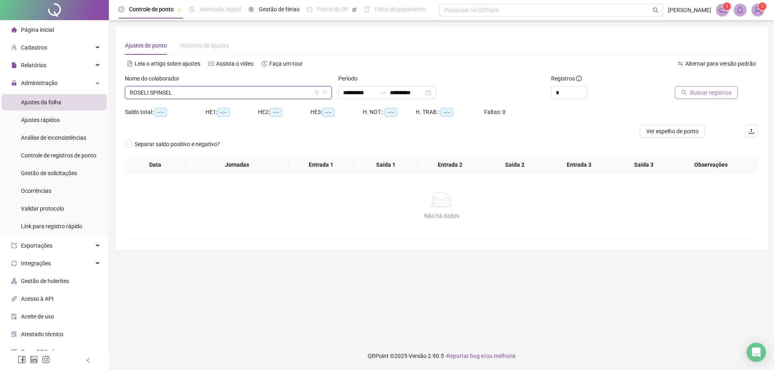
click at [696, 89] on span "Buscar registros" at bounding box center [710, 92] width 41 height 9
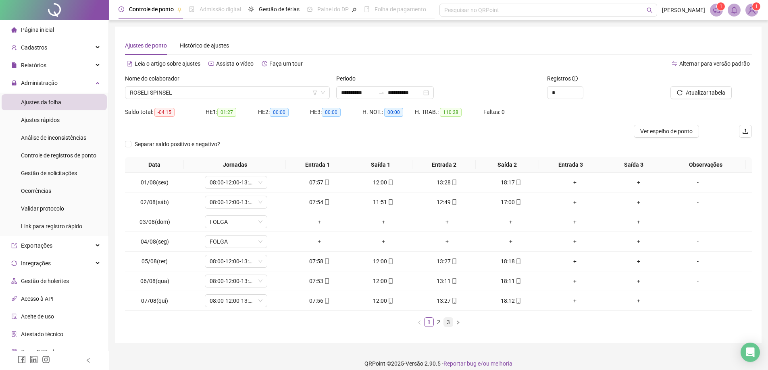
drag, startPoint x: 439, startPoint y: 323, endPoint x: 443, endPoint y: 324, distance: 4.5
click at [439, 323] on link "2" at bounding box center [438, 322] width 9 height 9
click at [291, 333] on div "Data Jornadas Entrada 1 Saída 1 Entrada 2 Saída 2 Entrada 3 Saída 3 Observações…" at bounding box center [438, 245] width 627 height 177
click at [447, 324] on link "3" at bounding box center [448, 322] width 9 height 9
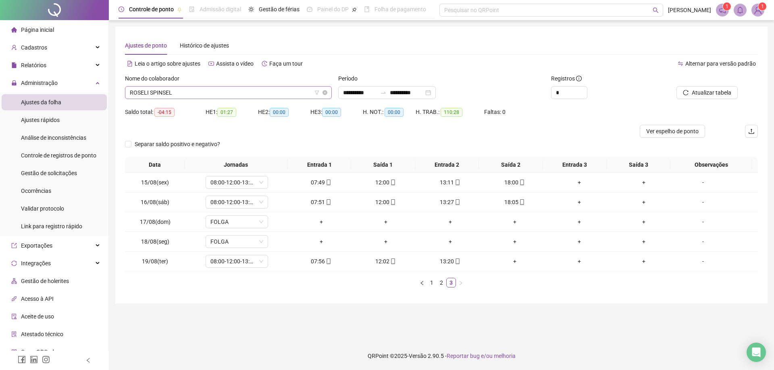
click at [193, 94] on span "ROSELI SPINSEL" at bounding box center [228, 93] width 197 height 12
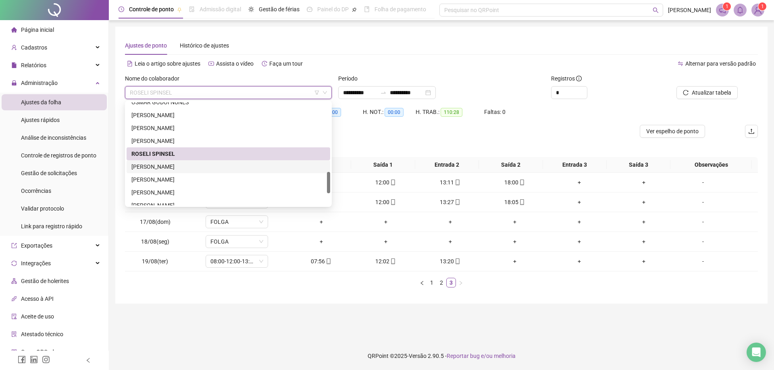
click at [175, 168] on div "[PERSON_NAME]" at bounding box center [228, 166] width 194 height 9
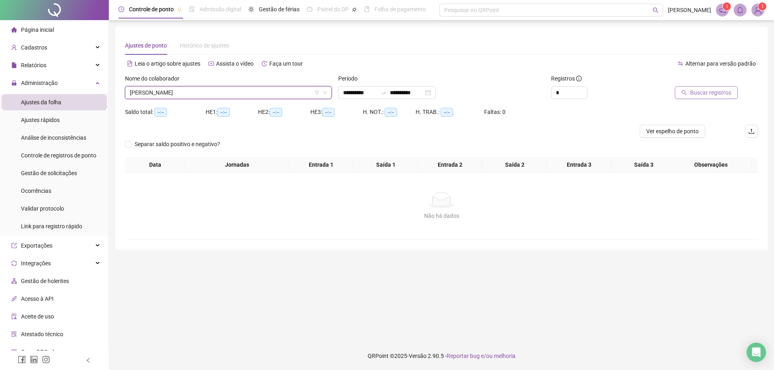
click at [720, 98] on button "Buscar registros" at bounding box center [706, 92] width 63 height 13
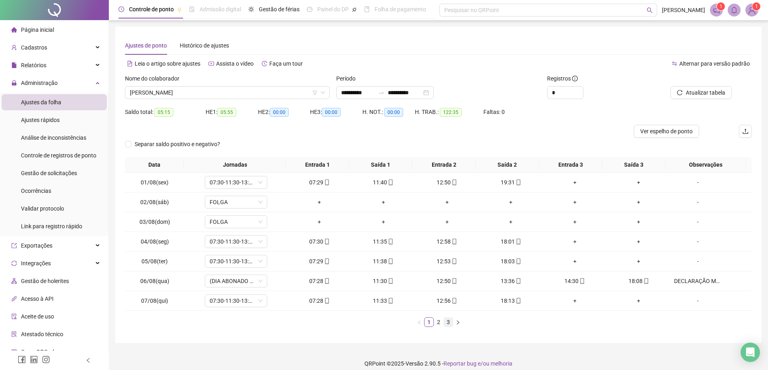
click at [450, 323] on link "3" at bounding box center [448, 322] width 9 height 9
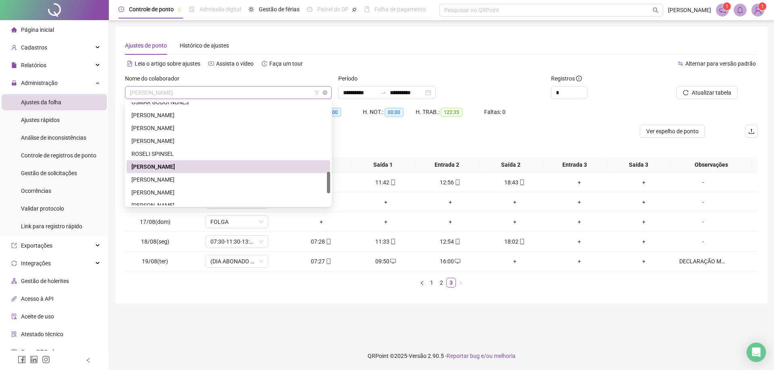
click at [237, 89] on span "[PERSON_NAME]" at bounding box center [228, 93] width 197 height 12
click at [201, 180] on div "[PERSON_NAME]" at bounding box center [228, 179] width 194 height 9
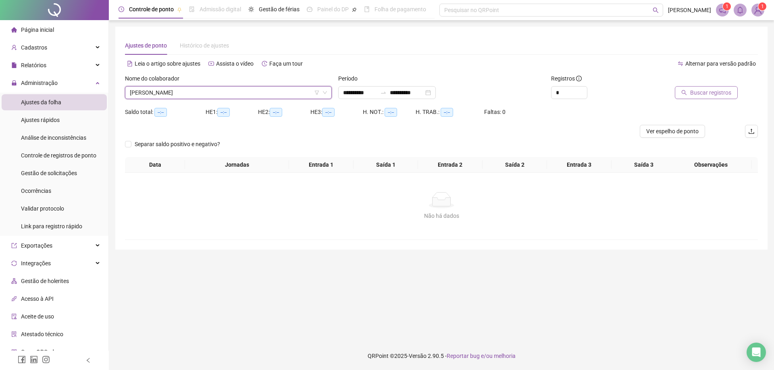
click at [719, 96] on span "Buscar registros" at bounding box center [710, 92] width 41 height 9
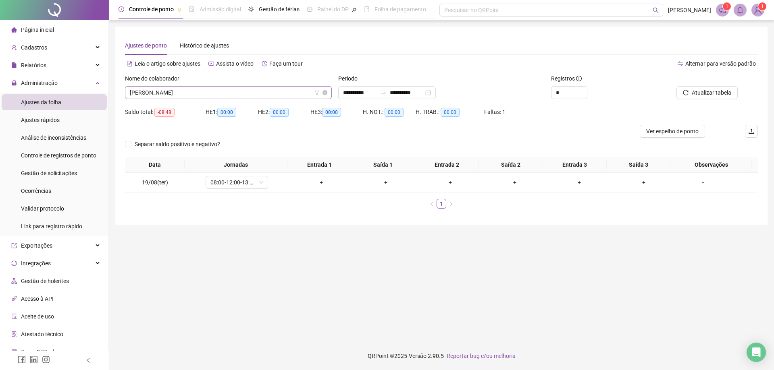
click at [228, 96] on span "[PERSON_NAME]" at bounding box center [228, 93] width 197 height 12
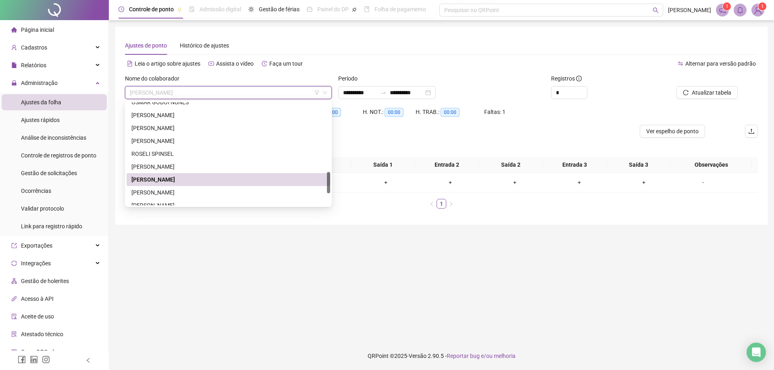
scroll to position [387, 0]
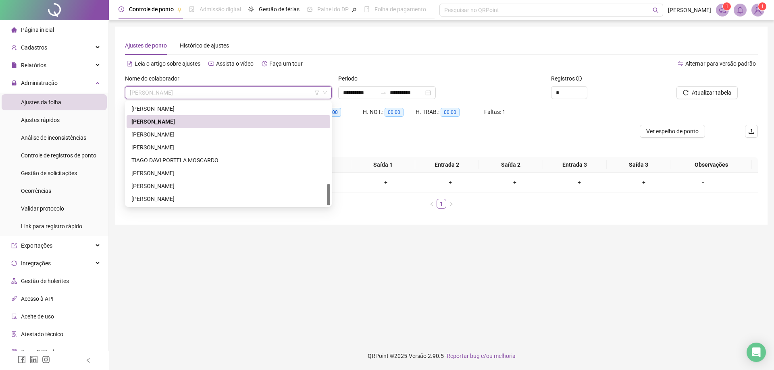
click at [328, 199] on div at bounding box center [328, 194] width 3 height 21
click at [202, 146] on div "[PERSON_NAME]" at bounding box center [228, 147] width 194 height 9
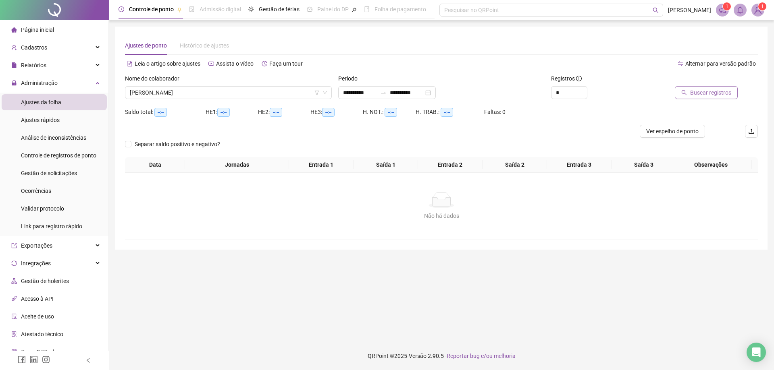
click at [697, 92] on span "Buscar registros" at bounding box center [710, 92] width 41 height 9
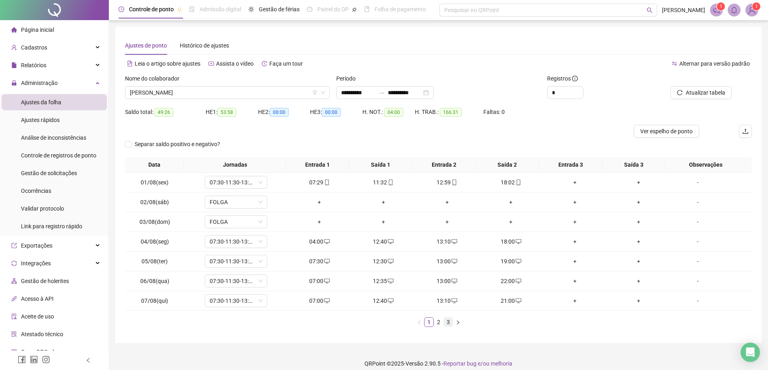
click at [449, 323] on link "3" at bounding box center [448, 322] width 9 height 9
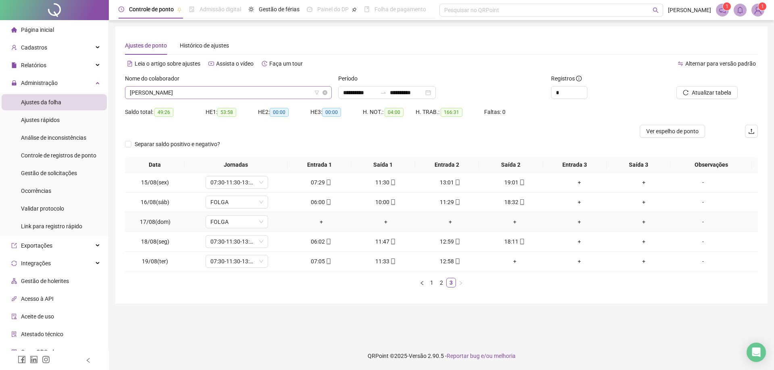
click at [234, 92] on span "[PERSON_NAME]" at bounding box center [228, 93] width 197 height 12
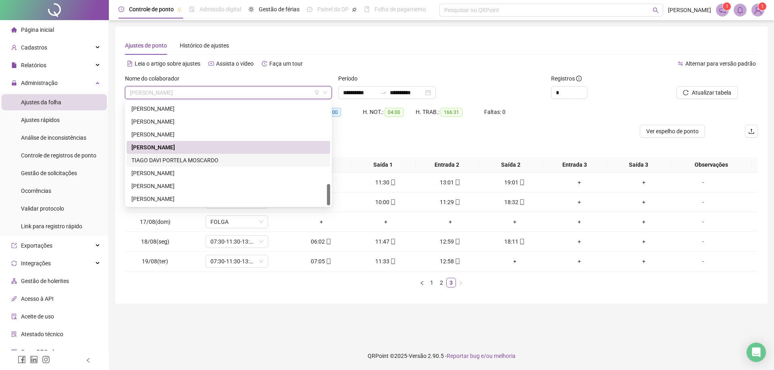
click at [197, 161] on div "TIAGO DAVI PORTELA MOSCARDO" at bounding box center [228, 160] width 194 height 9
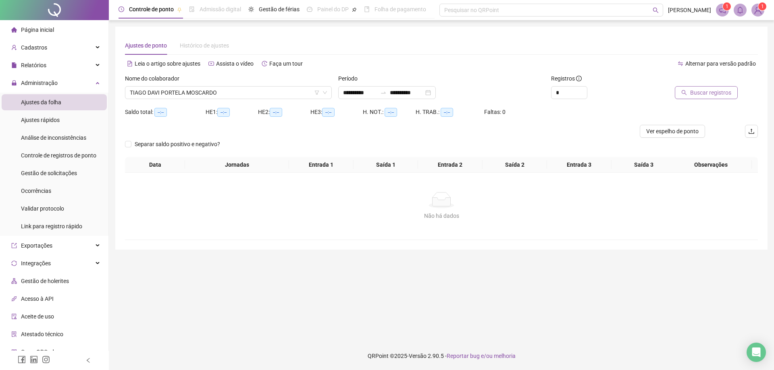
click at [704, 91] on span "Buscar registros" at bounding box center [710, 92] width 41 height 9
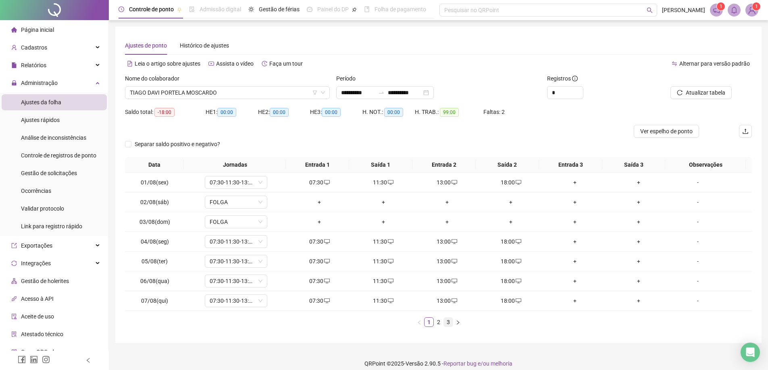
click at [448, 325] on link "3" at bounding box center [448, 322] width 9 height 9
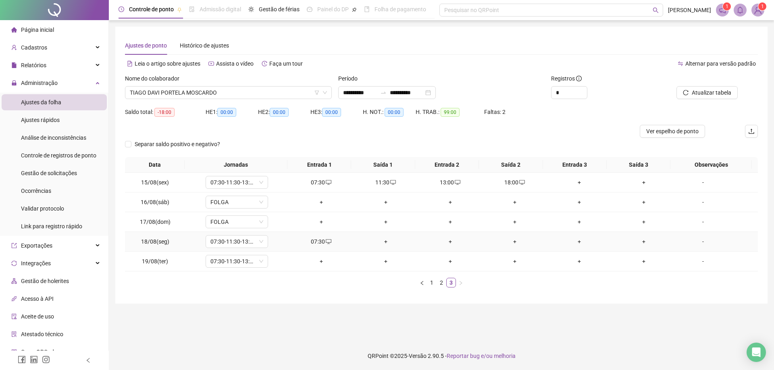
click at [384, 243] on div "+" at bounding box center [386, 241] width 58 height 9
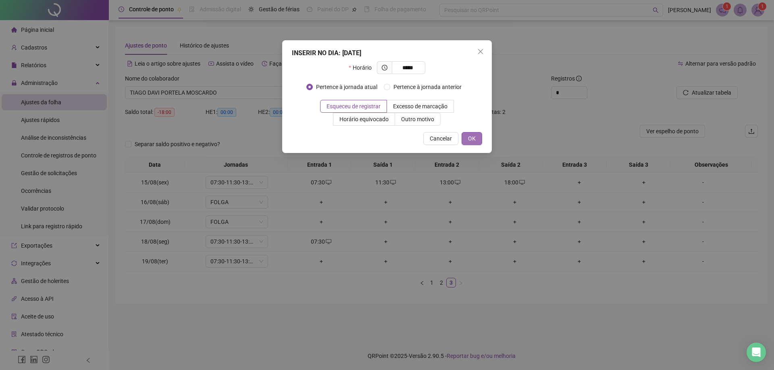
type input "*****"
click at [473, 139] on span "OK" at bounding box center [472, 138] width 8 height 9
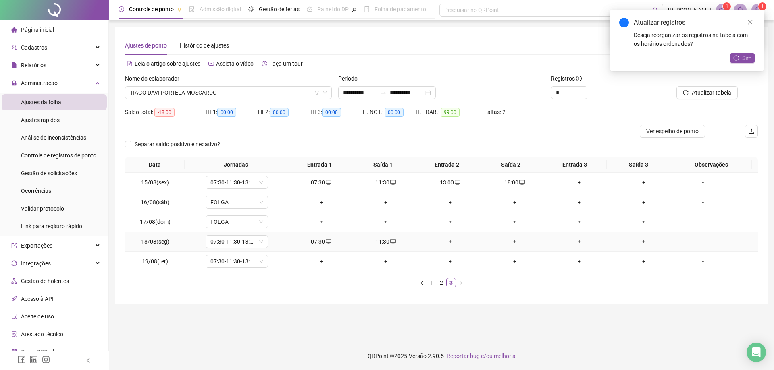
click at [441, 242] on div "+" at bounding box center [450, 241] width 58 height 9
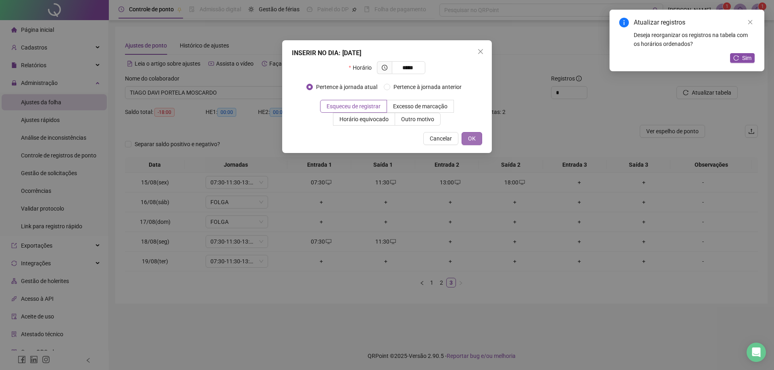
type input "*****"
click at [468, 139] on span "OK" at bounding box center [472, 138] width 8 height 9
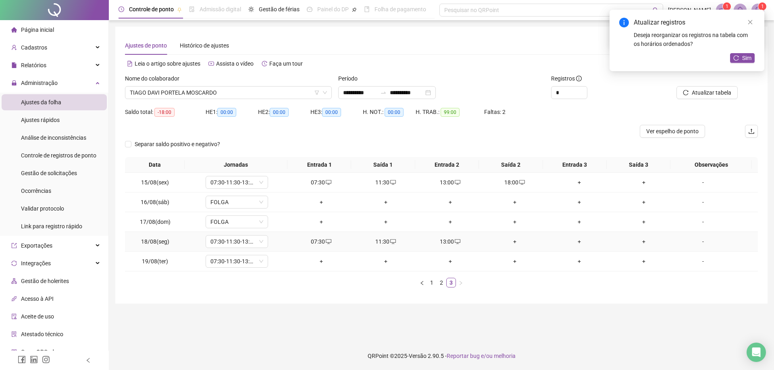
click at [513, 242] on div "+" at bounding box center [515, 241] width 58 height 9
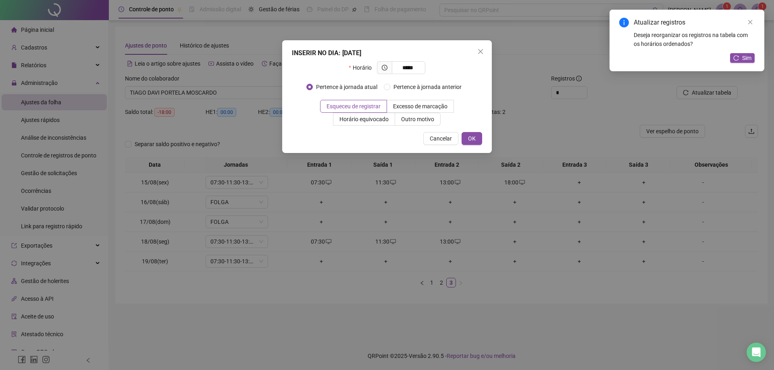
type input "*****"
click at [484, 139] on div "INSERIR NO DIA : [DATE] Horário ***** Pertence à jornada atual Pertence à jorna…" at bounding box center [387, 96] width 210 height 113
click at [471, 141] on span "OK" at bounding box center [472, 138] width 8 height 9
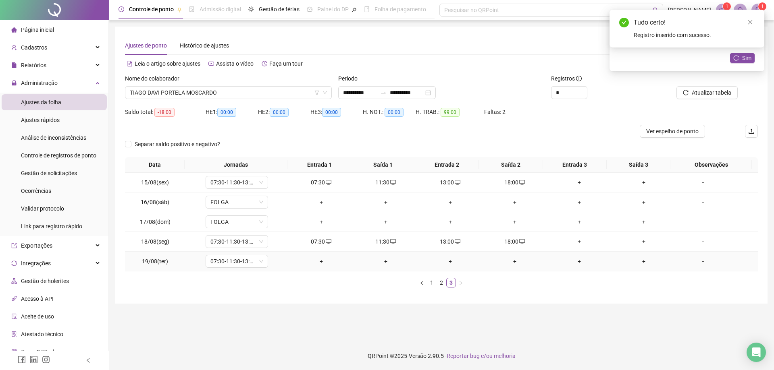
click at [322, 261] on div "+" at bounding box center [321, 261] width 58 height 9
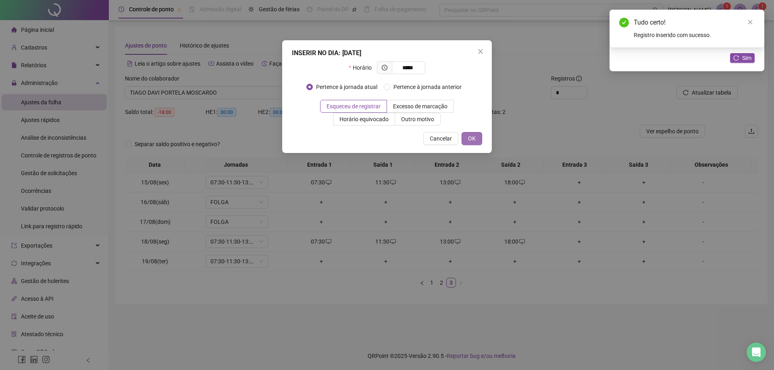
type input "*****"
click at [470, 135] on span "OK" at bounding box center [472, 138] width 8 height 9
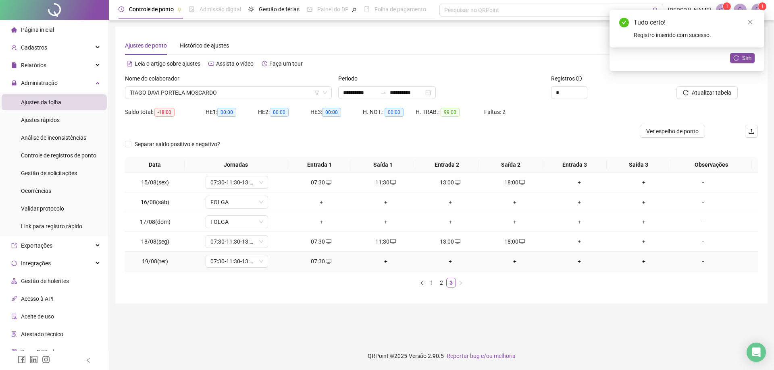
click at [372, 262] on div "+" at bounding box center [386, 261] width 58 height 9
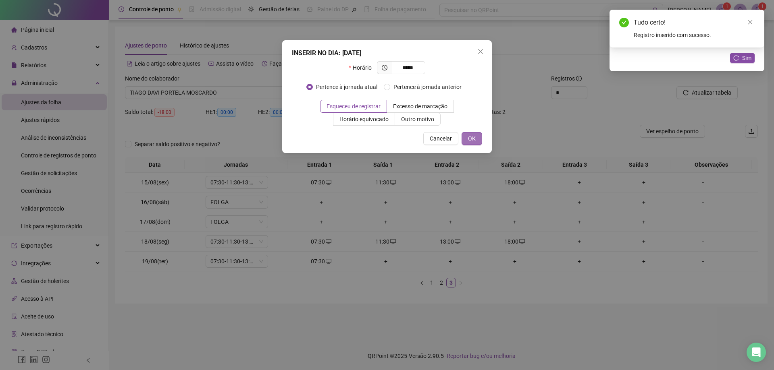
type input "*****"
click at [474, 133] on button "OK" at bounding box center [472, 138] width 21 height 13
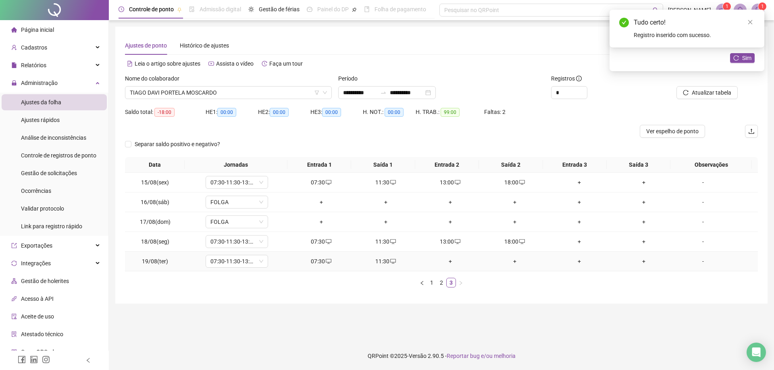
click at [448, 262] on div "+" at bounding box center [450, 261] width 58 height 9
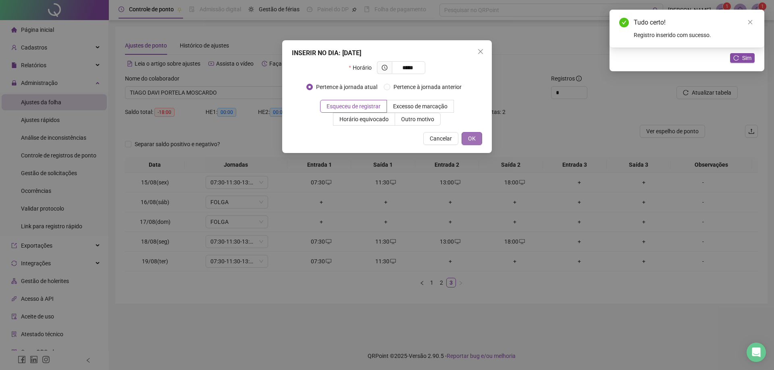
type input "*****"
click at [474, 134] on span "OK" at bounding box center [472, 138] width 8 height 9
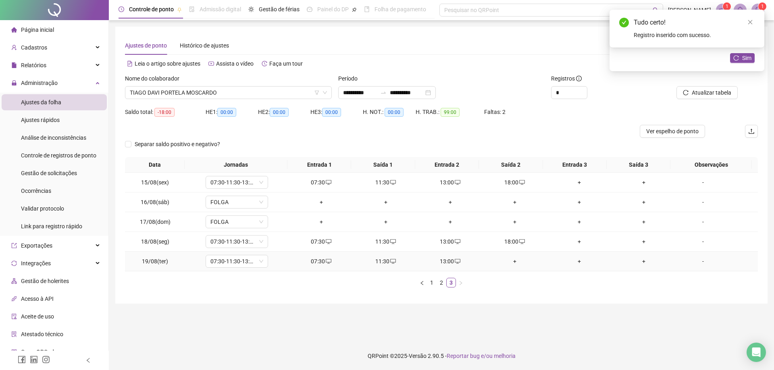
click at [512, 261] on div "+" at bounding box center [515, 261] width 58 height 9
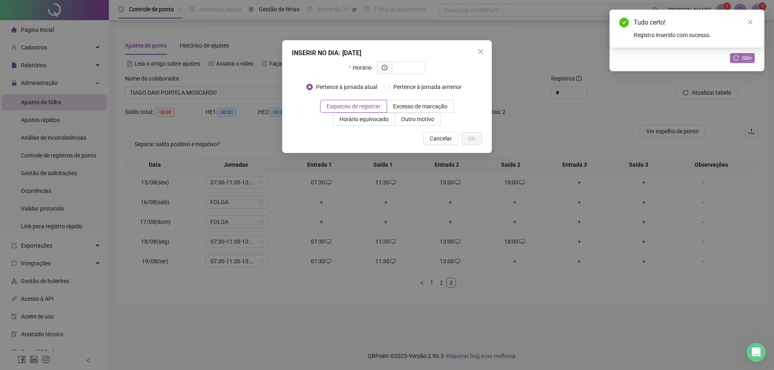
click at [743, 57] on span "Sim" at bounding box center [746, 58] width 9 height 9
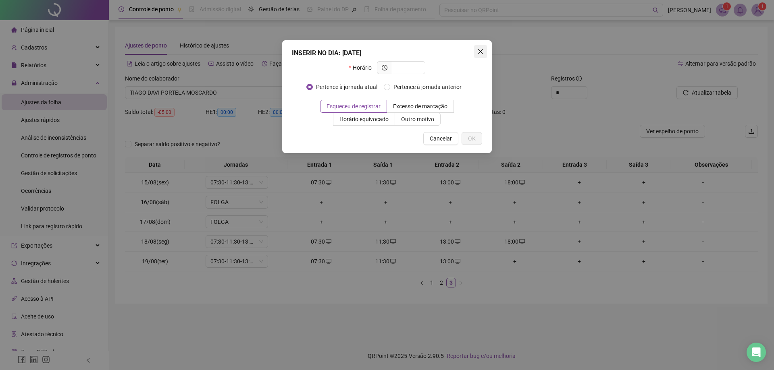
click at [481, 49] on icon "close" at bounding box center [480, 51] width 6 height 6
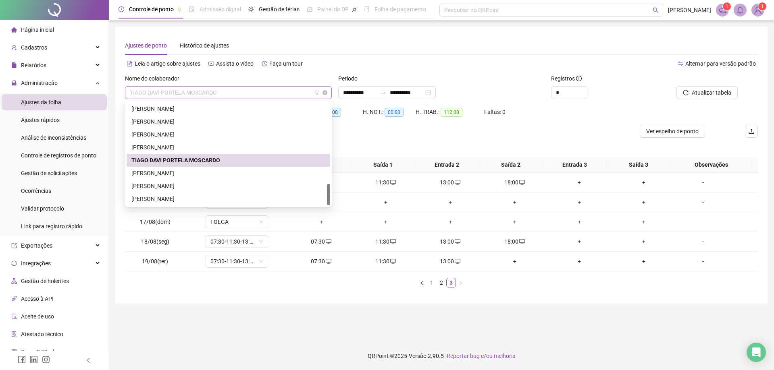
click at [227, 92] on span "TIAGO DAVI PORTELA MOSCARDO" at bounding box center [228, 93] width 197 height 12
click at [171, 176] on div "[PERSON_NAME]" at bounding box center [228, 173] width 194 height 9
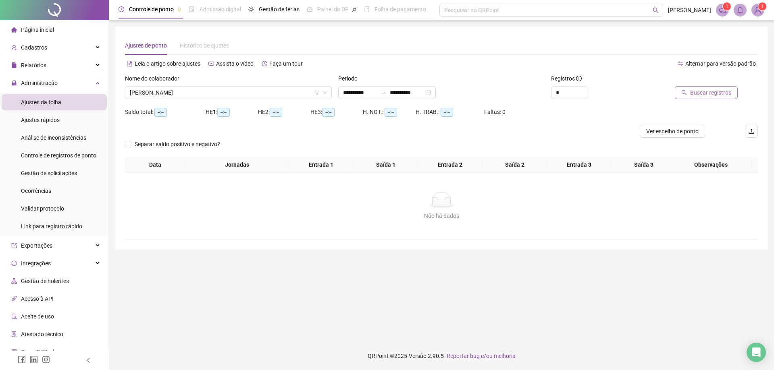
click at [710, 92] on span "Buscar registros" at bounding box center [710, 92] width 41 height 9
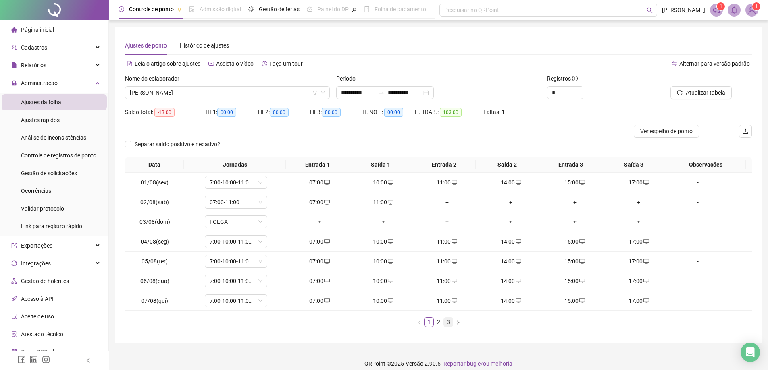
click at [449, 323] on link "3" at bounding box center [448, 322] width 9 height 9
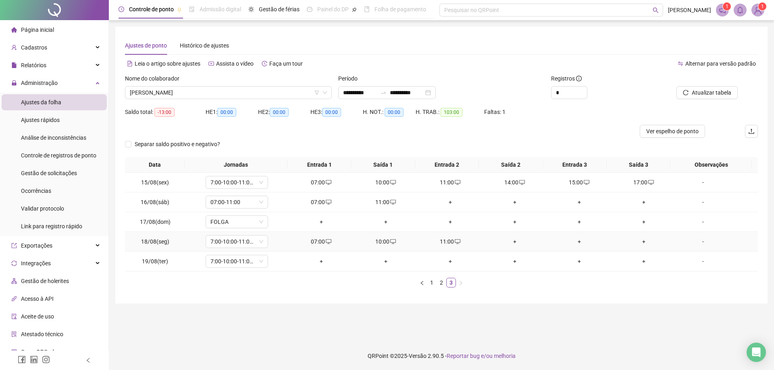
click at [510, 240] on div "+" at bounding box center [515, 241] width 58 height 9
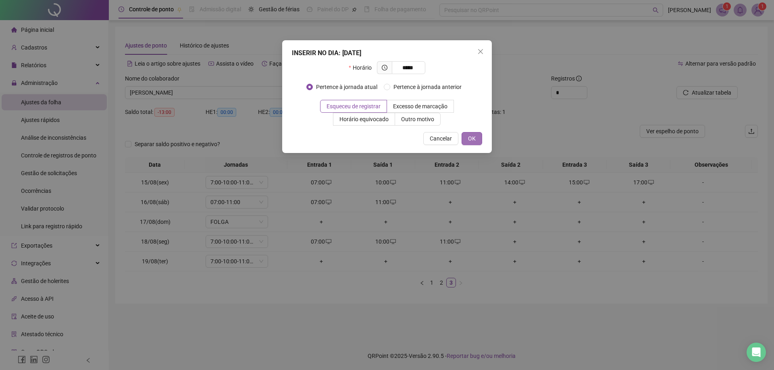
type input "*****"
click at [472, 139] on span "OK" at bounding box center [472, 138] width 8 height 9
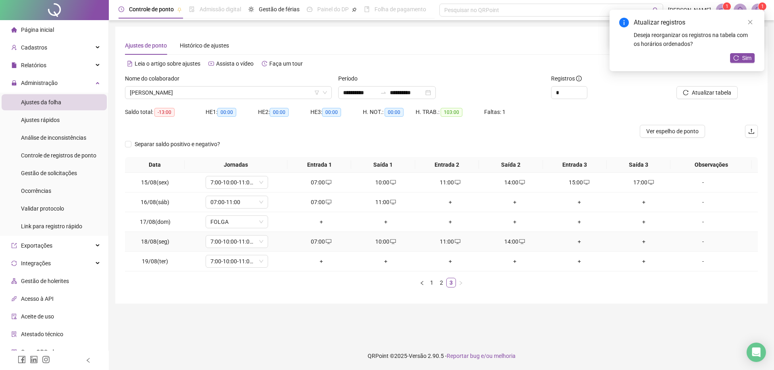
click at [577, 247] on td "+" at bounding box center [579, 242] width 65 height 20
click at [575, 244] on div "+" at bounding box center [579, 241] width 58 height 9
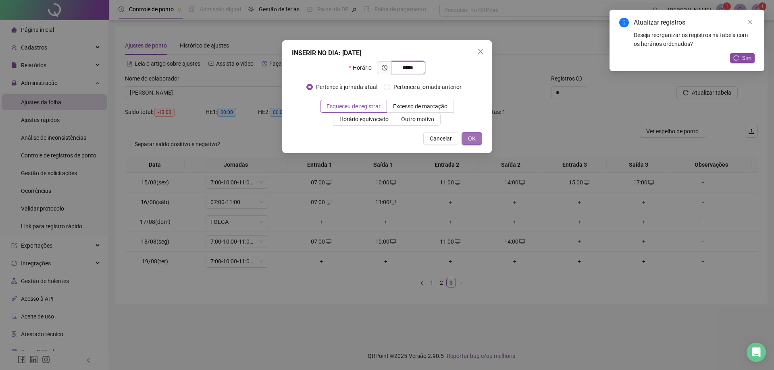
type input "*****"
click at [468, 136] on span "OK" at bounding box center [472, 138] width 8 height 9
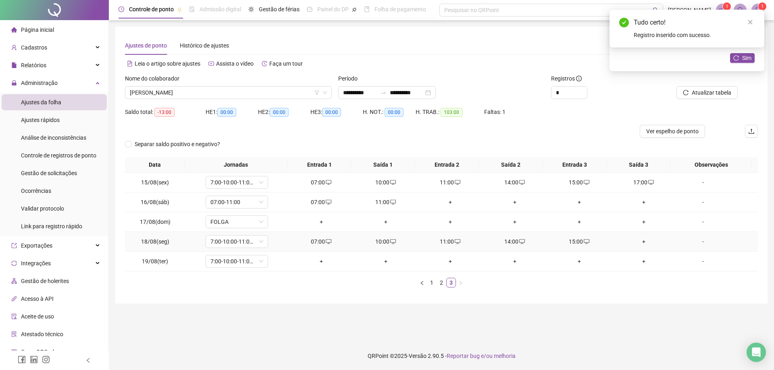
click at [637, 243] on div "+" at bounding box center [644, 241] width 58 height 9
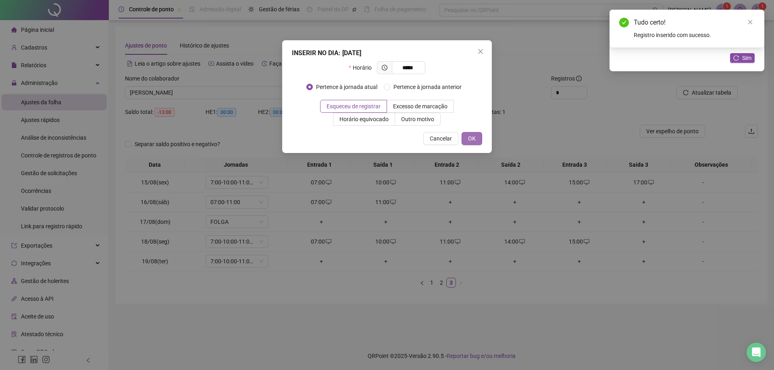
type input "*****"
click at [476, 138] on button "OK" at bounding box center [472, 138] width 21 height 13
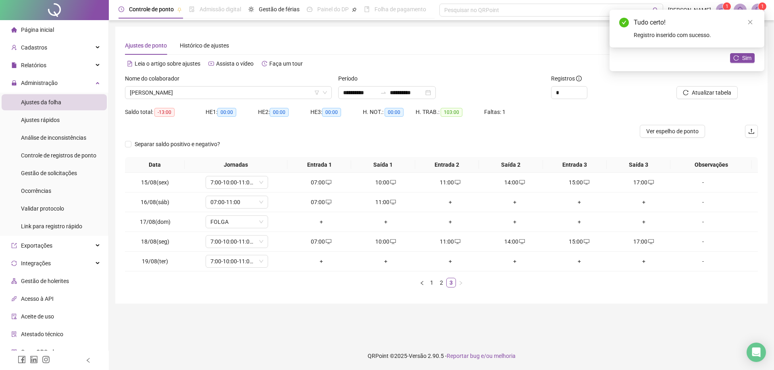
click at [316, 265] on div "+" at bounding box center [321, 261] width 58 height 9
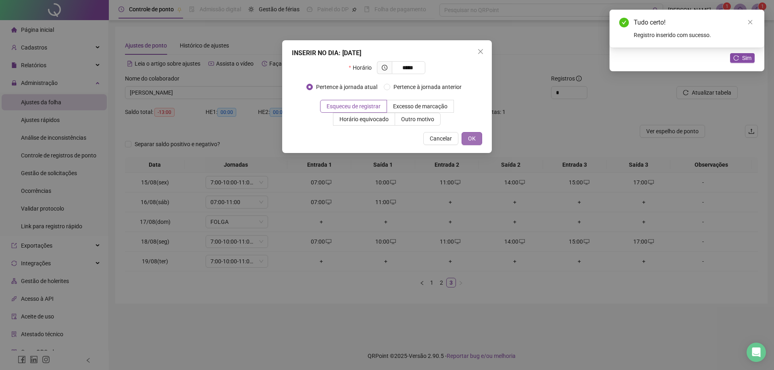
type input "*****"
click at [470, 135] on span "OK" at bounding box center [472, 138] width 8 height 9
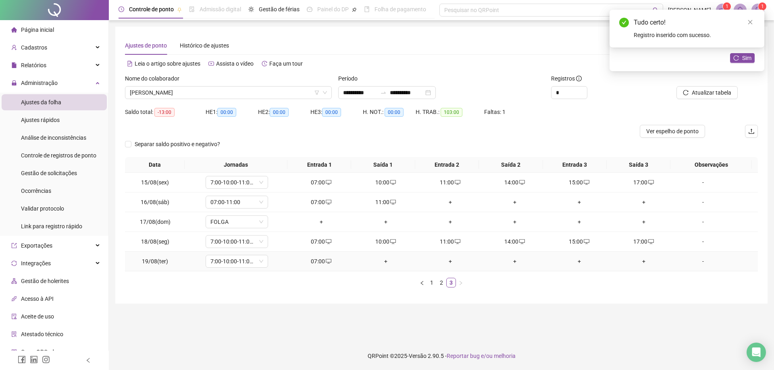
click at [379, 263] on div "+" at bounding box center [386, 261] width 58 height 9
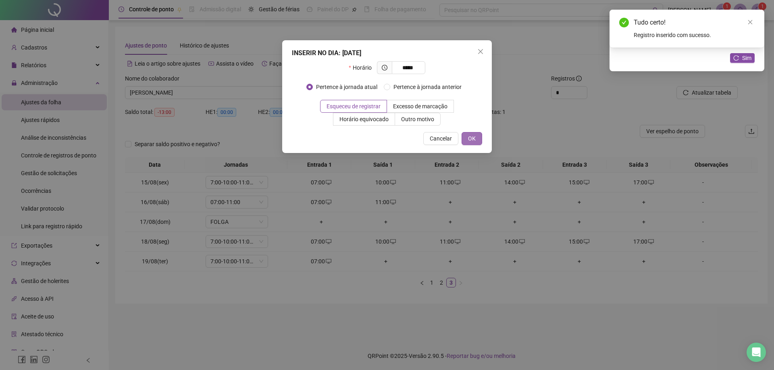
type input "*****"
click at [470, 135] on span "OK" at bounding box center [472, 138] width 8 height 9
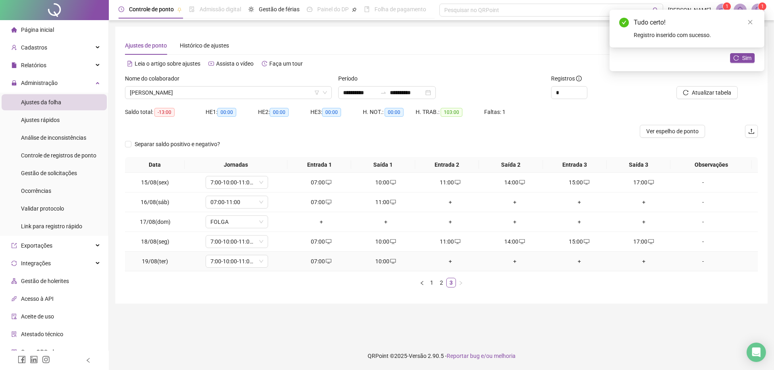
click at [444, 261] on div "+" at bounding box center [450, 261] width 58 height 9
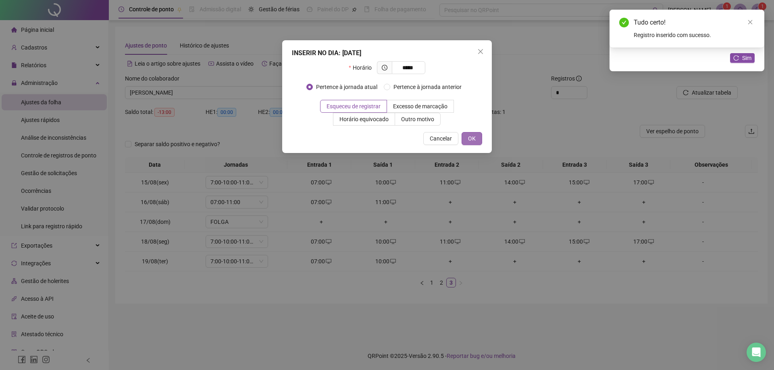
type input "*****"
click at [466, 139] on button "OK" at bounding box center [472, 138] width 21 height 13
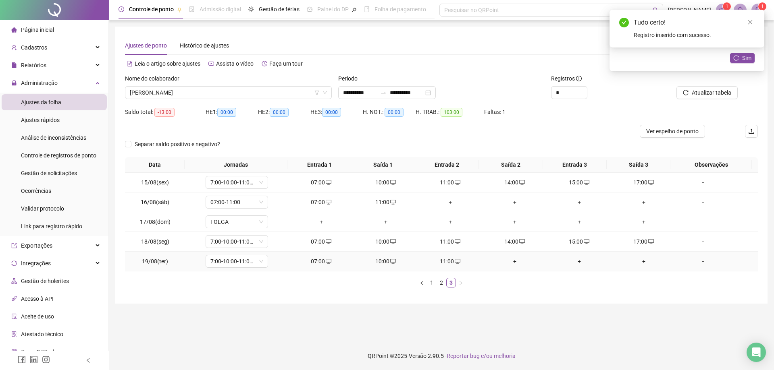
click at [507, 262] on div "+" at bounding box center [515, 261] width 58 height 9
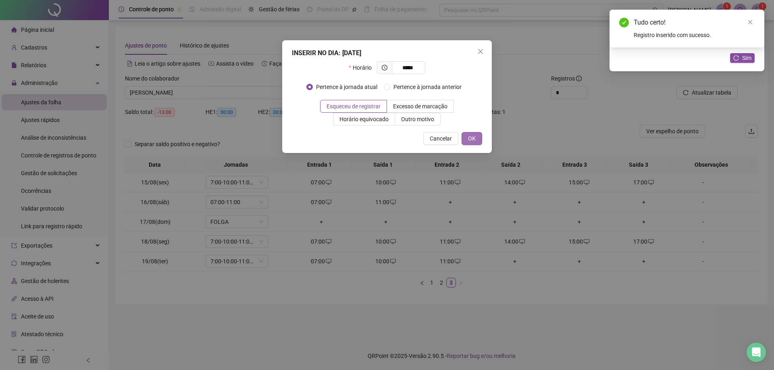
type input "*****"
click at [473, 140] on span "OK" at bounding box center [472, 138] width 8 height 9
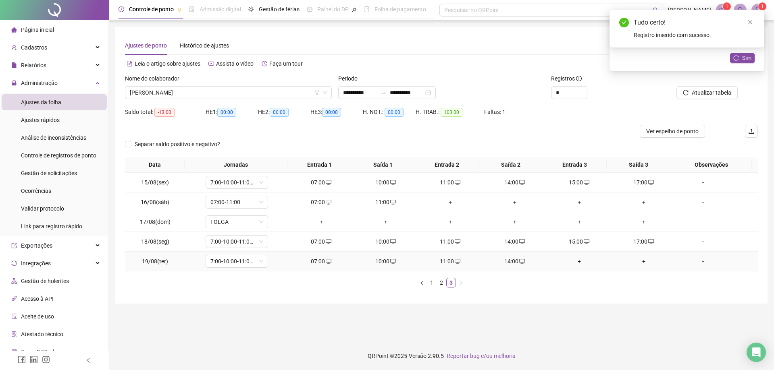
click at [579, 260] on div "+" at bounding box center [579, 261] width 58 height 9
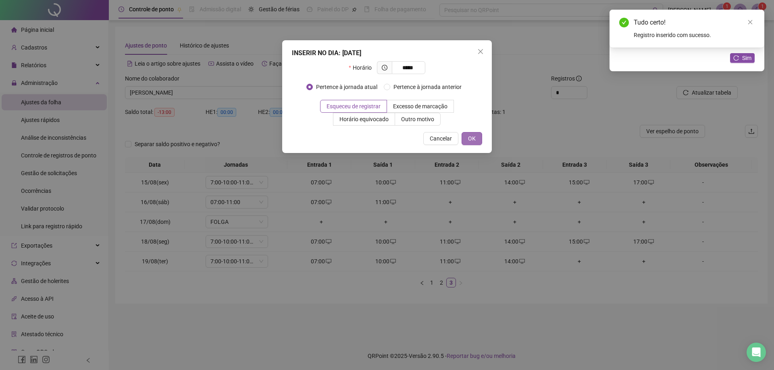
type input "*****"
click at [477, 140] on button "OK" at bounding box center [472, 138] width 21 height 13
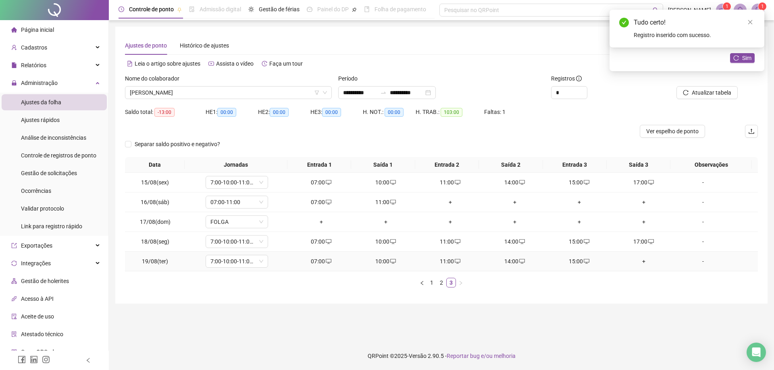
click at [633, 260] on div "+" at bounding box center [644, 261] width 58 height 9
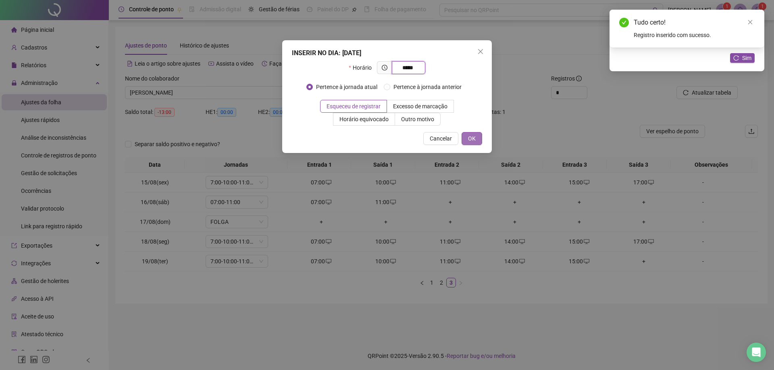
type input "*****"
click at [465, 136] on button "OK" at bounding box center [472, 138] width 21 height 13
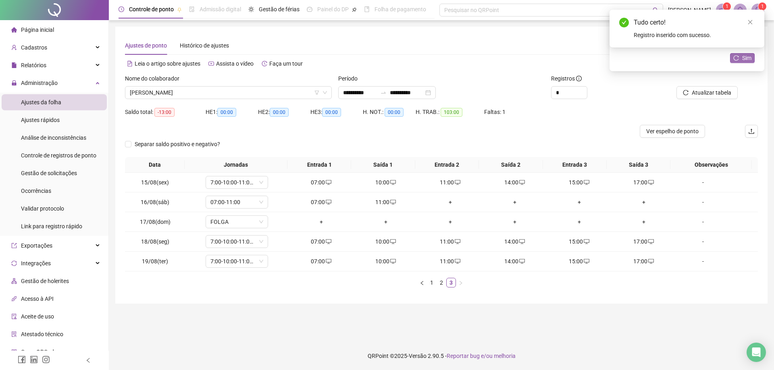
click at [746, 60] on span "Sim" at bounding box center [746, 58] width 9 height 9
click at [213, 95] on span "[PERSON_NAME]" at bounding box center [228, 93] width 197 height 12
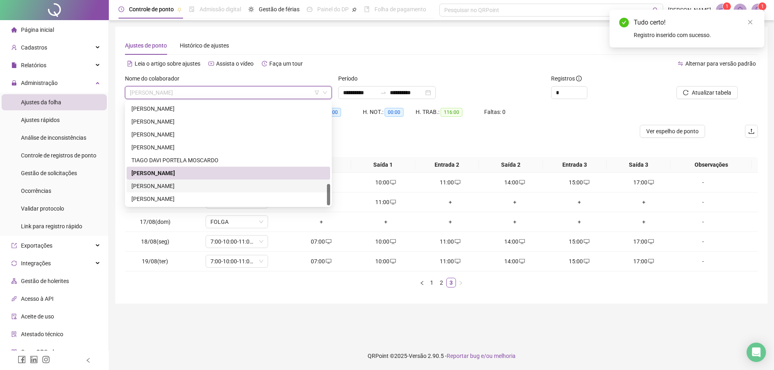
click at [191, 183] on div "[PERSON_NAME]" at bounding box center [228, 186] width 194 height 9
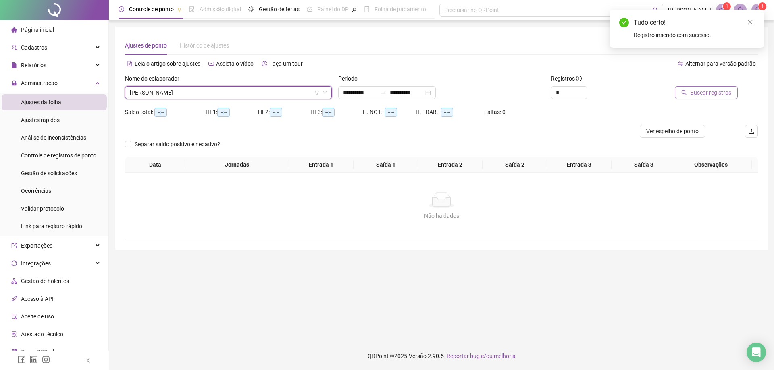
click at [709, 93] on span "Buscar registros" at bounding box center [710, 92] width 41 height 9
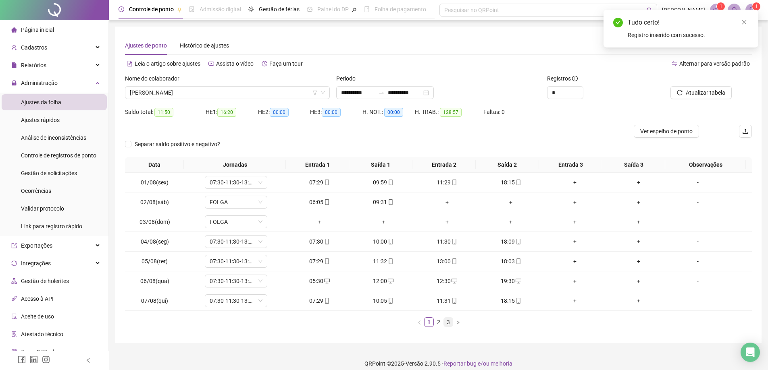
click at [452, 322] on link "3" at bounding box center [448, 322] width 9 height 9
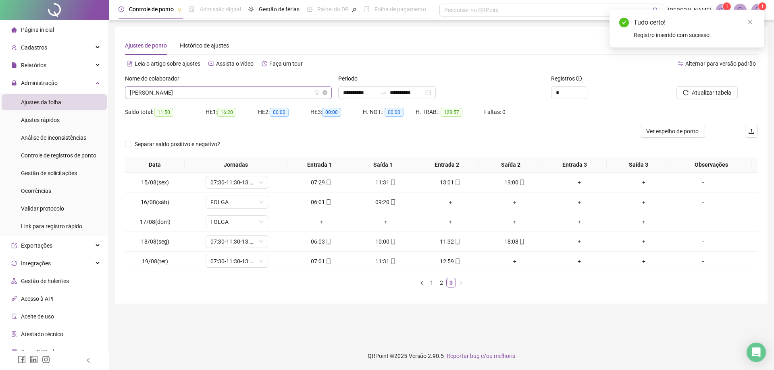
click at [229, 92] on span "[PERSON_NAME]" at bounding box center [228, 93] width 197 height 12
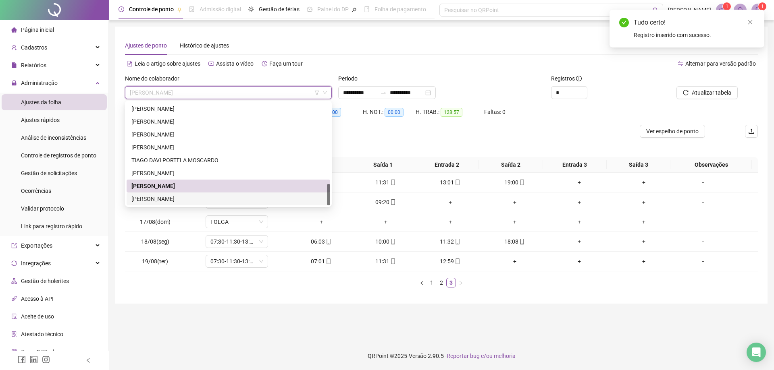
click at [199, 199] on div "[PERSON_NAME]" at bounding box center [228, 199] width 194 height 9
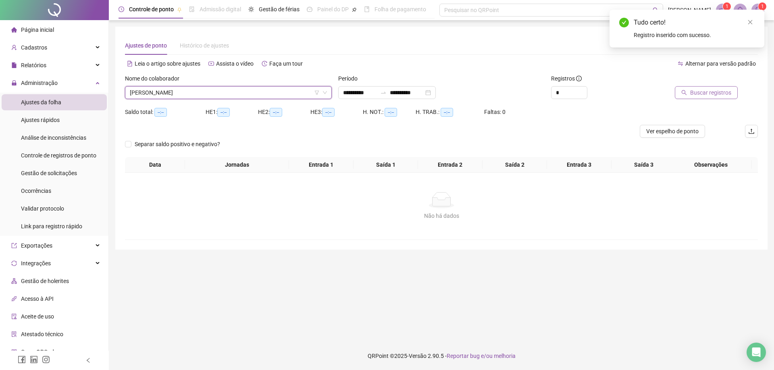
click at [714, 92] on span "Buscar registros" at bounding box center [710, 92] width 41 height 9
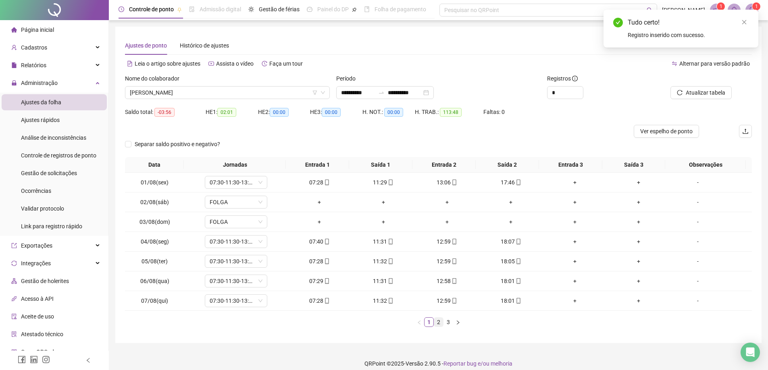
click at [437, 324] on link "2" at bounding box center [438, 322] width 9 height 9
click at [448, 322] on link "3" at bounding box center [448, 322] width 9 height 9
